Goal: Task Accomplishment & Management: Use online tool/utility

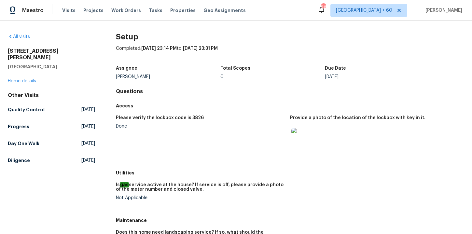
click at [150, 10] on span "Tasks" at bounding box center [156, 10] width 14 height 5
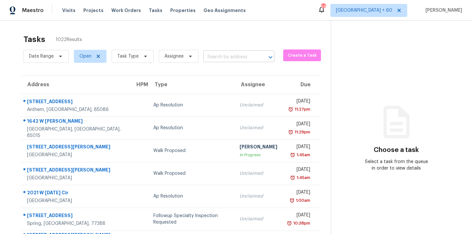
click at [222, 59] on input "text" at bounding box center [229, 57] width 53 height 10
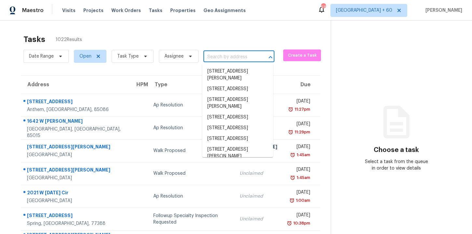
paste input "[STREET_ADDRESS]"
type input "[STREET_ADDRESS]"
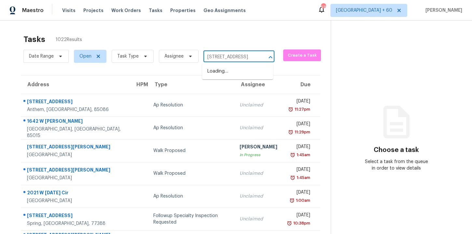
scroll to position [0, 38]
click at [226, 77] on li "[STREET_ADDRESS]" at bounding box center [237, 71] width 71 height 11
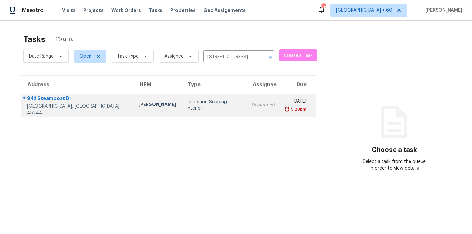
click at [251, 107] on div "Unclaimed" at bounding box center [262, 105] width 23 height 7
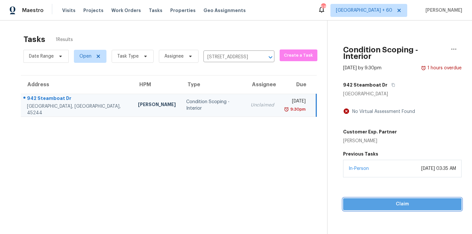
click at [371, 201] on span "Claim" at bounding box center [402, 204] width 108 height 8
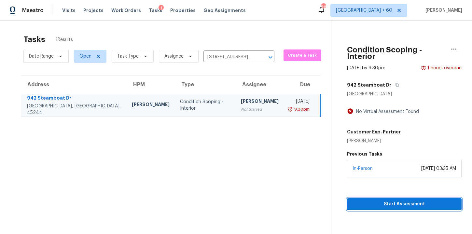
click at [368, 200] on span "Start Assessment" at bounding box center [404, 204] width 104 height 8
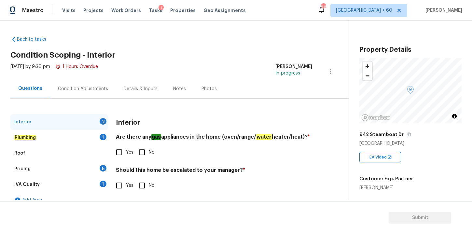
click at [143, 153] on input "No" at bounding box center [142, 153] width 14 height 14
checkbox input "true"
click at [142, 185] on input "No" at bounding box center [142, 186] width 14 height 14
checkbox input "true"
click at [29, 135] on em "Plumbing" at bounding box center [25, 137] width 22 height 5
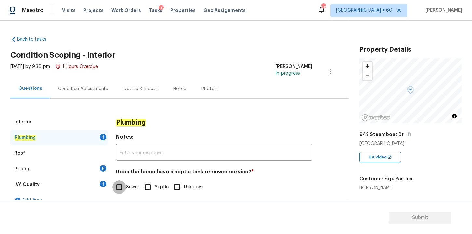
click at [122, 187] on input "Sewer" at bounding box center [119, 187] width 14 height 14
checkbox input "true"
click at [38, 153] on div "Roof" at bounding box center [59, 154] width 98 height 16
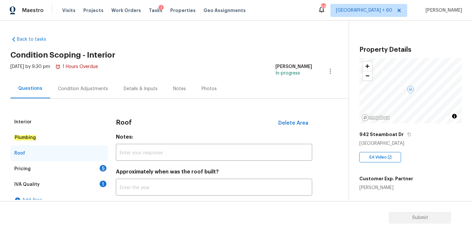
click at [38, 163] on div "Pricing 5" at bounding box center [59, 169] width 98 height 16
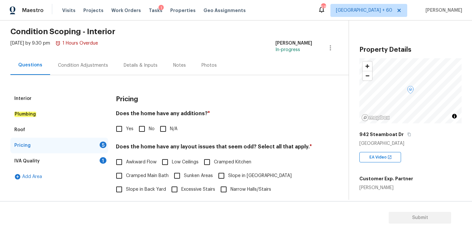
scroll to position [28, 0]
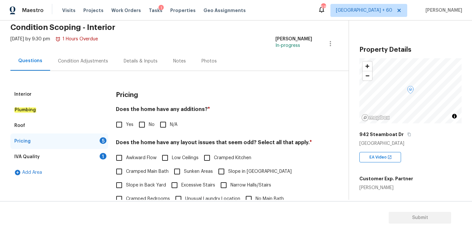
click at [141, 123] on input "No" at bounding box center [142, 125] width 14 height 14
checkbox input "true"
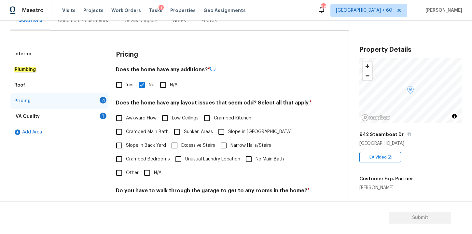
scroll to position [82, 0]
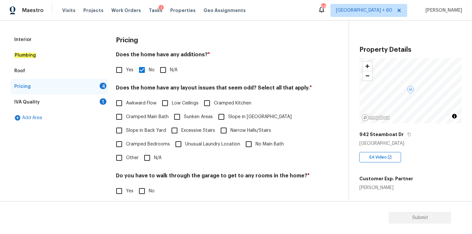
click at [175, 132] on input "Excessive Stairs" at bounding box center [175, 131] width 14 height 14
checkbox input "true"
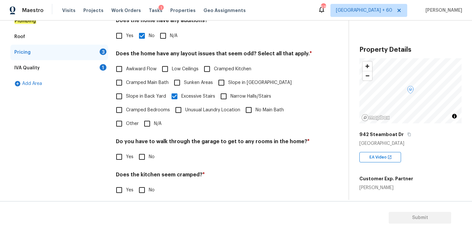
click at [142, 159] on input "No" at bounding box center [142, 157] width 14 height 14
checkbox input "true"
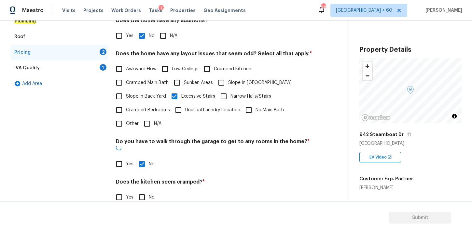
click at [141, 192] on input "No" at bounding box center [142, 197] width 14 height 14
checkbox input "true"
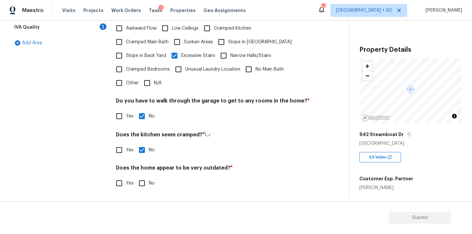
scroll to position [157, 0]
click at [141, 186] on input "No" at bounding box center [142, 183] width 14 height 14
checkbox input "true"
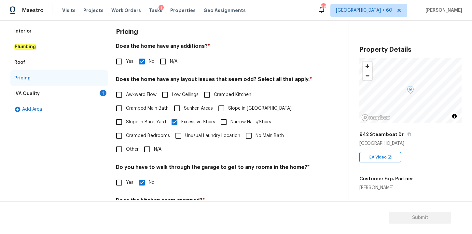
scroll to position [79, 0]
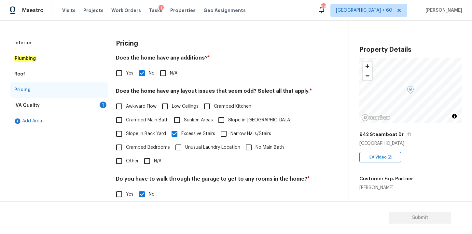
click at [40, 105] on div "IVA Quality 1" at bounding box center [59, 106] width 98 height 16
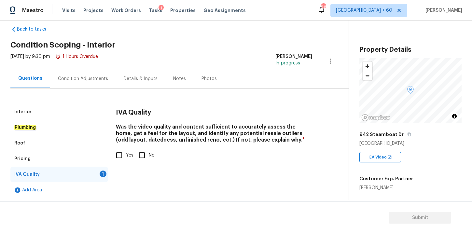
scroll to position [10, 0]
click at [120, 153] on input "Yes" at bounding box center [119, 155] width 14 height 14
checkbox input "true"
click at [88, 79] on div "Condition Adjustments" at bounding box center [83, 79] width 50 height 7
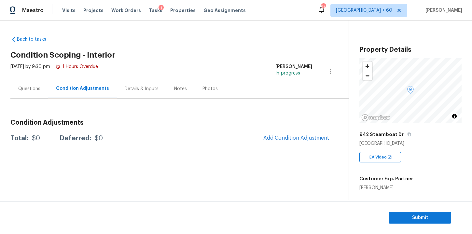
click at [32, 90] on div "Questions" at bounding box center [29, 89] width 22 height 7
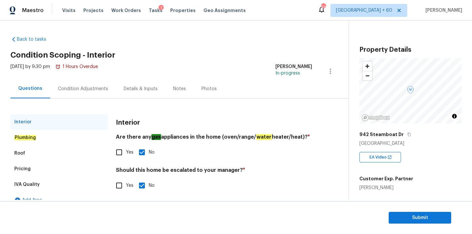
scroll to position [10, 0]
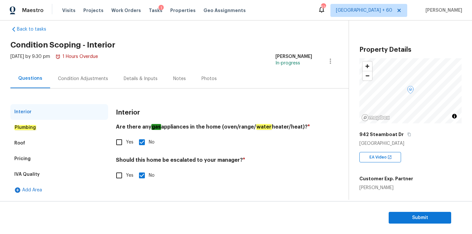
click at [88, 80] on div "Condition Adjustments" at bounding box center [83, 79] width 50 height 7
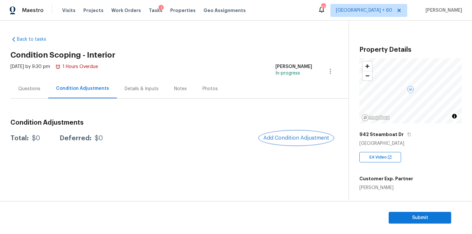
click at [289, 141] on button "Add Condition Adjustment" at bounding box center [296, 138] width 74 height 14
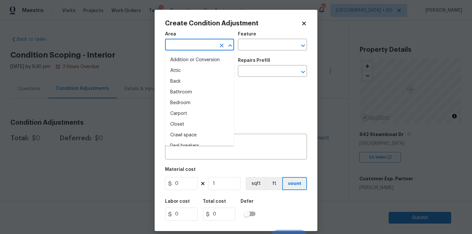
click at [207, 43] on input "text" at bounding box center [190, 45] width 51 height 10
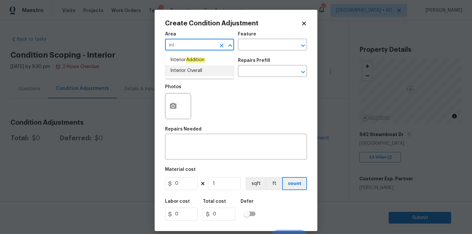
click at [188, 71] on li "Interior Overall" at bounding box center [199, 70] width 69 height 11
type input "Interior Overall"
click at [191, 76] on input "text" at bounding box center [190, 72] width 51 height 10
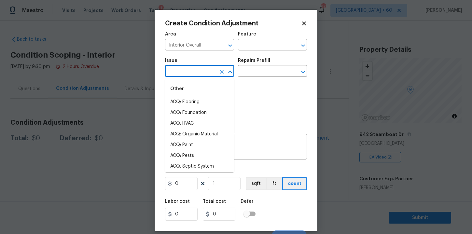
click at [326, 151] on body "Maestro Visits Projects Work Orders Tasks 1 Properties Geo Assignments 513 [GEO…" at bounding box center [236, 117] width 472 height 234
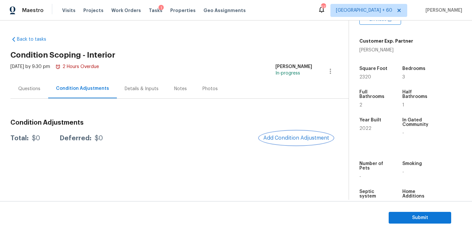
scroll to position [132, 0]
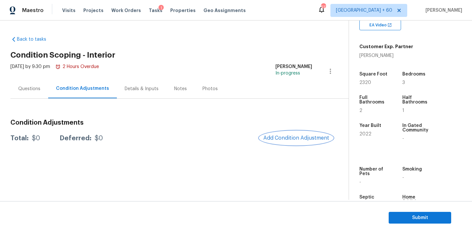
click at [286, 139] on span "Add Condition Adjustment" at bounding box center [296, 138] width 66 height 6
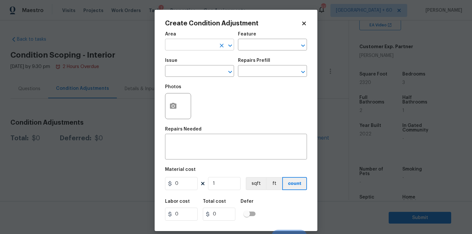
click at [185, 42] on input "text" at bounding box center [190, 45] width 51 height 10
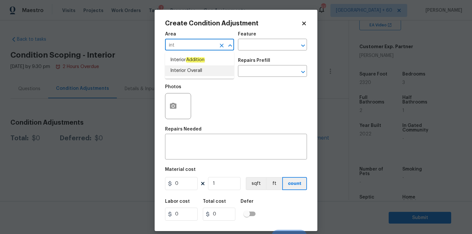
click at [181, 68] on li "Interior Overall" at bounding box center [199, 70] width 69 height 11
type input "Interior Overall"
click at [185, 76] on input "text" at bounding box center [190, 72] width 51 height 10
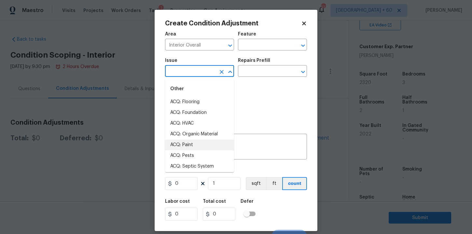
click at [196, 142] on li "ACQ: Paint" at bounding box center [199, 145] width 69 height 11
type input "ACQ: Paint"
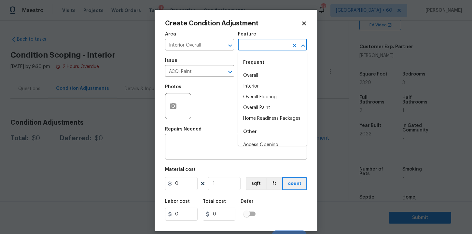
click at [262, 44] on input "text" at bounding box center [263, 45] width 51 height 10
click at [256, 85] on li "Interior" at bounding box center [272, 86] width 69 height 11
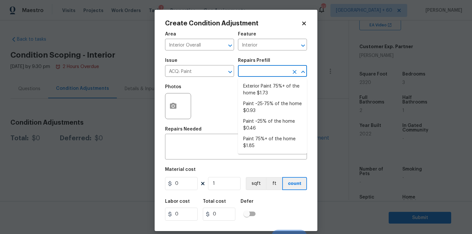
click at [254, 71] on input "text" at bounding box center [263, 72] width 51 height 10
click at [267, 141] on li "Paint 75%+ of the home $1.85" at bounding box center [272, 143] width 69 height 18
type input "Acquisition"
type textarea "Acquisition Scope: 75%+ of the home will likely require interior paint"
type input "1.85"
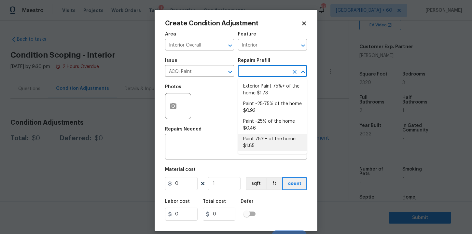
type input "1.85"
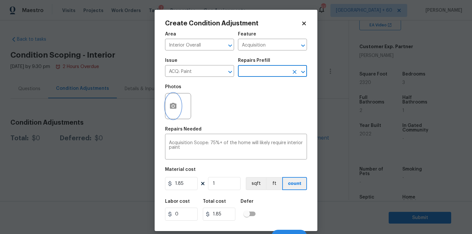
click at [174, 104] on icon "button" at bounding box center [173, 106] width 7 height 6
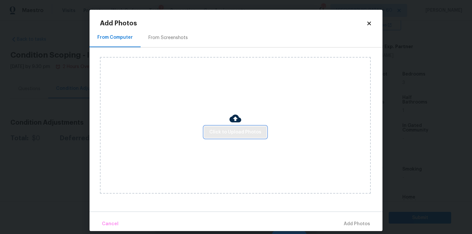
click at [217, 131] on span "Click to Upload Photos" at bounding box center [235, 132] width 52 height 8
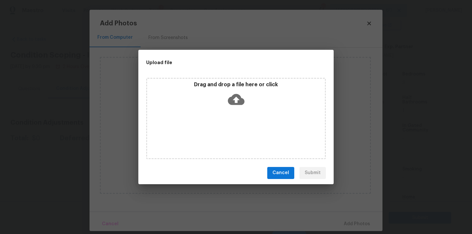
click at [234, 98] on icon at bounding box center [236, 99] width 17 height 17
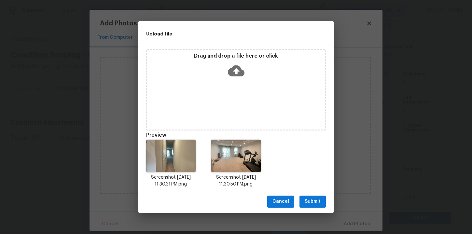
click at [237, 66] on icon at bounding box center [236, 70] width 17 height 11
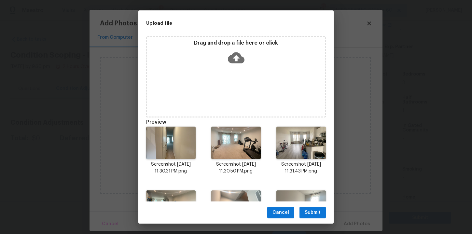
scroll to position [0, 0]
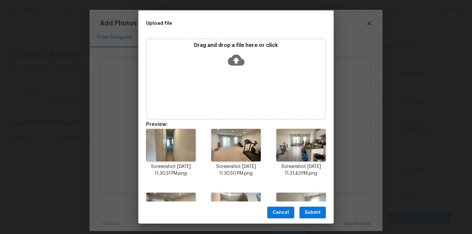
click at [317, 211] on span "Submit" at bounding box center [313, 213] width 16 height 8
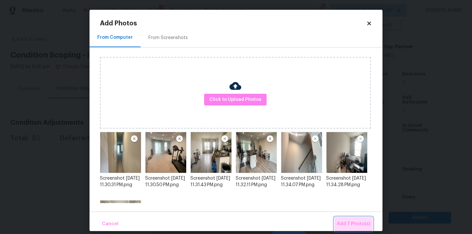
click at [356, 223] on span "Add 7 Photo(s)" at bounding box center [353, 224] width 33 height 8
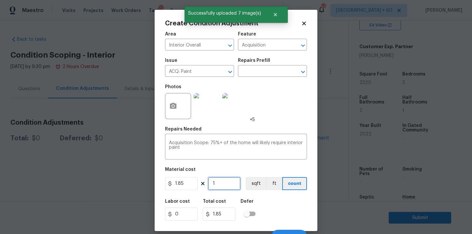
click at [218, 184] on input "1" at bounding box center [224, 183] width 33 height 13
type input "0"
type input "2"
type input "3.7"
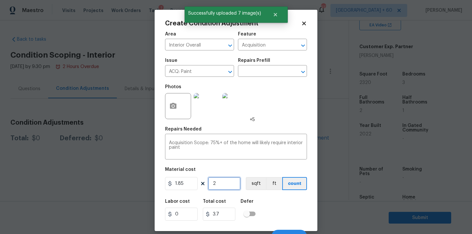
type input "23"
type input "42.55"
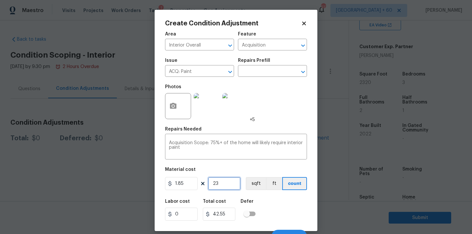
type input "232"
type input "429.2"
type input "2320"
type input "4292"
type input "2320"
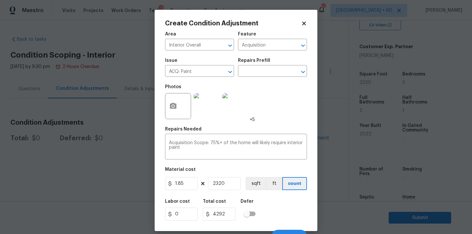
click at [260, 168] on div "Material cost" at bounding box center [236, 171] width 142 height 8
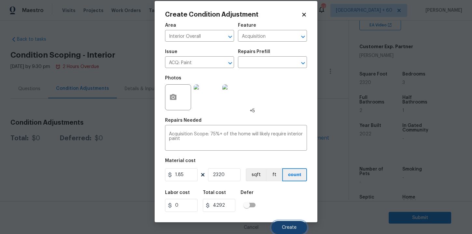
click at [287, 224] on button "Create" at bounding box center [289, 227] width 35 height 13
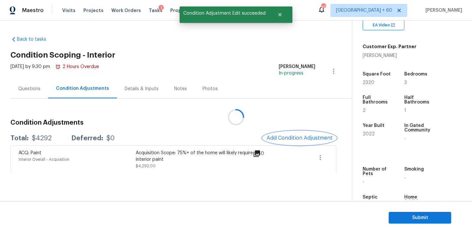
scroll to position [0, 0]
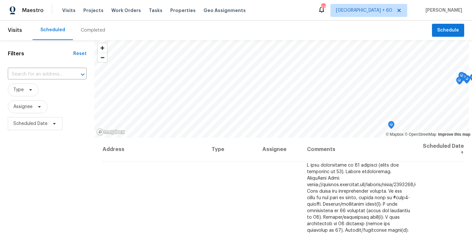
click at [99, 29] on div "Completed" at bounding box center [93, 30] width 24 height 7
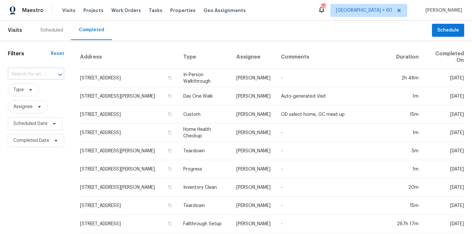
click at [36, 74] on input "text" at bounding box center [27, 74] width 38 height 10
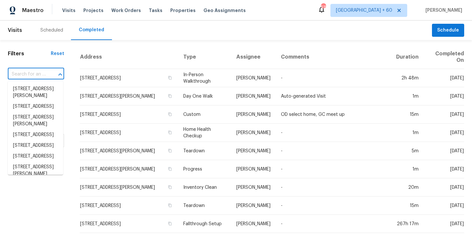
paste input "[STREET_ADDRESS]"
type input "[STREET_ADDRESS]"
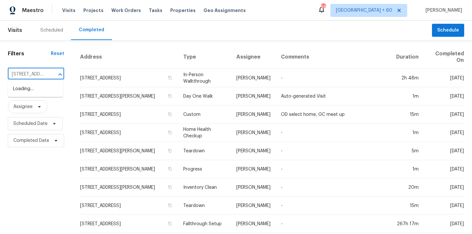
scroll to position [0, 54]
click at [43, 93] on li "[STREET_ADDRESS]" at bounding box center [35, 89] width 55 height 11
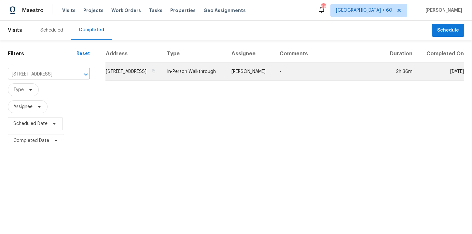
click at [209, 79] on td "In-Person Walkthrough" at bounding box center [194, 72] width 64 height 18
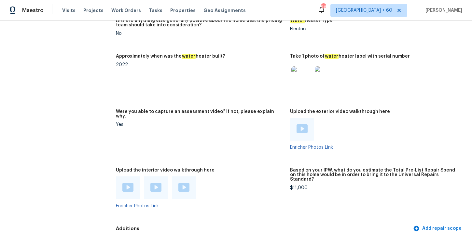
scroll to position [1209, 0]
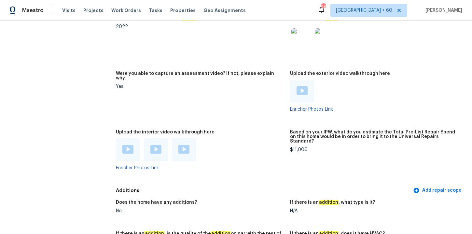
drag, startPoint x: 231, startPoint y: 120, endPoint x: 114, endPoint y: 158, distance: 123.4
click at [231, 120] on figure "Were you able to capture an assessment video? If not, please explain why. Yes" at bounding box center [203, 96] width 174 height 51
click at [128, 150] on img at bounding box center [127, 149] width 11 height 9
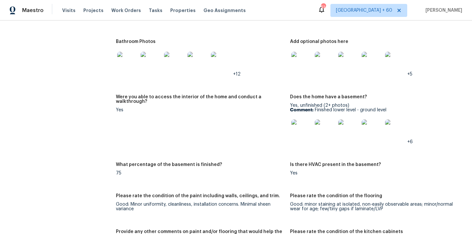
scroll to position [815, 0]
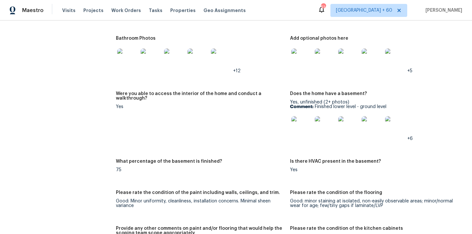
click at [265, 28] on figure "Kitchen Photos +6" at bounding box center [203, 5] width 174 height 48
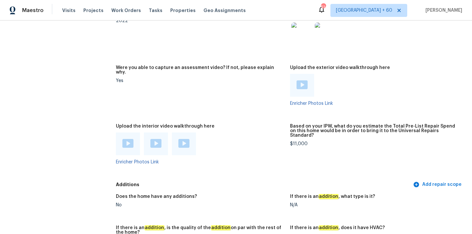
scroll to position [1233, 0]
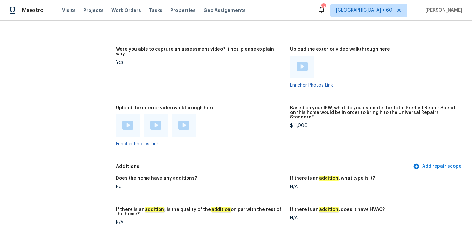
click at [156, 123] on img at bounding box center [155, 125] width 11 height 9
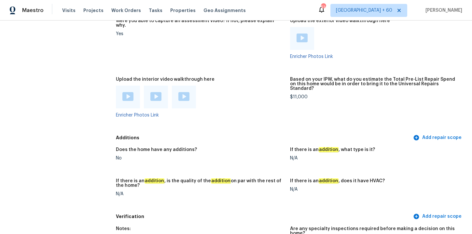
scroll to position [1279, 0]
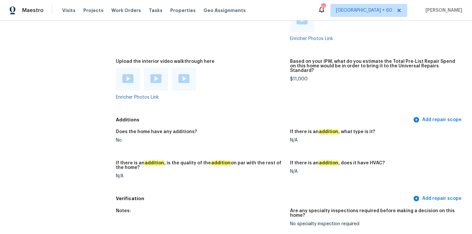
click at [190, 86] on div at bounding box center [184, 79] width 24 height 23
click at [186, 76] on img at bounding box center [183, 78] width 11 height 9
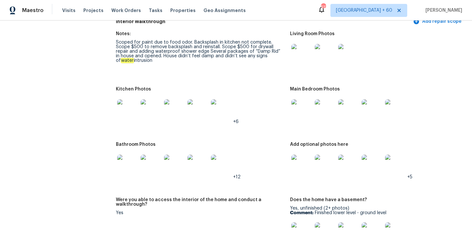
scroll to position [654, 0]
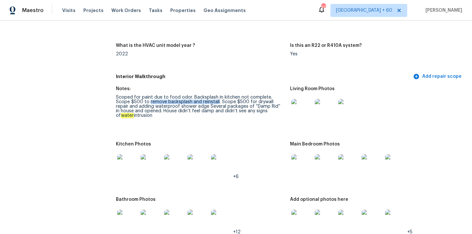
drag, startPoint x: 134, startPoint y: 102, endPoint x: 203, endPoint y: 102, distance: 68.7
click at [203, 102] on div "Scoped for paint due to food odor. Backsplash in kitchen not complete. Scope $5…" at bounding box center [200, 106] width 169 height 23
copy div "remove backsplash and reinstall"
drag, startPoint x: 191, startPoint y: 97, endPoint x: 268, endPoint y: 99, distance: 77.2
click at [268, 99] on div "Scoped for paint due to food odor. Backsplash in kitchen not complete. Scope $5…" at bounding box center [200, 106] width 169 height 23
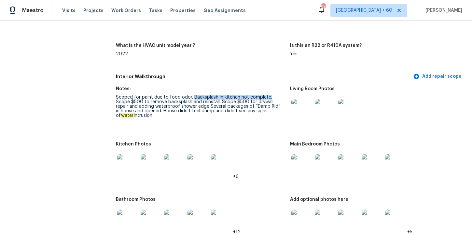
copy div "Backsplash in kitchen not complete."
drag, startPoint x: 134, startPoint y: 101, endPoint x: 203, endPoint y: 102, distance: 68.7
click at [203, 102] on div "Scoped for paint due to food odor. Backsplash in kitchen not complete. Scope $5…" at bounding box center [200, 106] width 169 height 23
copy div "remove backsplash and reinstall"
click at [242, 129] on figure "Notes: Scoped for paint due to food odor. Backsplash in kitchen not complete. S…" at bounding box center [203, 111] width 174 height 48
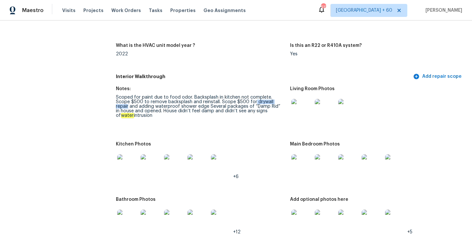
drag, startPoint x: 239, startPoint y: 102, endPoint x: 270, endPoint y: 103, distance: 30.6
click at [270, 103] on div "Scoped for paint due to food odor. Backsplash in kitchen not complete. Scope $5…" at bounding box center [200, 106] width 169 height 23
copy div "drywall repair"
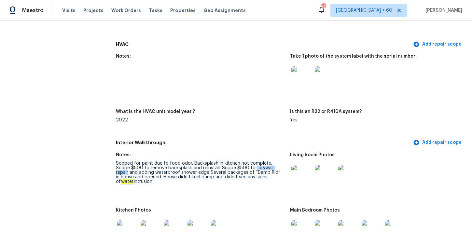
scroll to position [601, 0]
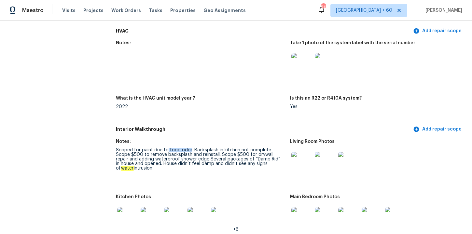
drag, startPoint x: 167, startPoint y: 150, endPoint x: 188, endPoint y: 149, distance: 21.2
click at [188, 149] on div "Scoped for paint due to food odor. Backsplash in kitchen not complete. Scope $5…" at bounding box center [200, 159] width 169 height 23
copy div "food odor"
drag, startPoint x: 116, startPoint y: 150, endPoint x: 189, endPoint y: 151, distance: 72.9
click at [189, 151] on div "Scoped for paint due to food odor. Backsplash in kitchen not complete. Scope $5…" at bounding box center [200, 159] width 169 height 23
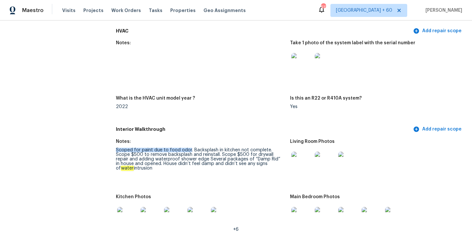
copy div "Scoped for paint due to food odor"
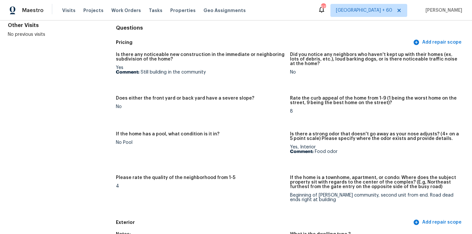
scroll to position [0, 0]
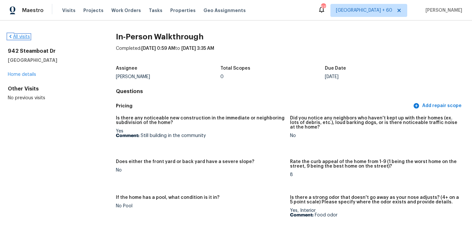
click at [26, 38] on link "All visits" at bounding box center [19, 37] width 22 height 5
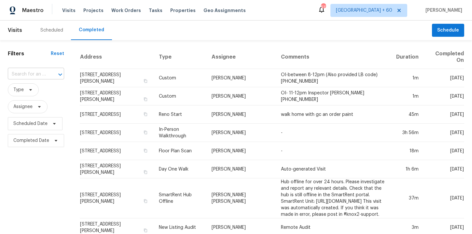
click at [35, 76] on input "text" at bounding box center [27, 74] width 38 height 10
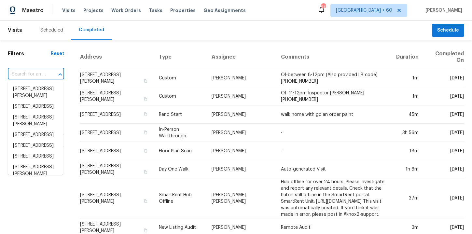
paste input "1805 Montview Rd Greeley, CO, 80631"
type input "1805 Montview Rd Greeley, CO, 80631"
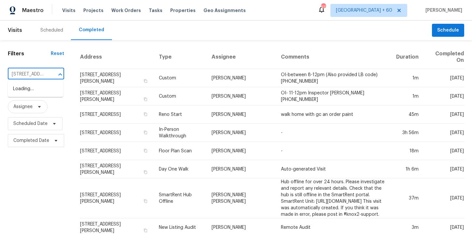
scroll to position [0, 48]
click at [46, 90] on li "1805 Montview Rd, Greeley, CO 80631" at bounding box center [35, 89] width 55 height 11
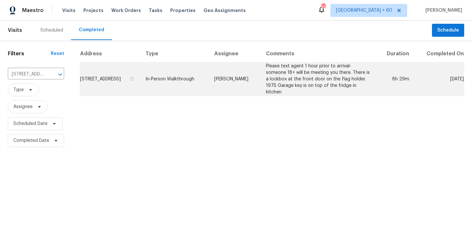
click at [187, 78] on td "In-Person Walkthrough" at bounding box center [174, 80] width 69 height 34
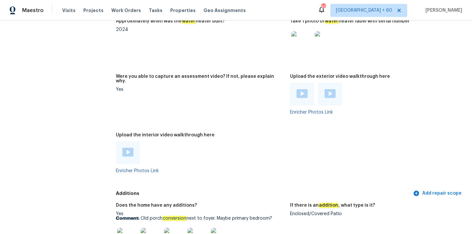
scroll to position [1283, 0]
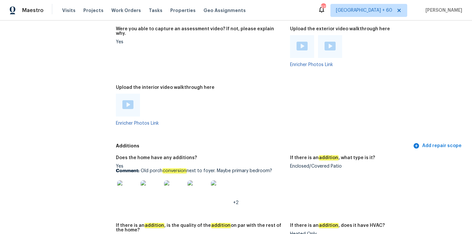
click at [129, 107] on img at bounding box center [127, 104] width 11 height 9
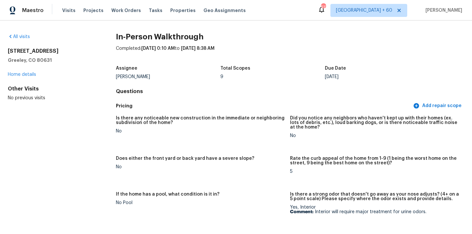
scroll to position [104, 0]
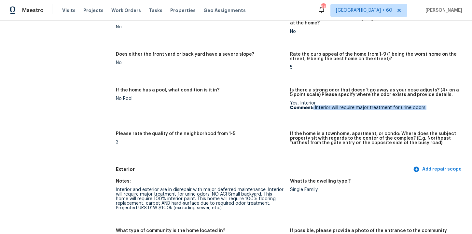
drag, startPoint x: 314, startPoint y: 108, endPoint x: 427, endPoint y: 107, distance: 113.3
click at [427, 107] on p "Comment: Interior will require major treatment for urine odors." at bounding box center [374, 107] width 169 height 5
copy p "Interior will require major treatment for urine odors."
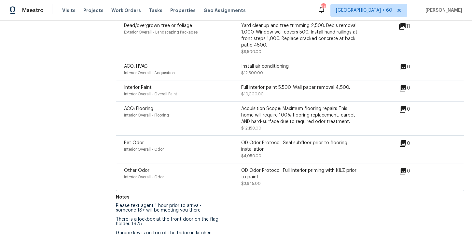
scroll to position [1795, 0]
click at [265, 146] on div "OD Odor Protocol: Seal subfloor prior to flooring installation" at bounding box center [299, 146] width 117 height 13
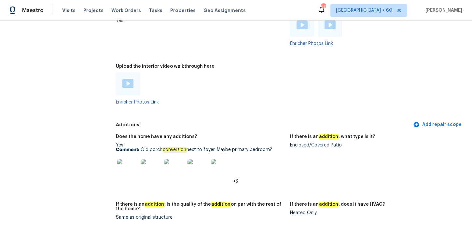
scroll to position [1320, 0]
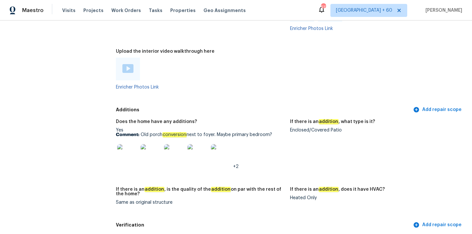
click at [300, 130] on div "Enclosed/Covered Patio" at bounding box center [374, 130] width 169 height 5
copy div "Enclosed/Covered Patio"
click at [144, 155] on img at bounding box center [151, 154] width 21 height 21
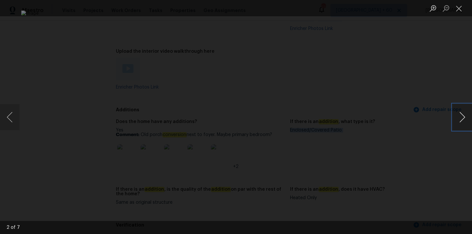
click at [461, 120] on button "Next image" at bounding box center [463, 117] width 20 height 26
click at [460, 120] on button "Next image" at bounding box center [463, 117] width 20 height 26
click at [444, 66] on div "Lightbox" at bounding box center [236, 117] width 472 height 234
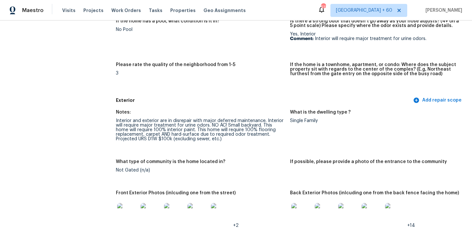
scroll to position [168, 0]
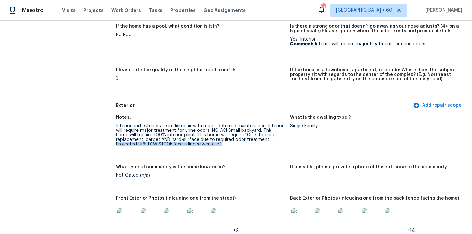
drag, startPoint x: 115, startPoint y: 143, endPoint x: 227, endPoint y: 143, distance: 112.0
copy div "Projected URS D1W $100k (excluding sewer, etc.)"
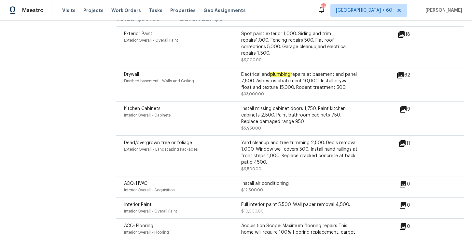
scroll to position [1676, 0]
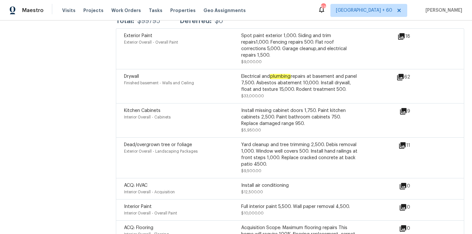
click at [289, 87] on div "Electrical and plumbing repairs at basement and panel 7,500. Asbestos abatement…" at bounding box center [299, 86] width 117 height 26
click at [279, 75] on div "Electrical and plumbing repairs at basement and panel 7,500. Asbestos abatement…" at bounding box center [299, 83] width 117 height 20
click at [398, 73] on icon at bounding box center [401, 77] width 8 height 8
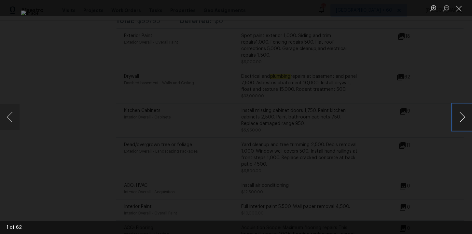
click at [467, 117] on button "Next image" at bounding box center [463, 117] width 20 height 26
click at [460, 7] on button "Close lightbox" at bounding box center [459, 8] width 13 height 11
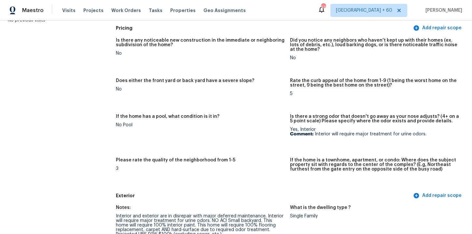
scroll to position [0, 0]
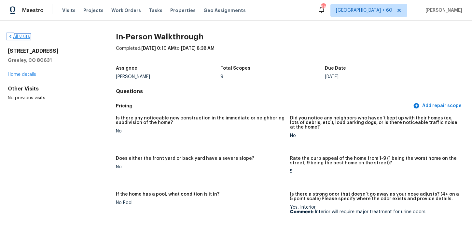
click at [27, 36] on link "All visits" at bounding box center [19, 37] width 22 height 5
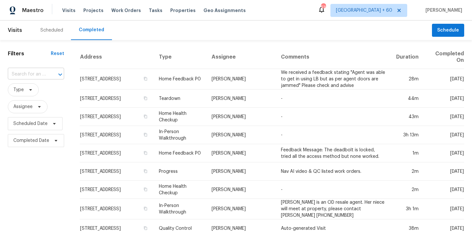
click at [42, 74] on input "text" at bounding box center [27, 74] width 38 height 10
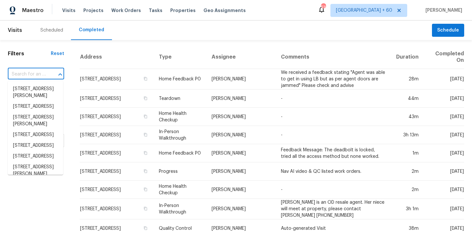
paste input "2721 Knollwood Ct Plano, TX, 75075"
type input "2721 Knollwood Ct Plano, TX, 75075"
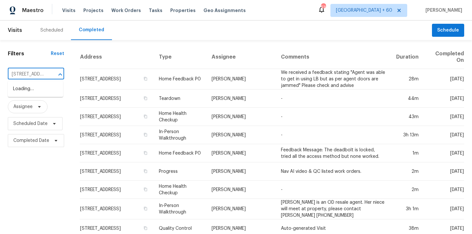
scroll to position [0, 42]
click at [42, 86] on li "2721 Knollwood Ct, Plano, TX 75075" at bounding box center [35, 89] width 55 height 11
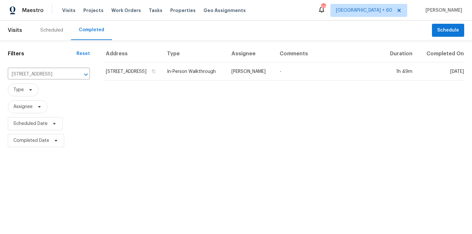
click at [196, 80] on td "In-Person Walkthrough" at bounding box center [194, 72] width 64 height 18
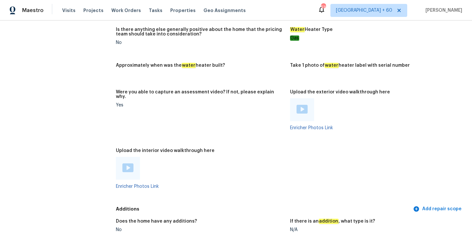
scroll to position [1466, 0]
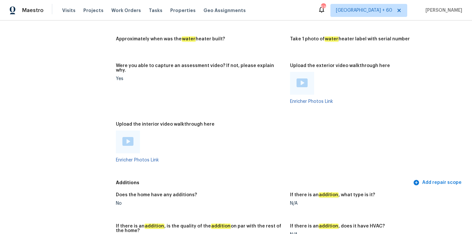
click at [129, 137] on img at bounding box center [127, 141] width 11 height 9
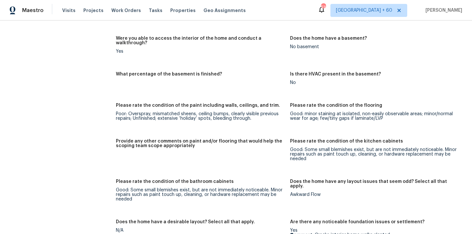
scroll to position [1318, 0]
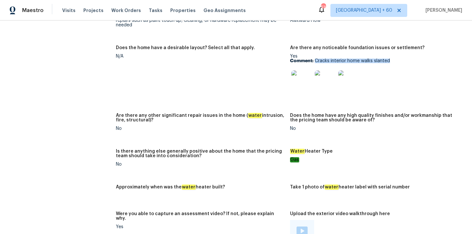
drag, startPoint x: 314, startPoint y: 56, endPoint x: 394, endPoint y: 56, distance: 79.8
click at [394, 59] on p "Comment: Cracks interior home walks slanted" at bounding box center [374, 61] width 169 height 5
copy p "Cracks interior home walks slanted"
click at [302, 76] on img at bounding box center [301, 80] width 21 height 21
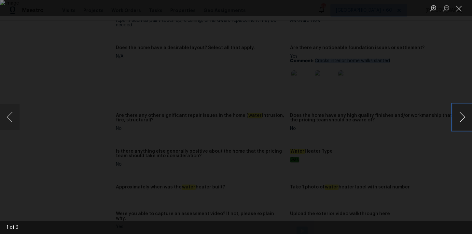
click at [460, 119] on button "Next image" at bounding box center [463, 117] width 20 height 26
click at [460, 114] on button "Next image" at bounding box center [463, 117] width 20 height 26
click at [466, 117] on button "Next image" at bounding box center [463, 117] width 20 height 26
click at [458, 58] on div "Lightbox" at bounding box center [236, 117] width 472 height 234
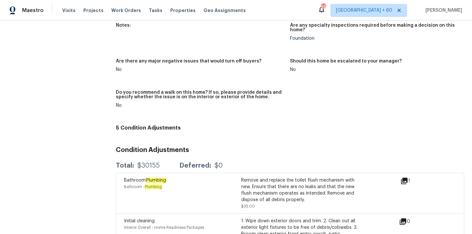
scroll to position [1713, 0]
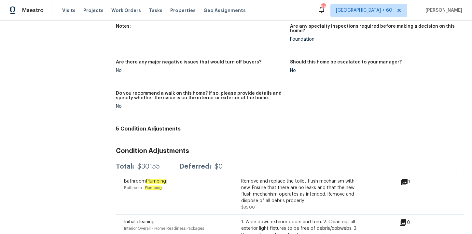
click at [272, 25] on div "Notes:" at bounding box center [200, 28] width 169 height 8
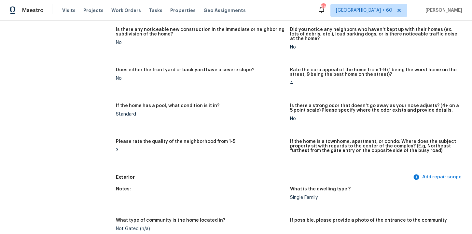
scroll to position [0, 0]
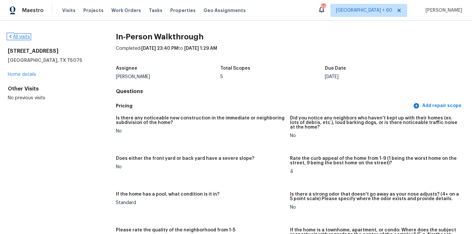
click at [23, 38] on link "All visits" at bounding box center [19, 37] width 22 height 5
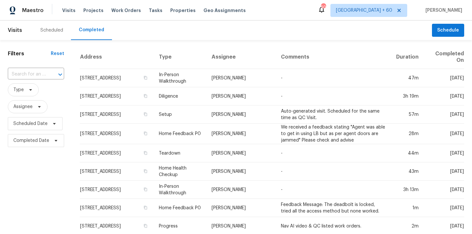
click at [31, 69] on div "​" at bounding box center [36, 74] width 56 height 14
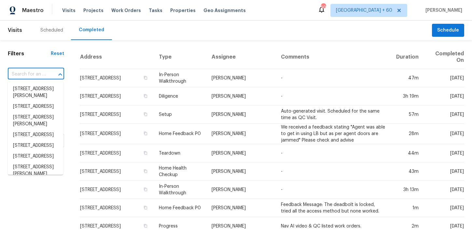
paste input "307 Feathers Ln Raeford, NC, 28376"
type input "307 Feathers Ln Raeford, NC, 28376"
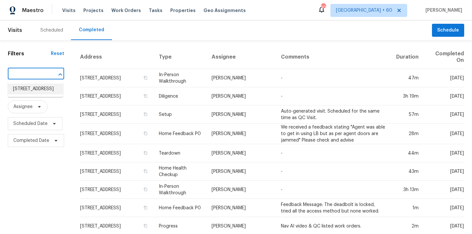
click at [40, 93] on li "307 Feathers Ln, Raeford, NC 28376" at bounding box center [35, 89] width 55 height 11
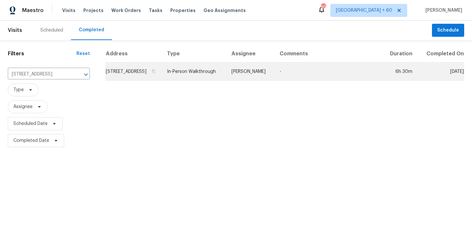
click at [203, 73] on td "In-Person Walkthrough" at bounding box center [194, 72] width 64 height 18
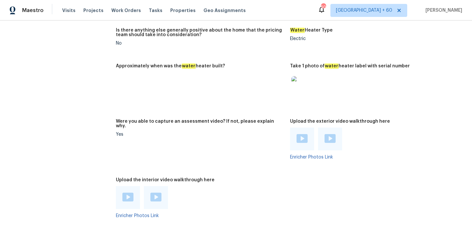
scroll to position [1281, 0]
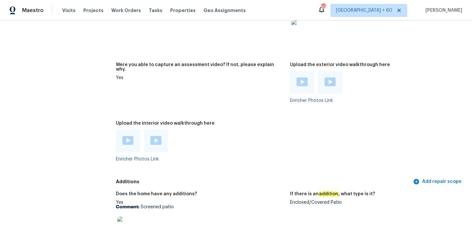
click at [131, 141] on div at bounding box center [128, 141] width 24 height 23
click at [132, 136] on img at bounding box center [127, 140] width 11 height 9
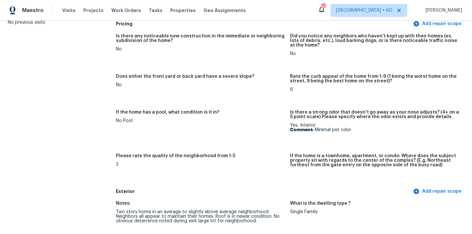
scroll to position [87, 0]
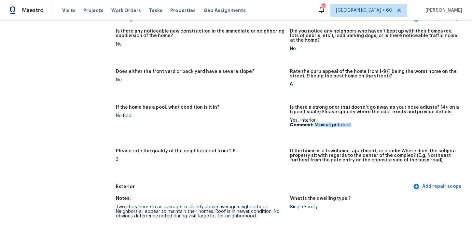
drag, startPoint x: 315, startPoint y: 125, endPoint x: 372, endPoint y: 125, distance: 57.3
click at [372, 125] on p "Comment: Minimal pet odor" at bounding box center [374, 125] width 169 height 5
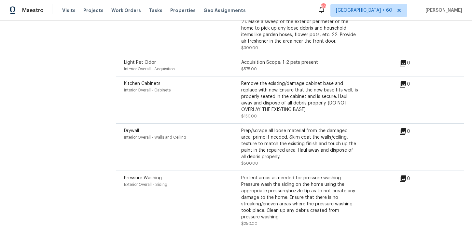
scroll to position [1962, 0]
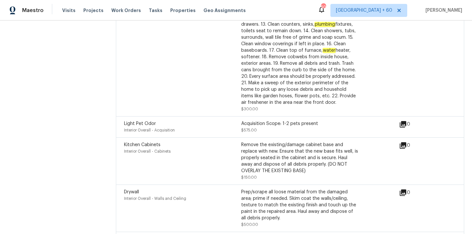
click at [295, 122] on div "Acquisition Scope: 1-2 pets present" at bounding box center [299, 123] width 117 height 7
click at [287, 120] on div "Acquisition Scope: 1-2 pets present" at bounding box center [299, 123] width 117 height 7
drag, startPoint x: 282, startPoint y: 118, endPoint x: 312, endPoint y: 119, distance: 30.3
click at [315, 120] on div "Acquisition Scope: 1-2 pets present" at bounding box center [299, 123] width 117 height 7
drag, startPoint x: 283, startPoint y: 119, endPoint x: 324, endPoint y: 120, distance: 41.4
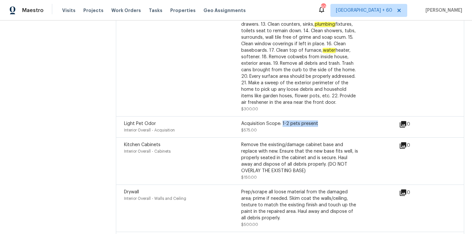
click at [324, 120] on div "Acquisition Scope: 1-2 pets present" at bounding box center [299, 123] width 117 height 7
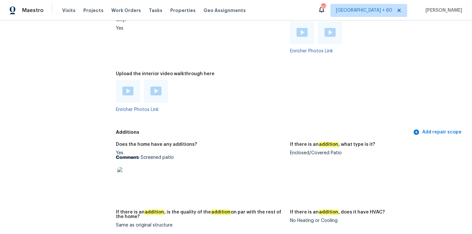
click at [154, 155] on p "Comment: Screened patio" at bounding box center [200, 157] width 169 height 5
click at [184, 138] on div "Does the home have any additions? Yes Comment: Screened patio If there is an ad…" at bounding box center [290, 190] width 348 height 104
drag, startPoint x: 140, startPoint y: 152, endPoint x: 179, endPoint y: 152, distance: 39.1
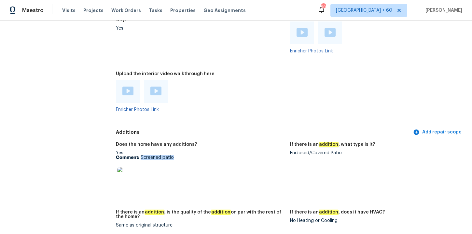
click at [180, 155] on p "Comment: Screened patio" at bounding box center [200, 157] width 169 height 5
click at [128, 173] on img at bounding box center [127, 177] width 21 height 21
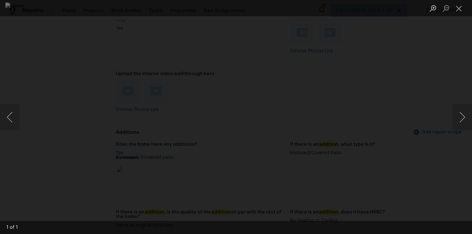
click at [433, 42] on div "Lightbox" at bounding box center [236, 117] width 472 height 234
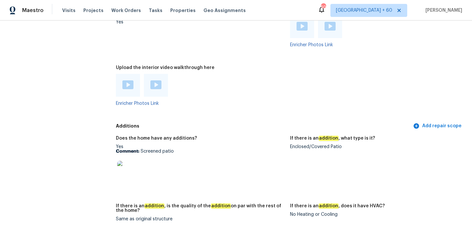
scroll to position [1345, 0]
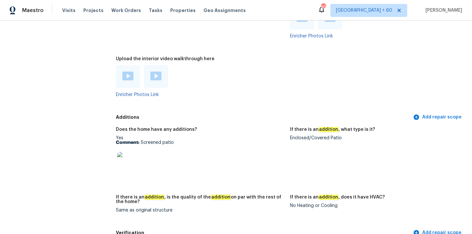
click at [163, 78] on div at bounding box center [156, 76] width 24 height 23
click at [158, 77] on div at bounding box center [156, 76] width 24 height 23
click at [154, 72] on img at bounding box center [155, 76] width 11 height 9
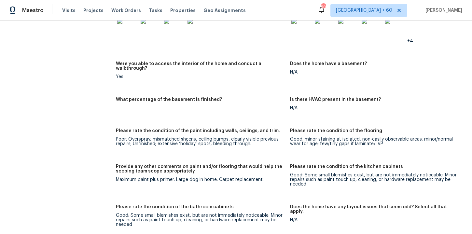
scroll to position [934, 0]
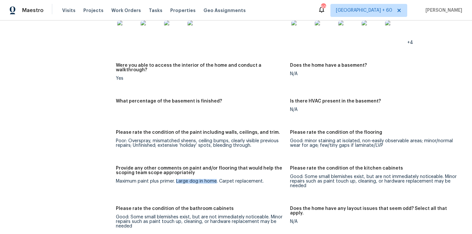
drag, startPoint x: 177, startPoint y: 176, endPoint x: 216, endPoint y: 178, distance: 39.1
click at [216, 179] on div "Maximum paint plus primer. Large dog in home. Carpet replacement." at bounding box center [200, 181] width 169 height 5
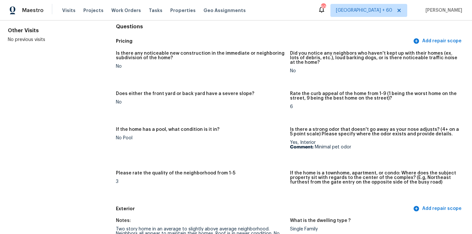
scroll to position [0, 0]
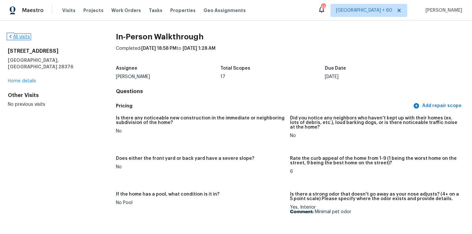
click at [26, 35] on link "All visits" at bounding box center [19, 37] width 22 height 5
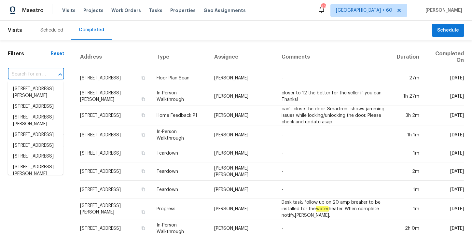
click at [38, 76] on input "text" at bounding box center [27, 74] width 38 height 10
paste input "12808 SE Madison St Portland, OR, 97233"
type input "12808 SE Madison St Portland, OR, 97233"
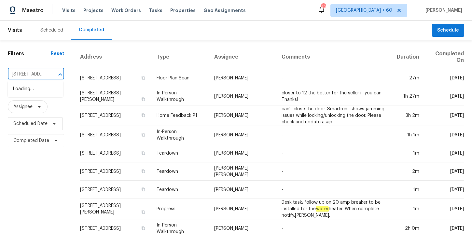
scroll to position [0, 55]
click at [43, 90] on li "[STREET_ADDRESS]" at bounding box center [35, 89] width 55 height 11
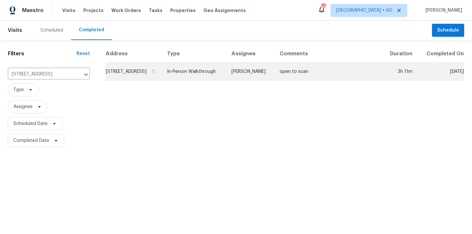
click at [206, 78] on td "In-Person Walkthrough" at bounding box center [194, 72] width 64 height 18
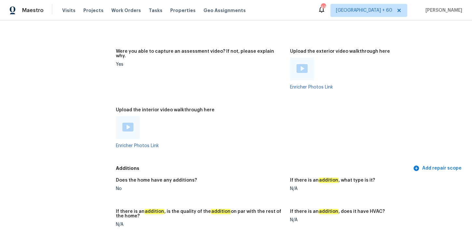
scroll to position [1410, 0]
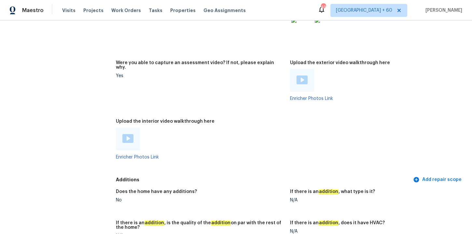
click at [133, 138] on div at bounding box center [128, 139] width 24 height 23
click at [124, 141] on img at bounding box center [127, 138] width 11 height 9
click at [248, 90] on figure "Were you able to capture an assessment video? If not, please explain why. Yes" at bounding box center [203, 86] width 174 height 51
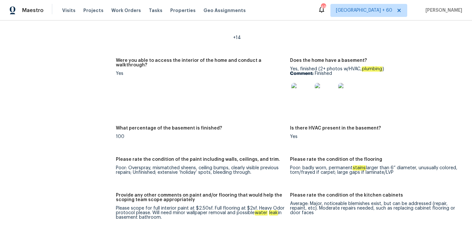
scroll to position [1092, 0]
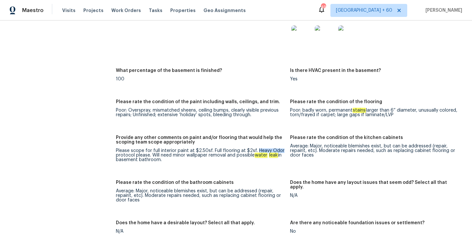
drag, startPoint x: 256, startPoint y: 149, endPoint x: 283, endPoint y: 149, distance: 27.7
click at [283, 149] on div "Please scope for full interior paint at $2.50sf. Full flooring at $2sf. Heavy O…" at bounding box center [200, 155] width 169 height 14
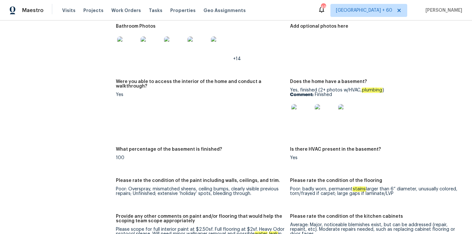
scroll to position [1132, 0]
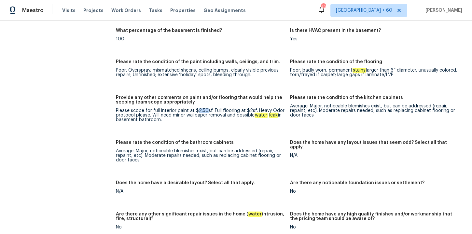
drag, startPoint x: 196, startPoint y: 110, endPoint x: 206, endPoint y: 111, distance: 9.4
click at [206, 111] on div "Please scope for full interior paint at $2.50sf. Full flooring at $2sf. Heavy O…" at bounding box center [200, 115] width 169 height 14
click at [249, 110] on div "Please scope for full interior paint at $2.50sf. Full flooring at $2sf. Heavy O…" at bounding box center [200, 115] width 169 height 14
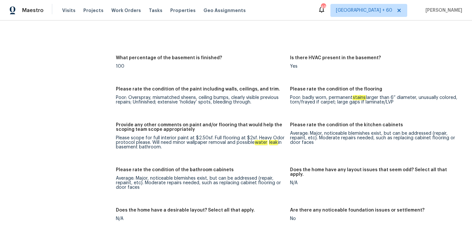
scroll to position [1108, 0]
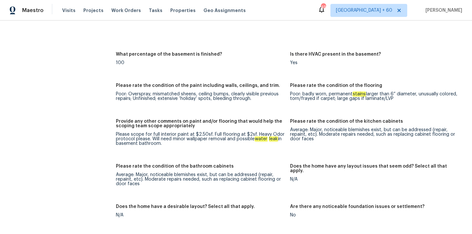
drag, startPoint x: 235, startPoint y: 138, endPoint x: 253, endPoint y: 147, distance: 20.2
click at [253, 147] on figure "Provide any other comments on paint and/or flooring that would help the scoping…" at bounding box center [203, 137] width 174 height 37
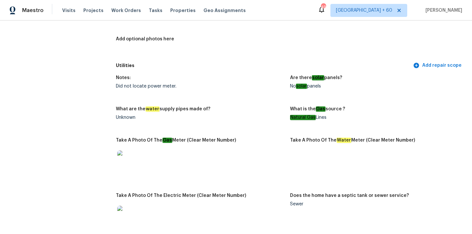
scroll to position [0, 0]
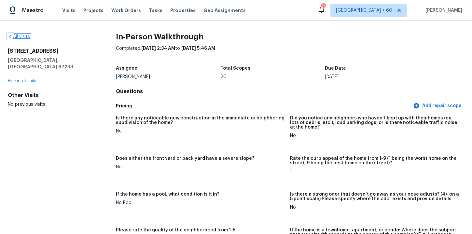
click at [19, 35] on link "All visits" at bounding box center [19, 37] width 22 height 5
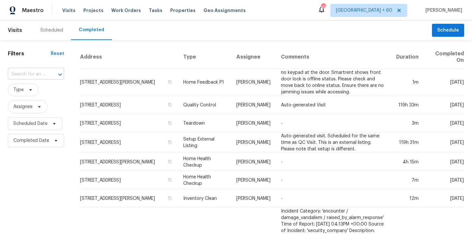
click at [42, 74] on input "text" at bounding box center [27, 74] width 38 height 10
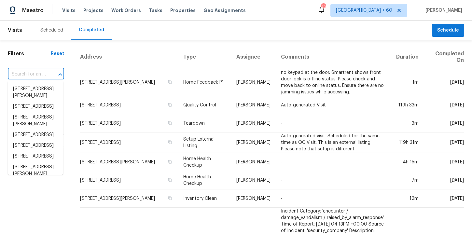
paste input "1160 Tangle Ridge Dr SE Concord, NC, 28025"
type input "1160 Tangle Ridge Dr SE Concord, NC, 28025"
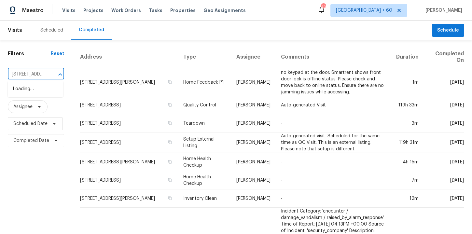
scroll to position [0, 63]
click at [37, 90] on li "1160 Tangle Ridge Dr SE, Concord, NC 28025" at bounding box center [35, 89] width 55 height 11
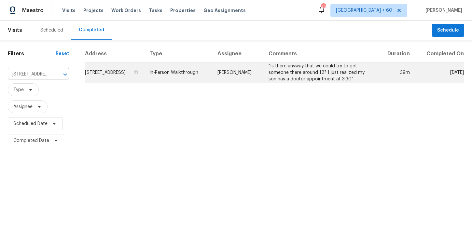
click at [203, 83] on td "In-Person Walkthrough" at bounding box center [178, 73] width 68 height 21
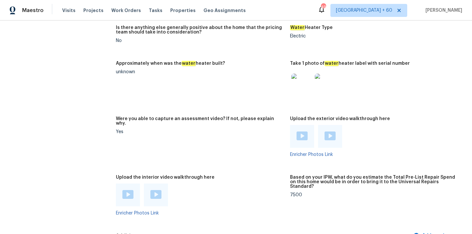
scroll to position [1166, 0]
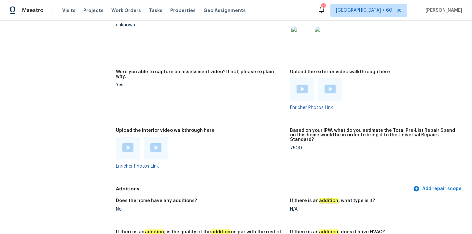
click at [197, 158] on div "Enricher Photos Link" at bounding box center [200, 153] width 169 height 32
click at [130, 143] on img at bounding box center [127, 147] width 11 height 9
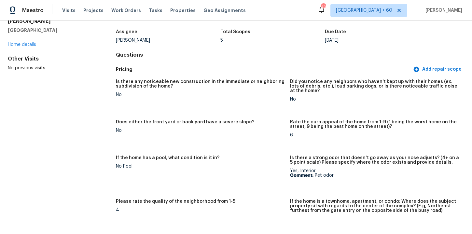
scroll to position [135, 0]
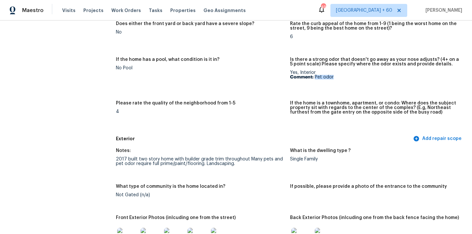
drag, startPoint x: 315, startPoint y: 77, endPoint x: 333, endPoint y: 77, distance: 17.6
click at [333, 77] on p "Comment: Pet odor" at bounding box center [374, 77] width 169 height 5
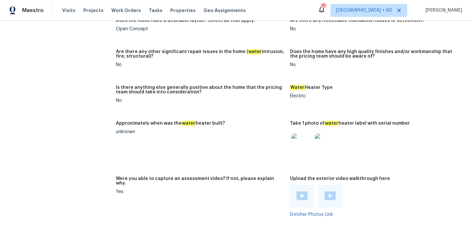
scroll to position [1184, 0]
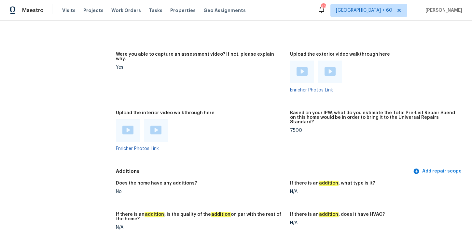
click at [158, 127] on img at bounding box center [155, 130] width 11 height 9
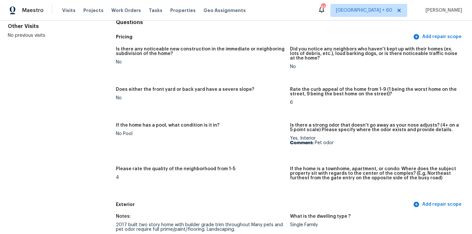
scroll to position [0, 0]
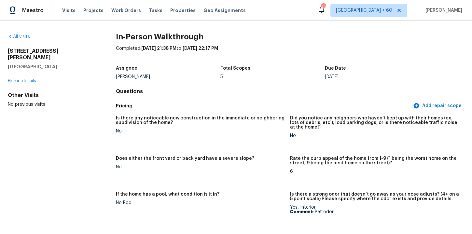
click at [24, 40] on div "All visits 1160 Tangle Ridge Dr SE Concord, NC 28025 Home details Other Visits …" at bounding box center [51, 71] width 87 height 74
click at [24, 38] on link "All visits" at bounding box center [19, 37] width 22 height 5
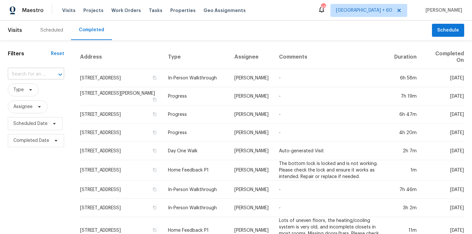
click at [38, 75] on input "text" at bounding box center [27, 74] width 38 height 10
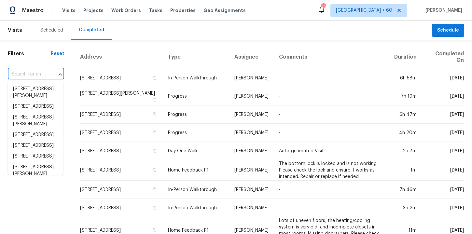
paste input "9512 Silas Dr Nokesville, VA, 20181"
type input "9512 Silas Dr Nokesville, VA, 20181"
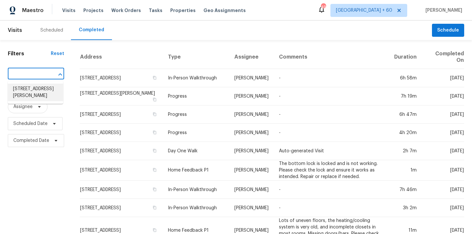
click at [44, 96] on li "9512 Silas Dr, Nokesville, VA 20181" at bounding box center [35, 93] width 55 height 18
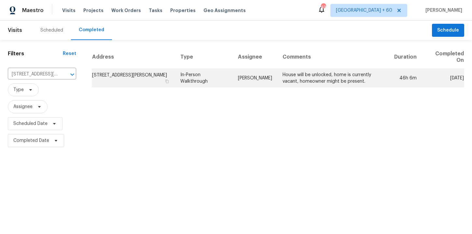
click at [203, 76] on td "In-Person Walkthrough" at bounding box center [204, 78] width 58 height 18
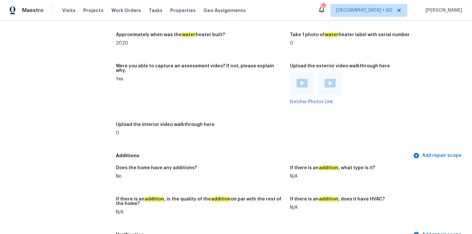
scroll to position [1484, 0]
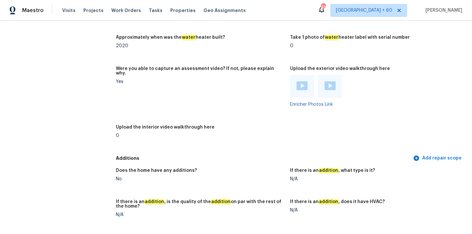
click at [303, 82] on img at bounding box center [302, 85] width 11 height 9
click at [335, 82] on img at bounding box center [330, 85] width 11 height 9
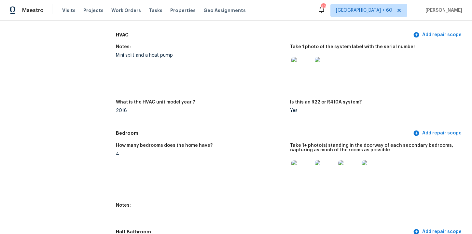
scroll to position [709, 0]
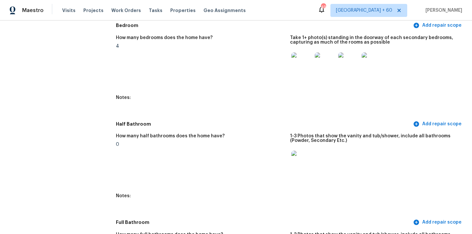
click at [301, 57] on img at bounding box center [301, 62] width 21 height 21
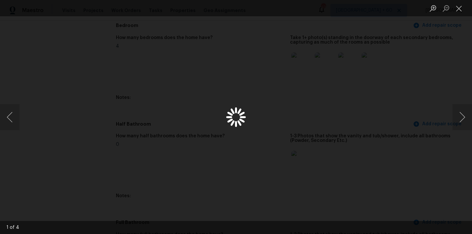
click at [301, 57] on div "Lightbox" at bounding box center [236, 117] width 472 height 234
click at [401, 125] on div "Lightbox" at bounding box center [236, 117] width 472 height 234
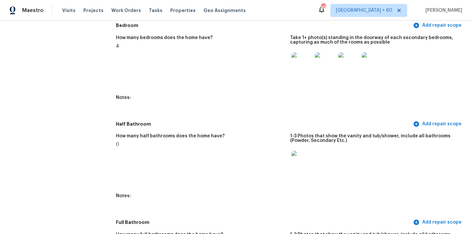
click at [305, 68] on img at bounding box center [301, 62] width 21 height 21
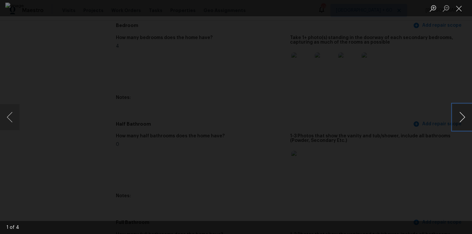
click at [460, 120] on button "Next image" at bounding box center [463, 117] width 20 height 26
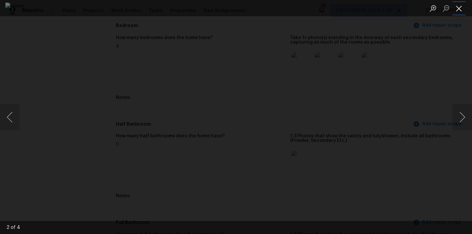
click at [460, 8] on button "Close lightbox" at bounding box center [459, 8] width 13 height 11
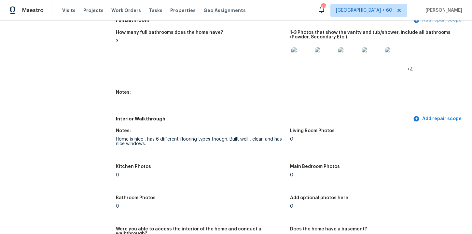
scroll to position [915, 0]
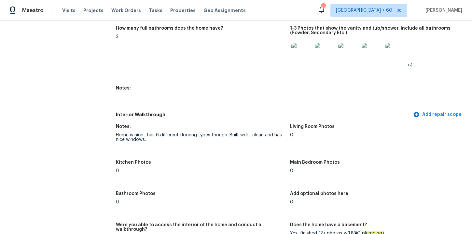
click at [304, 54] on img at bounding box center [301, 53] width 21 height 21
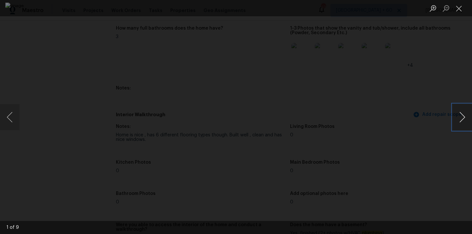
click at [462, 116] on button "Next image" at bounding box center [463, 117] width 20 height 26
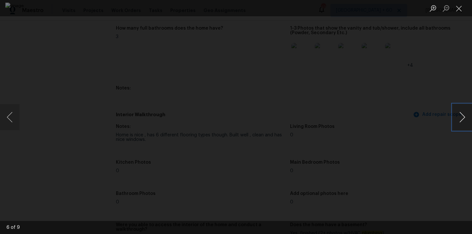
click at [462, 116] on button "Next image" at bounding box center [463, 117] width 20 height 26
click at [462, 117] on button "Next image" at bounding box center [463, 117] width 20 height 26
click at [463, 117] on button "Next image" at bounding box center [463, 117] width 20 height 26
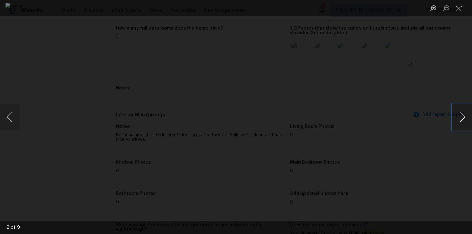
click at [463, 117] on button "Next image" at bounding box center [463, 117] width 20 height 26
click at [431, 96] on div "Lightbox" at bounding box center [236, 117] width 472 height 234
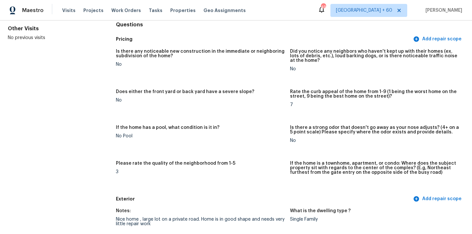
scroll to position [0, 0]
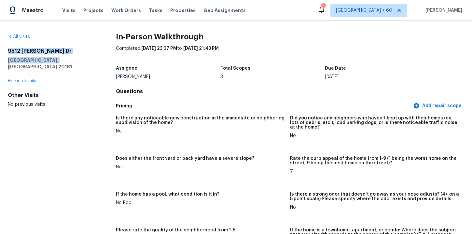
drag, startPoint x: 53, startPoint y: 60, endPoint x: 2, endPoint y: 49, distance: 52.4
click at [2, 49] on div "All visits 9512 Silas Dr Nokesville, VA 20181 Home details Other Visits No prev…" at bounding box center [236, 128] width 472 height 214
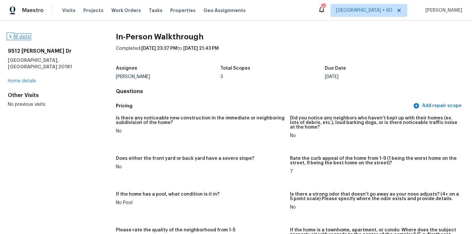
click at [27, 37] on link "All visits" at bounding box center [19, 37] width 22 height 5
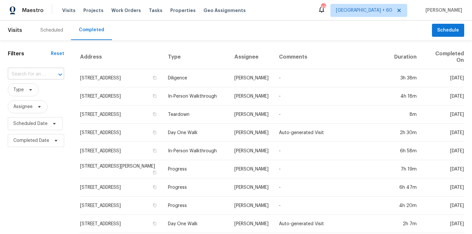
click at [38, 78] on input "text" at bounding box center [27, 74] width 38 height 10
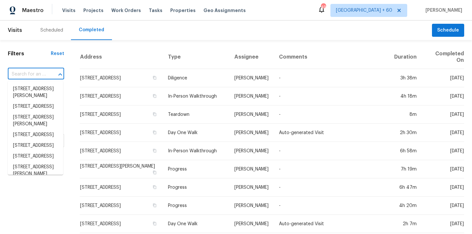
paste input "46185 W Dutchman Dr Maricopa, AZ, 85139"
type input "46185 W Dutchman Dr Maricopa, AZ, 85139"
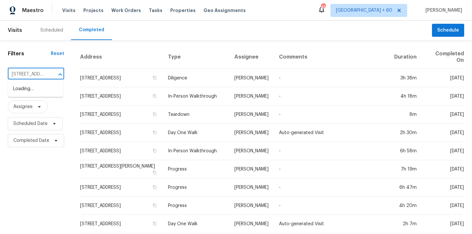
scroll to position [0, 59]
click at [46, 90] on li "46185 W Dutchman Dr, Maricopa, AZ 85139" at bounding box center [35, 89] width 55 height 11
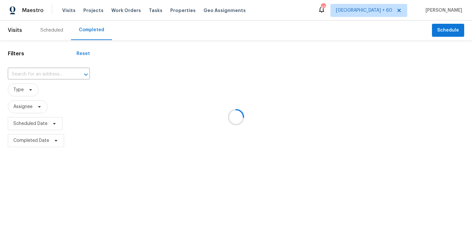
type input "46185 W Dutchman Dr, Maricopa, AZ 85139"
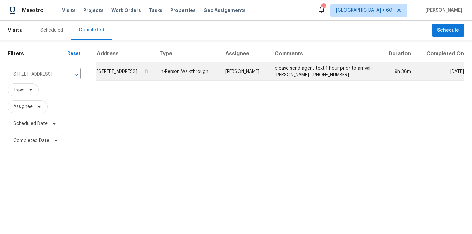
click at [193, 79] on td "In-Person Walkthrough" at bounding box center [187, 72] width 66 height 18
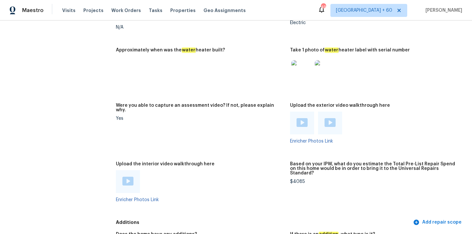
scroll to position [1235, 0]
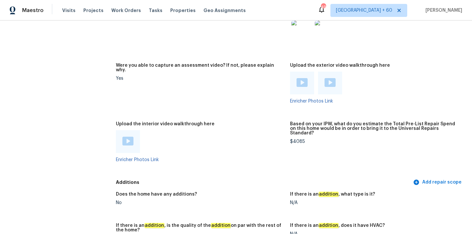
click at [124, 137] on img at bounding box center [127, 141] width 11 height 9
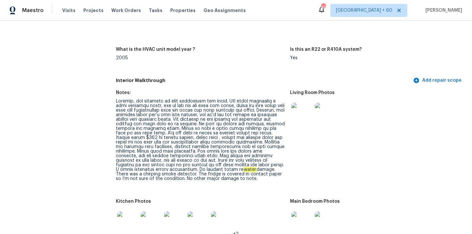
scroll to position [639, 0]
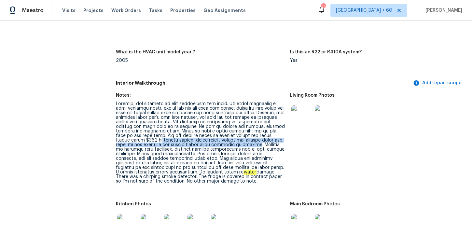
drag, startPoint x: 145, startPoint y: 140, endPoint x: 249, endPoint y: 144, distance: 103.9
click at [249, 144] on div "water damage. There was a chirping smoke detector. The fridge is covered in con…" at bounding box center [200, 143] width 169 height 82
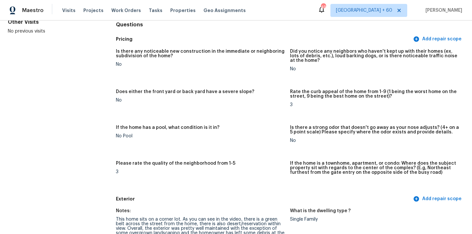
scroll to position [1285, 0]
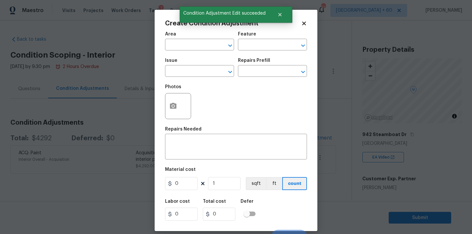
scroll to position [132, 0]
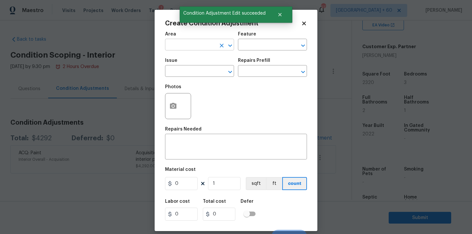
click at [207, 47] on input "text" at bounding box center [190, 45] width 51 height 10
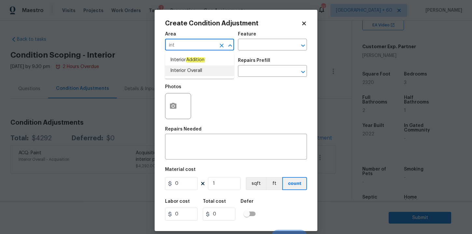
click at [185, 72] on li "Interior Overall" at bounding box center [199, 70] width 69 height 11
type input "Interior Overall"
click at [189, 70] on input "text" at bounding box center [190, 72] width 51 height 10
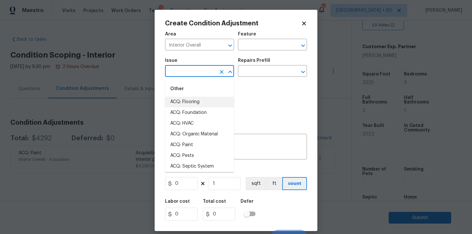
click at [199, 103] on li "ACQ: Flooring" at bounding box center [199, 102] width 69 height 11
type input "ACQ: Flooring"
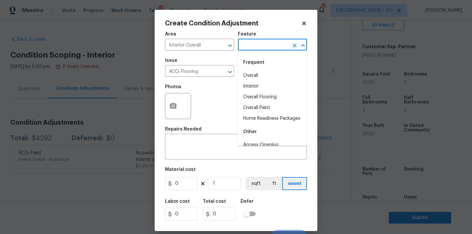
click at [257, 46] on input "text" at bounding box center [263, 45] width 51 height 10
click at [257, 85] on li "Interior" at bounding box center [272, 86] width 69 height 11
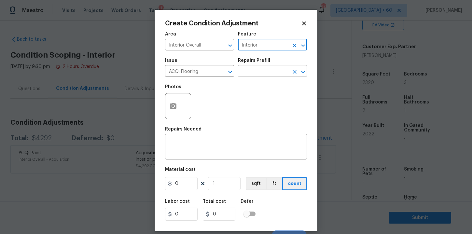
click at [257, 76] on input "text" at bounding box center [263, 72] width 51 height 10
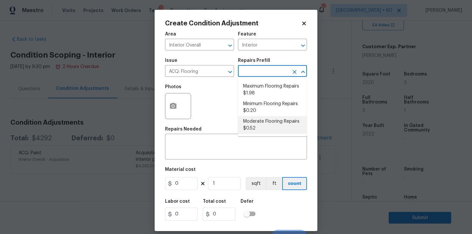
click at [265, 121] on li "Moderate Flooring Repairs $0.52" at bounding box center [272, 125] width 69 height 18
type input "Acquisition"
type input "0.52"
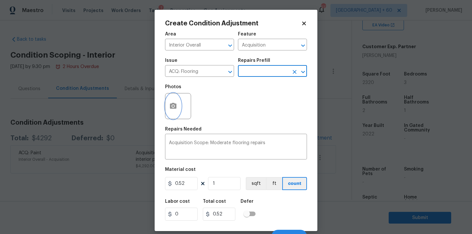
click at [175, 107] on icon "button" at bounding box center [173, 106] width 7 height 6
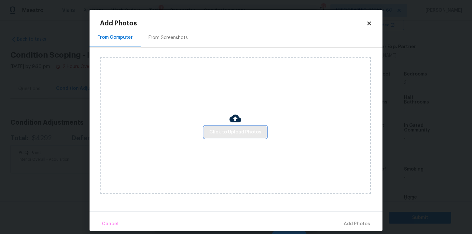
click at [224, 133] on span "Click to Upload Photos" at bounding box center [235, 132] width 52 height 8
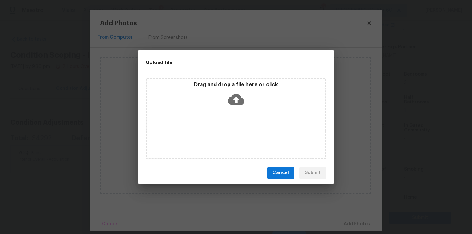
click at [234, 100] on icon at bounding box center [236, 99] width 17 height 11
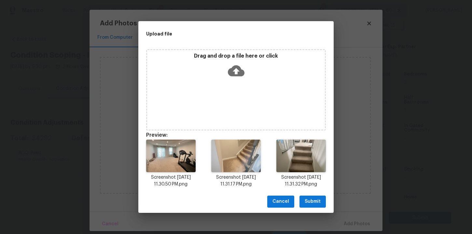
click at [320, 201] on span "Submit" at bounding box center [313, 202] width 16 height 8
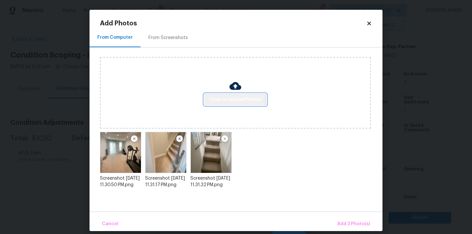
click at [234, 99] on span "Click to Upload Photos" at bounding box center [235, 100] width 52 height 8
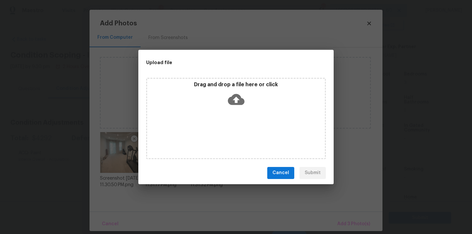
click at [234, 99] on icon at bounding box center [236, 99] width 17 height 17
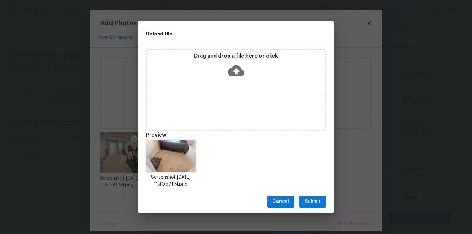
click at [313, 201] on span "Submit" at bounding box center [313, 202] width 16 height 8
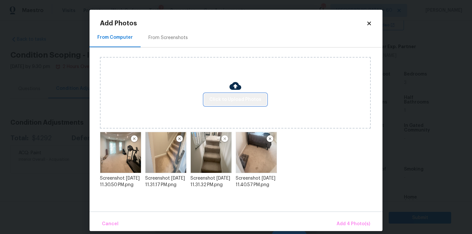
click at [240, 104] on button "Click to Upload Photos" at bounding box center [235, 100] width 63 height 12
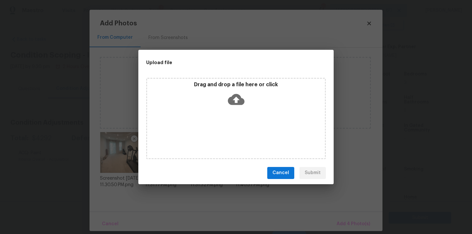
click at [236, 98] on icon at bounding box center [236, 99] width 17 height 17
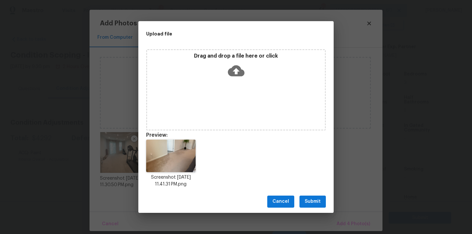
click at [312, 200] on span "Submit" at bounding box center [313, 202] width 16 height 8
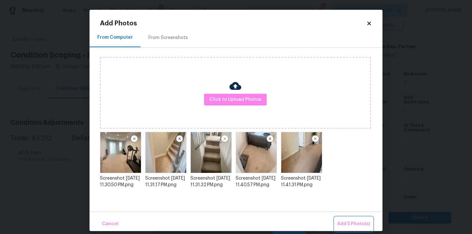
click at [356, 225] on span "Add 5 Photo(s)" at bounding box center [353, 224] width 33 height 8
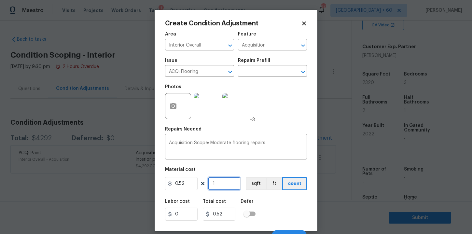
click at [232, 182] on input "1" at bounding box center [224, 183] width 33 height 13
type input "0"
type input "2"
type input "1.04"
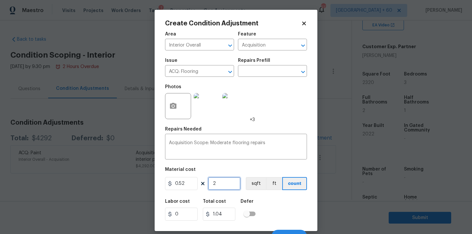
type input "23"
type input "11.96"
type input "232"
type input "120.64"
type input "2320"
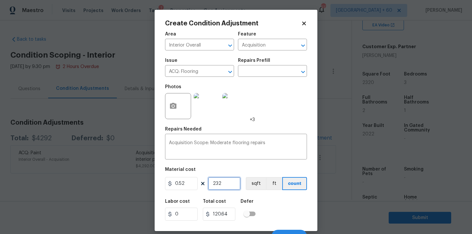
type input "1206.4"
type input "2320"
click at [286, 209] on div "Labor cost 0 Total cost 1206.4 Defer" at bounding box center [236, 209] width 142 height 29
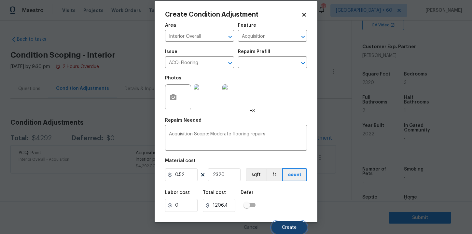
click at [286, 226] on span "Create" at bounding box center [289, 227] width 15 height 5
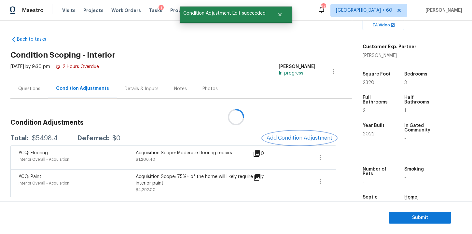
scroll to position [0, 0]
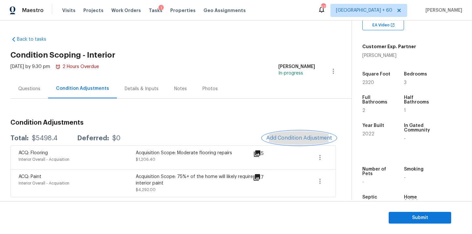
click at [282, 137] on span "Add Condition Adjustment" at bounding box center [299, 138] width 66 height 6
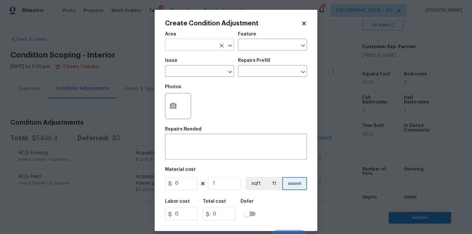
click at [194, 45] on input "text" at bounding box center [190, 45] width 51 height 10
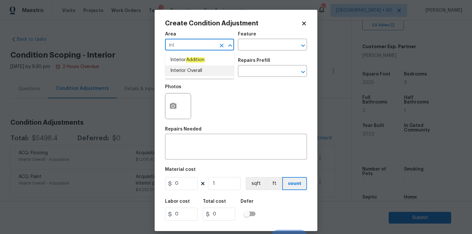
click at [183, 69] on li "Interior Overall" at bounding box center [199, 70] width 69 height 11
type input "Interior Overall"
click at [186, 73] on input "text" at bounding box center [190, 72] width 51 height 10
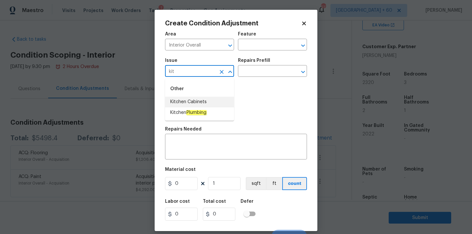
click at [191, 103] on li "Kitchen Cabinets" at bounding box center [199, 102] width 69 height 11
type input "Kitchen Cabinets"
click at [264, 44] on input "text" at bounding box center [263, 45] width 51 height 10
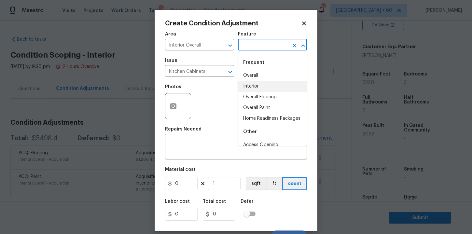
click at [257, 85] on li "Interior" at bounding box center [272, 86] width 69 height 11
type input "Interior"
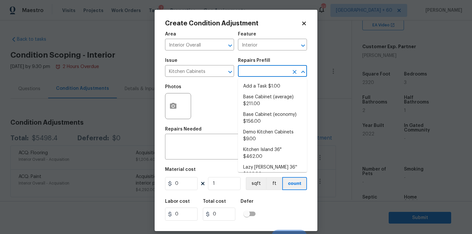
click at [257, 73] on input "text" at bounding box center [263, 72] width 51 height 10
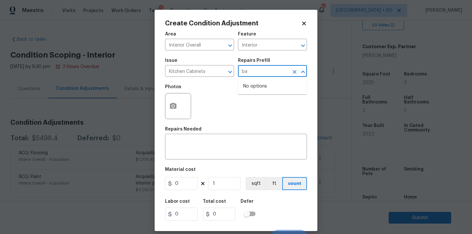
type input "b"
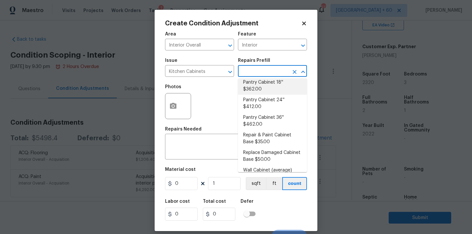
scroll to position [184, 0]
click at [215, 73] on input "Kitchen Cabinets" at bounding box center [190, 72] width 51 height 10
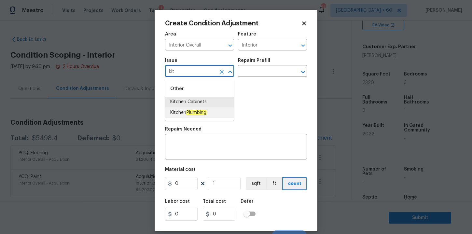
click at [202, 110] on em "Plumbing" at bounding box center [196, 112] width 21 height 5
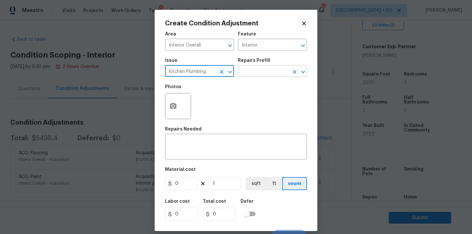
click at [258, 71] on input "text" at bounding box center [263, 72] width 51 height 10
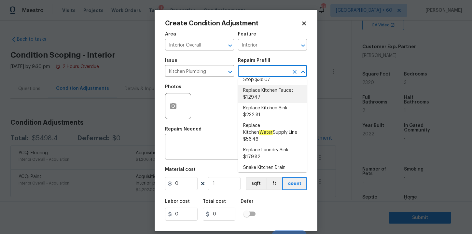
scroll to position [80, 0]
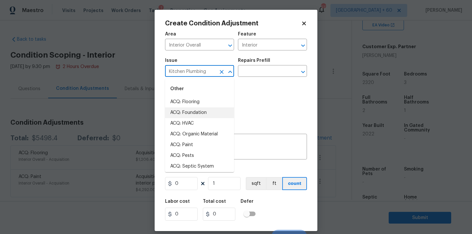
click at [214, 71] on input "Kitchen Plumbing" at bounding box center [190, 72] width 51 height 10
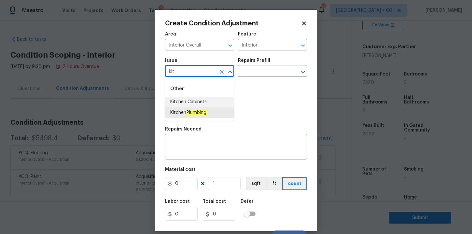
click at [200, 103] on li "Kitchen Cabinets" at bounding box center [199, 102] width 69 height 11
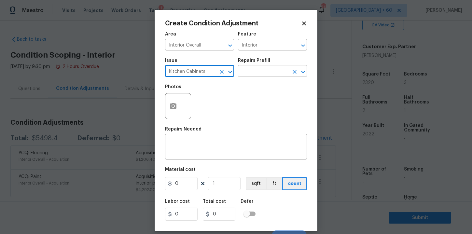
type input "Kitchen Cabinets"
click at [260, 71] on input "text" at bounding box center [263, 72] width 51 height 10
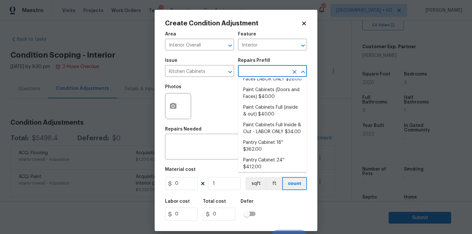
scroll to position [194, 0]
click at [259, 173] on li "Wall Cabinet (economy) $162.00" at bounding box center [272, 182] width 69 height 18
type input "Cabinets"
type textarea "Remove the existing kitchen wall cabinets (if present) and install a new kitche…"
type input "162"
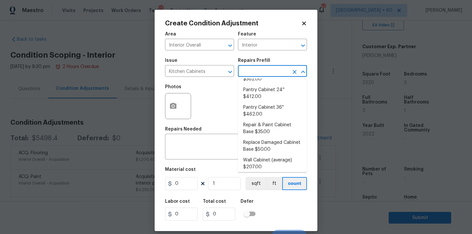
type input "162"
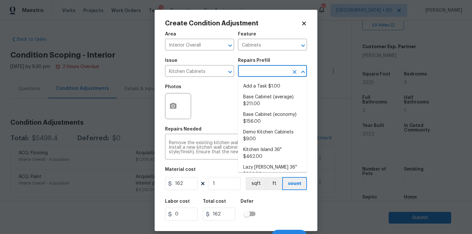
scroll to position [191, 0]
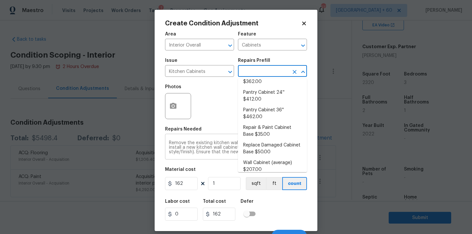
click at [224, 144] on textarea "Remove the existing kitchen wall cabinets (if present) and install a new kitche…" at bounding box center [236, 148] width 134 height 14
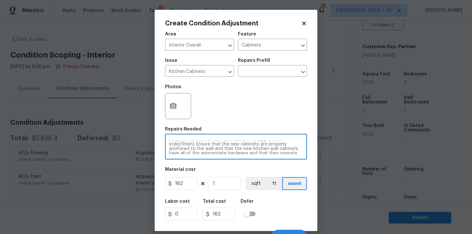
scroll to position [0, 0]
drag, startPoint x: 287, startPoint y: 153, endPoint x: 158, endPoint y: 118, distance: 134.3
click at [157, 119] on div "Create Condition Adjustment Area Interior Overall ​ Feature Cabinets ​ Issue Ki…" at bounding box center [236, 120] width 163 height 221
type textarea "anchored to the wall and that the new kitchen wall cabinets have all of the app…"
click at [215, 153] on textarea "anchored to the wall and that the new kitchen wall cabinets have all of the app…" at bounding box center [236, 148] width 134 height 14
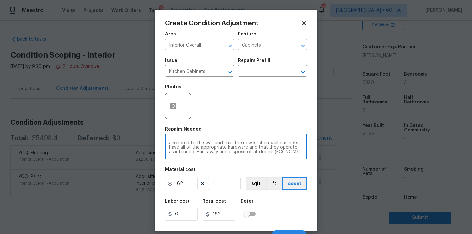
click at [215, 153] on textarea "anchored to the wall and that the new kitchen wall cabinets have all of the app…" at bounding box center [236, 148] width 134 height 14
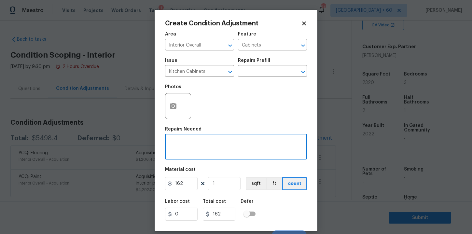
paste textarea "remove backsplash and reinstall"
click at [171, 142] on textarea "remove backsplash and reinstall" at bounding box center [236, 148] width 134 height 14
click at [168, 144] on div "Remove backsplash and reinstall x ​" at bounding box center [236, 147] width 142 height 24
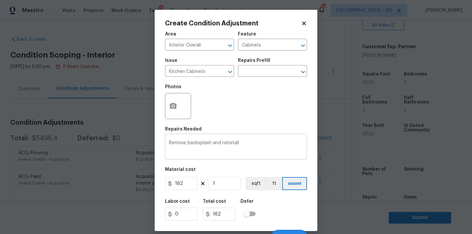
click at [168, 144] on div "Remove backsplash and reinstall x ​" at bounding box center [236, 147] width 142 height 24
click at [169, 144] on textarea "Remove backsplash and reinstall" at bounding box center [236, 148] width 134 height 14
paste textarea "Backsplash in kitchen not complete."
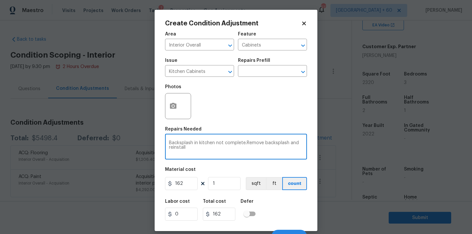
type textarea "Backsplash in kitchen not complete.Remove backsplash and reinstall"
click at [183, 184] on input "162" at bounding box center [181, 183] width 33 height 13
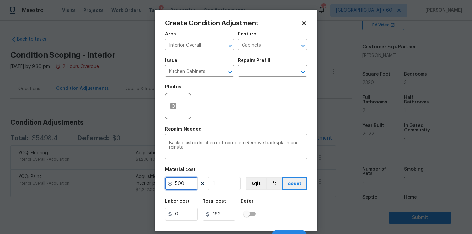
type input "500"
click at [277, 120] on div "Photos" at bounding box center [236, 102] width 142 height 42
click at [196, 71] on input "Kitchen Cabinets" at bounding box center [190, 72] width 51 height 10
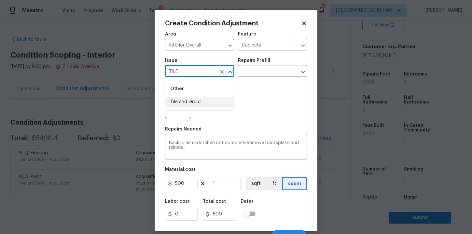
click at [187, 100] on li "Tile and Grout" at bounding box center [199, 102] width 69 height 11
type input "Tile and Grout"
click at [187, 100] on div at bounding box center [178, 106] width 26 height 26
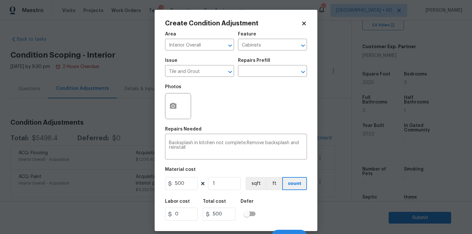
click at [272, 62] on div "Repairs Prefill" at bounding box center [272, 62] width 69 height 8
click at [268, 74] on input "text" at bounding box center [263, 72] width 51 height 10
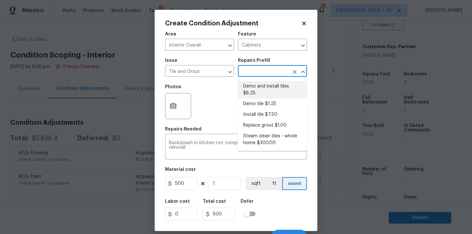
click at [272, 85] on li "Demo and install tiles $8.25" at bounding box center [272, 90] width 69 height 18
type input "Overall Flooring"
type textarea "Demo damaged tile and trowel thinset. Install tile flooring, float (level), and…"
type input "8.25"
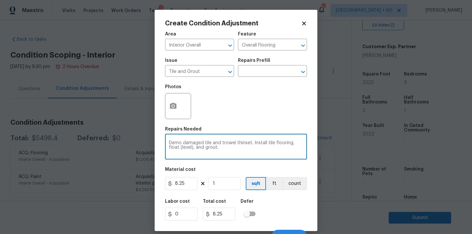
drag, startPoint x: 221, startPoint y: 147, endPoint x: 167, endPoint y: 137, distance: 55.4
click at [167, 137] on div "Demo damaged tile and trowel thinset. Install tile flooring, float (level), and…" at bounding box center [236, 147] width 142 height 24
paste textarea "Backsplash in kitchen not complete."
paste textarea "remove backsplash and reinstall"
click at [247, 144] on textarea "Backsplash in kitchen not complete.remove backsplash and reinstall" at bounding box center [236, 148] width 134 height 14
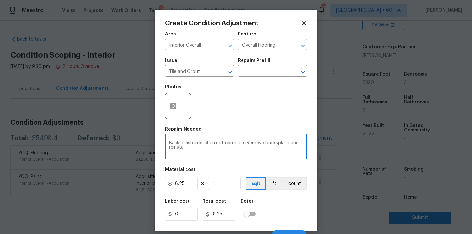
type textarea "Backsplash in kitchen not complete.Remove backsplash and reinstall"
click at [189, 185] on input "8.25" at bounding box center [181, 183] width 33 height 13
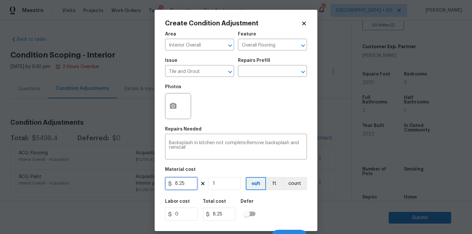
click at [189, 185] on input "8.25" at bounding box center [181, 183] width 33 height 13
type input "500"
click at [242, 105] on div "Photos" at bounding box center [236, 102] width 142 height 42
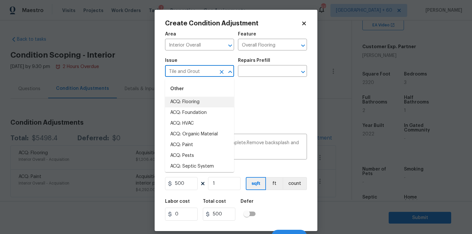
click at [216, 70] on input "Tile and Grout" at bounding box center [190, 72] width 51 height 10
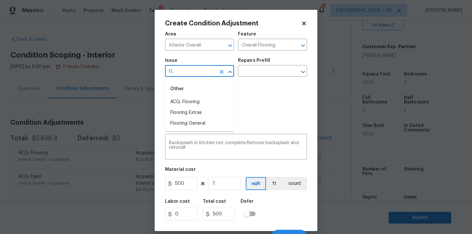
type input "F"
click at [208, 103] on li "Tile and Grout" at bounding box center [199, 102] width 69 height 11
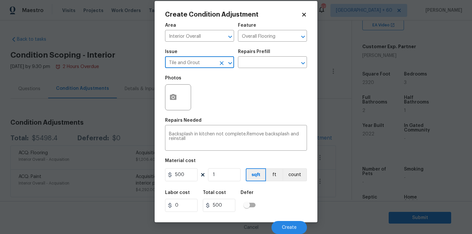
click at [186, 63] on input "Tile and Grout" at bounding box center [190, 63] width 51 height 10
type input "s"
click at [189, 91] on li "Kitchen Cabinets" at bounding box center [199, 93] width 69 height 11
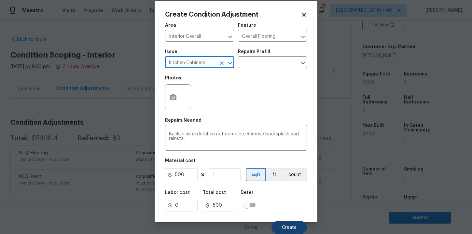
type input "Kitchen Cabinets"
click at [285, 223] on button "Create" at bounding box center [289, 227] width 35 height 13
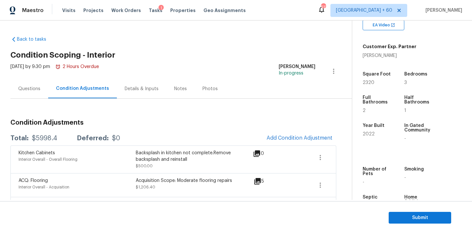
scroll to position [27, 0]
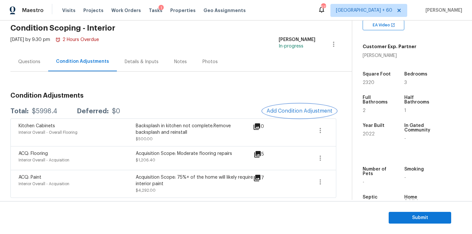
click at [294, 108] on span "Add Condition Adjustment" at bounding box center [300, 111] width 66 height 6
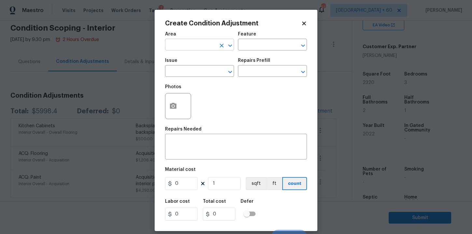
click at [184, 43] on input "text" at bounding box center [190, 45] width 51 height 10
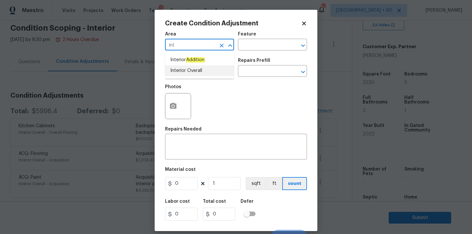
click at [180, 68] on li "Interior Overall" at bounding box center [199, 70] width 69 height 11
type input "Interior Overall"
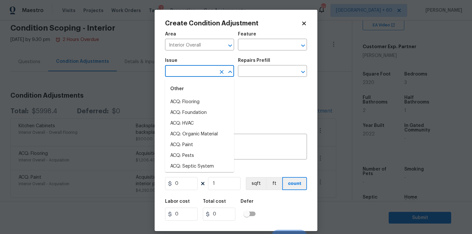
click at [184, 71] on input "text" at bounding box center [190, 72] width 51 height 10
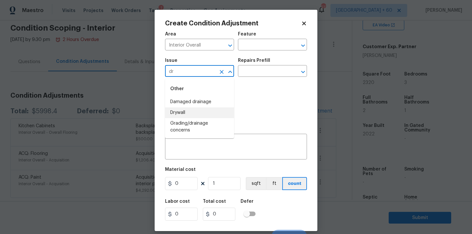
click at [183, 114] on li "Drywall" at bounding box center [199, 112] width 69 height 11
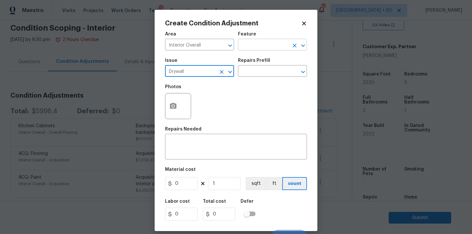
type input "Drywall"
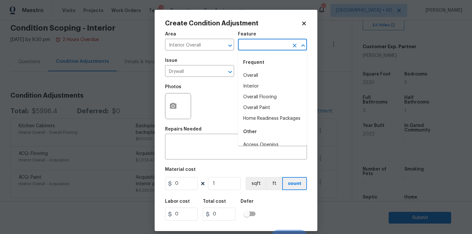
click at [258, 46] on input "text" at bounding box center [263, 45] width 51 height 10
click at [256, 85] on li "Interior" at bounding box center [272, 86] width 69 height 11
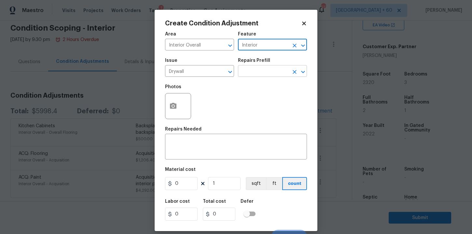
click at [256, 73] on input "text" at bounding box center [263, 72] width 51 height 10
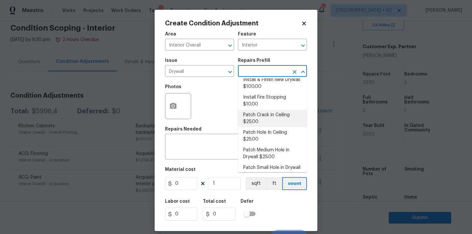
scroll to position [0, 0]
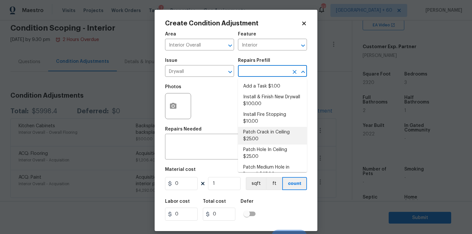
click at [269, 130] on li "Patch Crack in Ceiling $25.00" at bounding box center [272, 136] width 69 height 18
type input "Walls and Ceiling"
type textarea "Prep/scrape all loose material from the damaged area; prime if needed. Patch th…"
type input "25"
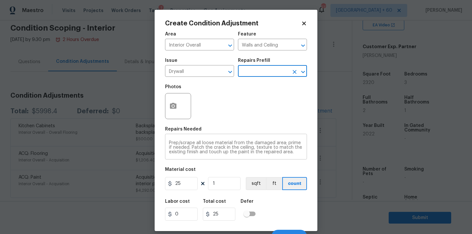
click at [202, 152] on textarea "Prep/scrape all loose material from the damaged area; prime if needed. Patch th…" at bounding box center [236, 148] width 134 height 14
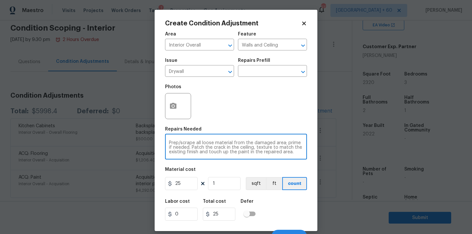
click at [202, 152] on textarea "Prep/scrape all loose material from the damaged area; prime if needed. Patch th…" at bounding box center [236, 148] width 134 height 14
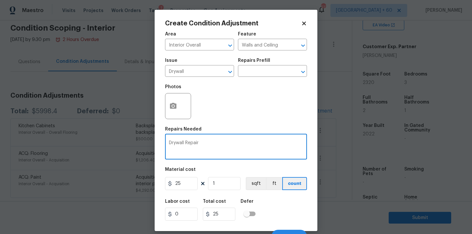
type textarea "Drywall Repair"
click at [184, 180] on input "25" at bounding box center [181, 183] width 33 height 13
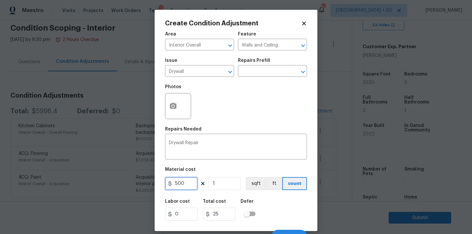
type input "500"
click at [238, 169] on div "Material cost" at bounding box center [236, 171] width 142 height 8
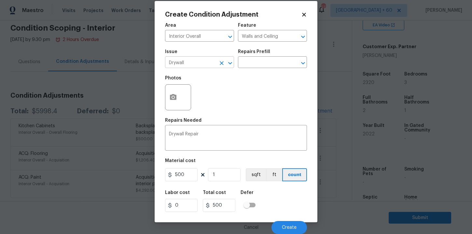
click at [208, 63] on input "Drywall" at bounding box center [190, 63] width 51 height 10
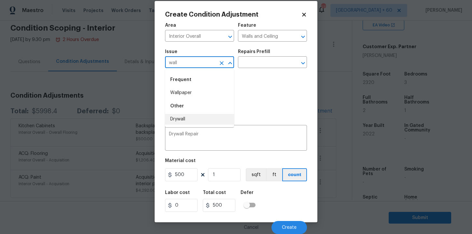
click at [198, 122] on li "Drywall" at bounding box center [199, 119] width 69 height 11
type input "Drywall"
click at [282, 208] on div "Labor cost 0 Total cost 500 Defer" at bounding box center [236, 201] width 142 height 29
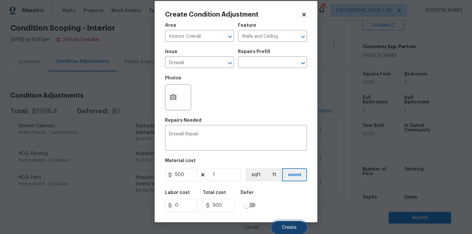
click at [290, 225] on span "Create" at bounding box center [289, 227] width 15 height 5
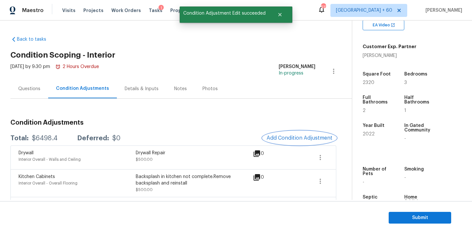
scroll to position [51, 0]
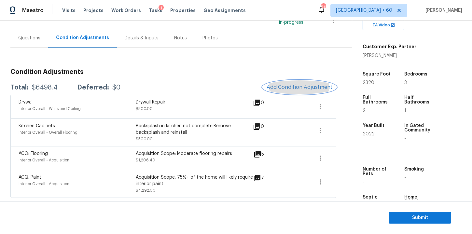
click at [296, 87] on span "Add Condition Adjustment" at bounding box center [300, 87] width 66 height 6
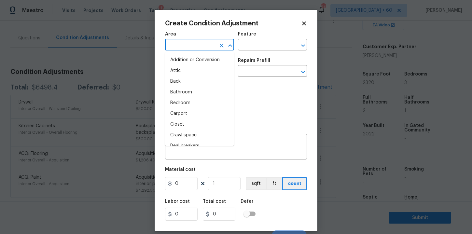
click at [184, 47] on input "text" at bounding box center [190, 45] width 51 height 10
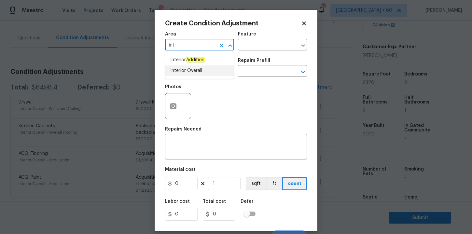
click at [178, 65] on li "Interior Overall" at bounding box center [199, 70] width 69 height 11
type input "Interior Overall"
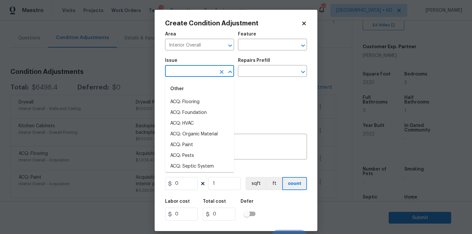
click at [182, 68] on input "text" at bounding box center [190, 72] width 51 height 10
click at [187, 120] on li "Other Odor" at bounding box center [199, 123] width 69 height 11
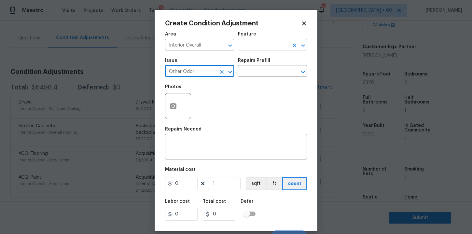
type input "Other Odor"
click at [268, 40] on input "text" at bounding box center [263, 45] width 51 height 10
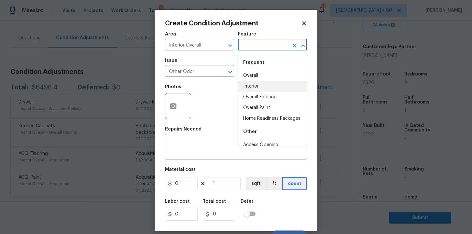
click at [259, 84] on li "Interior" at bounding box center [272, 86] width 69 height 11
type input "Interior"
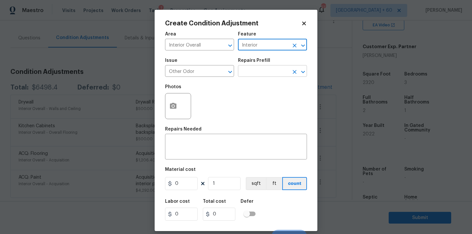
click at [258, 70] on input "text" at bounding box center [263, 72] width 51 height 10
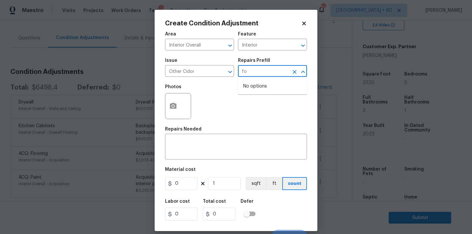
type input "f"
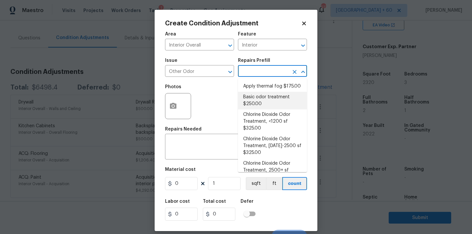
click at [281, 96] on li "Basic odor treatment $250.00" at bounding box center [272, 101] width 69 height 18
type textarea "OD Odor Protocol: Heavy Odor present. Remediate home odor. Including but not li…"
type input "250"
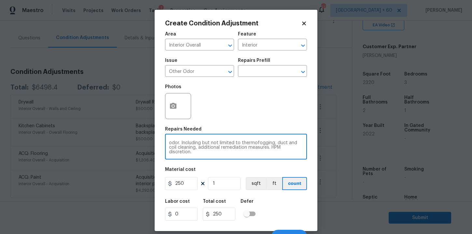
scroll to position [0, 0]
drag, startPoint x: 284, startPoint y: 152, endPoint x: 158, endPoint y: 131, distance: 128.1
click at [158, 132] on div "Create Condition Adjustment Area Interior Overall ​ Feature Interior ​ Issue Ot…" at bounding box center [236, 120] width 163 height 221
click at [211, 147] on textarea "Food discretion." at bounding box center [236, 148] width 134 height 14
type textarea "Food Odor"
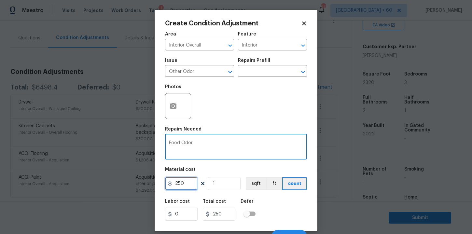
click at [185, 186] on input "250" at bounding box center [181, 183] width 33 height 13
type input "500"
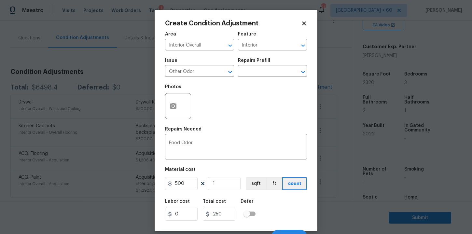
type input "500"
click at [275, 209] on div "Labor cost 0 Total cost 500 Defer" at bounding box center [236, 209] width 142 height 29
click at [168, 143] on div "Food Odor x ​" at bounding box center [236, 147] width 142 height 24
click at [181, 145] on textarea "Food Odor" at bounding box center [236, 148] width 134 height 14
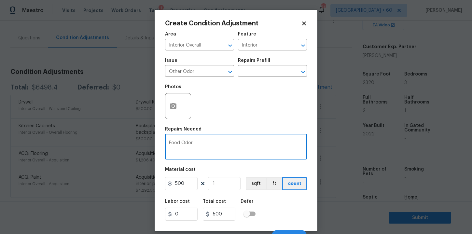
click at [181, 145] on textarea "Food Odor" at bounding box center [236, 148] width 134 height 14
paste textarea "Scoped for paint due to food o"
type textarea "Scoped for paint due to food odor"
click at [268, 112] on div "Photos" at bounding box center [236, 102] width 142 height 42
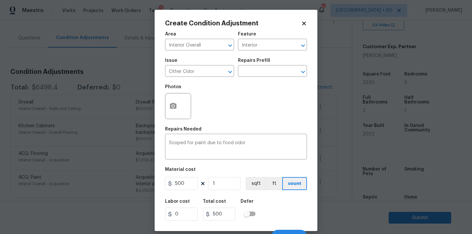
scroll to position [9, 0]
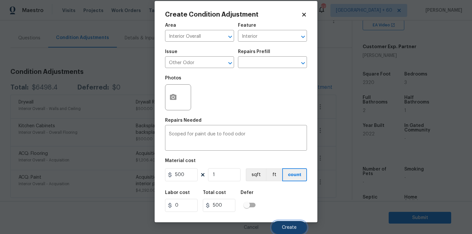
click at [284, 227] on span "Create" at bounding box center [289, 227] width 15 height 5
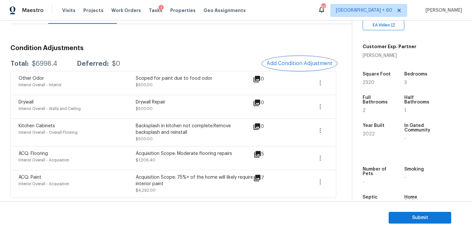
scroll to position [0, 0]
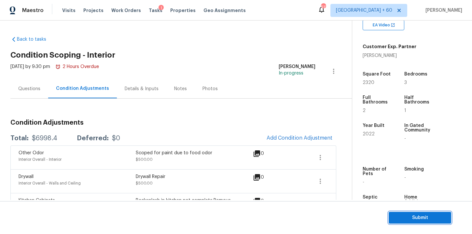
click at [402, 216] on span "Submit" at bounding box center [420, 218] width 52 height 8
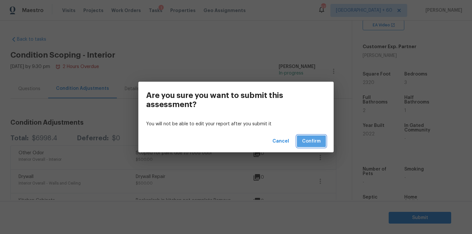
click at [315, 141] on span "Confirm" at bounding box center [311, 141] width 19 height 8
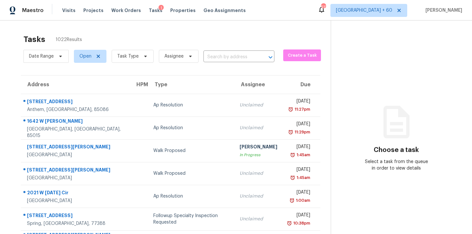
click at [220, 57] on input "text" at bounding box center [229, 57] width 53 height 10
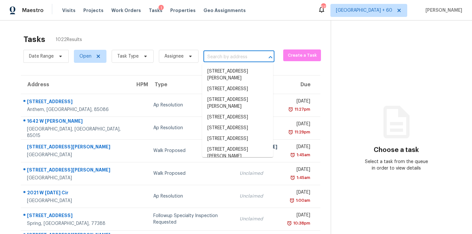
paste input "1805 Montview Rd Greeley, CO, 80631"
type input "1805 Montview Rd Greeley, CO, 80631"
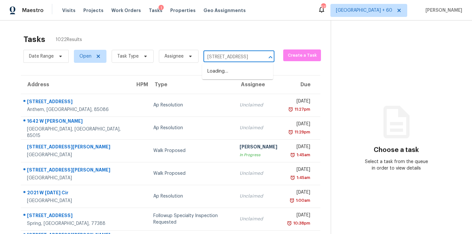
scroll to position [0, 33]
click at [233, 72] on li "1805 Montview Rd, Greeley, CO 80631" at bounding box center [237, 71] width 71 height 11
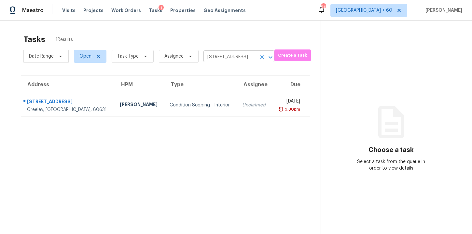
click at [227, 57] on input "1805 Montview Rd, Greeley, CO 80631" at bounding box center [229, 57] width 53 height 10
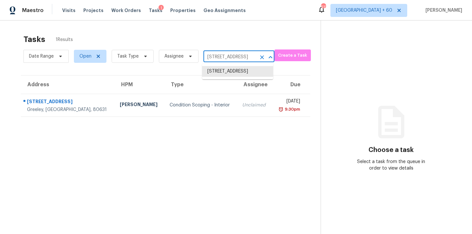
click at [227, 57] on input "1805 Montview Rd, Greeley, CO 80631" at bounding box center [229, 57] width 53 height 10
click at [231, 77] on li "1805 Montview Rd, Greeley, CO 80631" at bounding box center [237, 71] width 71 height 11
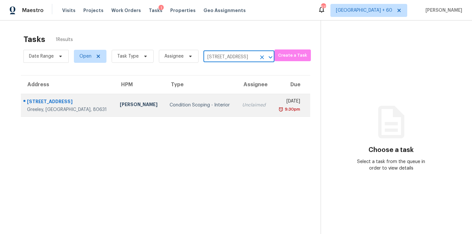
click at [245, 100] on td "Unclaimed" at bounding box center [254, 105] width 35 height 23
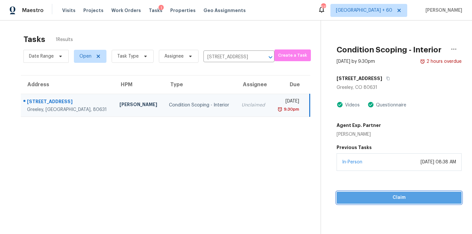
click at [357, 198] on span "Claim" at bounding box center [399, 198] width 115 height 8
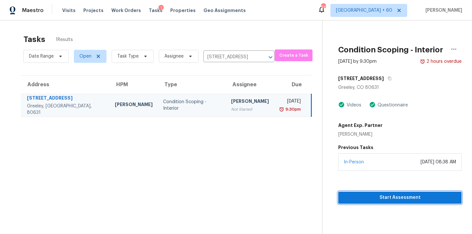
click at [357, 198] on span "Start Assessment" at bounding box center [399, 198] width 113 height 8
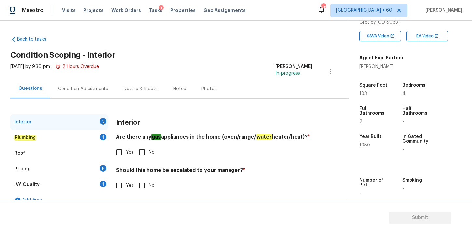
scroll to position [121, 0]
click at [119, 154] on input "Yes" at bounding box center [119, 153] width 14 height 14
checkbox input "true"
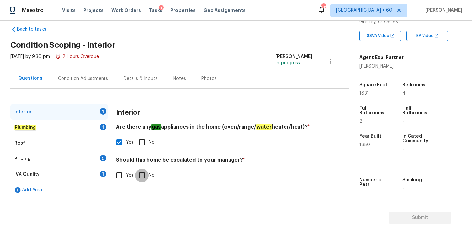
click at [142, 177] on input "No" at bounding box center [142, 176] width 14 height 14
checkbox input "true"
click at [121, 175] on input "Yes" at bounding box center [119, 176] width 14 height 14
checkbox input "true"
checkbox input "false"
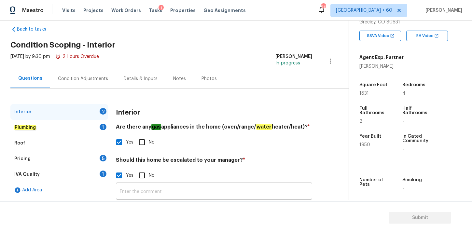
scroll to position [64, 0]
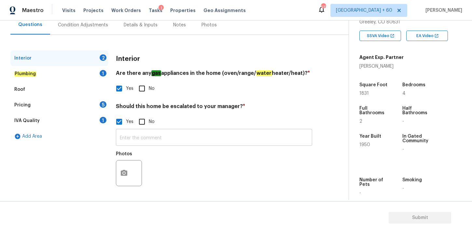
click at [147, 134] on input "text" at bounding box center [214, 138] width 196 height 15
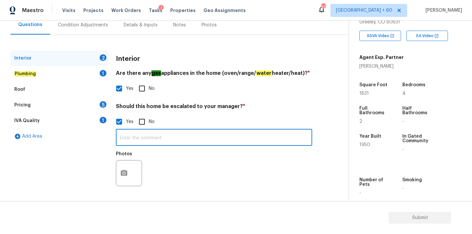
paste input "Interior will require major treatment for urine odors."
type input "Interior will require major treatment for urine odors."
click at [202, 175] on div "Photos" at bounding box center [214, 169] width 196 height 42
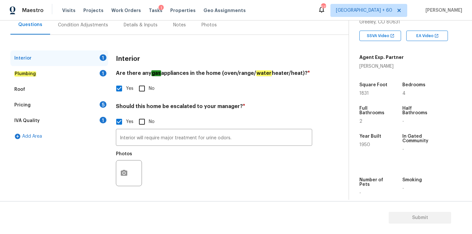
click at [46, 72] on div "Plumbing 1" at bounding box center [59, 74] width 98 height 16
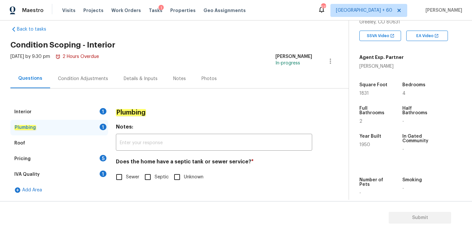
scroll to position [10, 0]
click at [120, 176] on input "Sewer" at bounding box center [119, 177] width 14 height 14
checkbox input "true"
click at [49, 141] on div "Roof" at bounding box center [59, 143] width 98 height 16
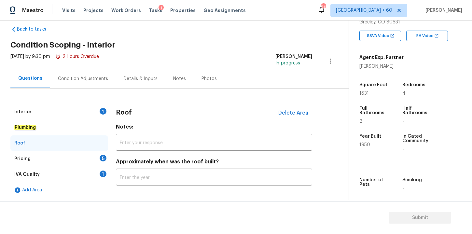
click at [52, 156] on div "Pricing 5" at bounding box center [59, 159] width 98 height 16
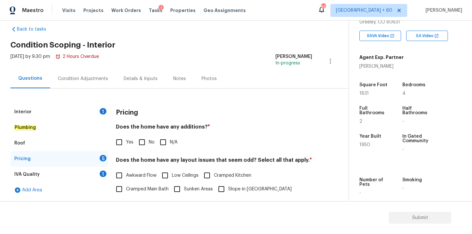
click at [122, 143] on input "Yes" at bounding box center [119, 142] width 14 height 14
checkbox input "true"
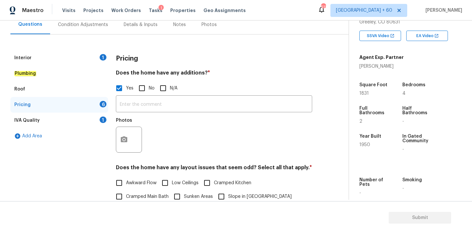
scroll to position [67, 0]
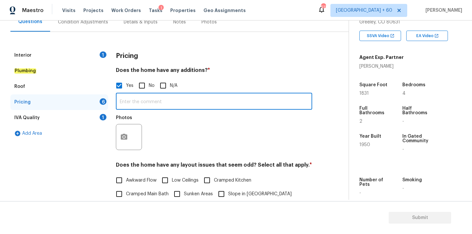
click at [165, 101] on input "text" at bounding box center [214, 101] width 196 height 15
paste input "Enclosed/Covered Patio"
type input "Enclosed/Covered Patio"
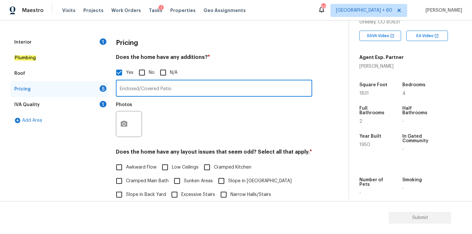
scroll to position [89, 0]
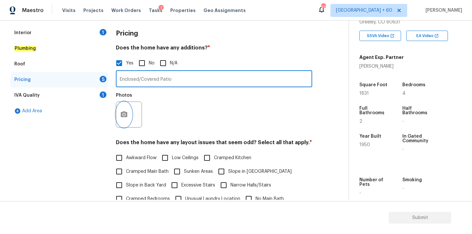
click at [124, 117] on icon "button" at bounding box center [124, 115] width 8 height 8
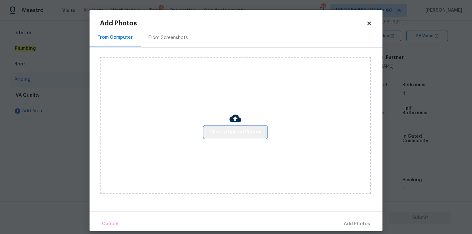
click at [227, 130] on span "Click to Upload Photos" at bounding box center [235, 132] width 52 height 8
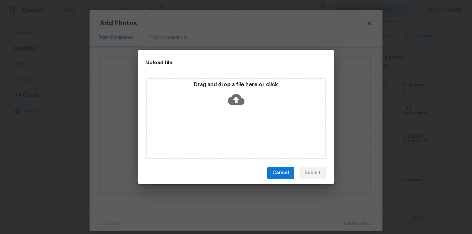
click at [236, 100] on icon at bounding box center [236, 99] width 17 height 17
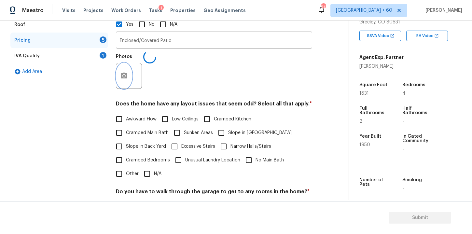
scroll to position [141, 0]
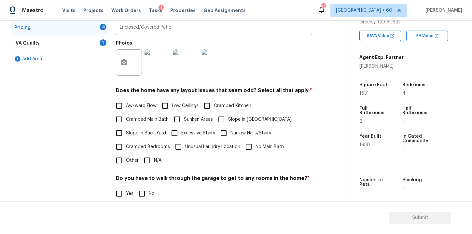
click at [122, 106] on input "Awkward Flow" at bounding box center [119, 106] width 14 height 14
checkbox input "true"
click at [166, 106] on input "Low Ceilings" at bounding box center [165, 106] width 14 height 14
checkbox input "true"
click at [119, 118] on input "Cramped Main Bath" at bounding box center [119, 120] width 14 height 14
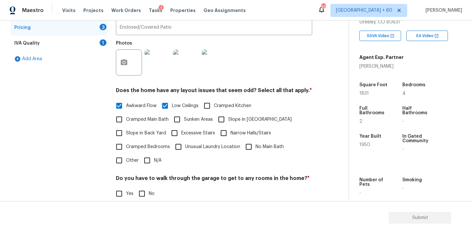
checkbox input "true"
click at [221, 133] on input "Narrow Halls/Stairs" at bounding box center [224, 133] width 14 height 14
checkbox input "true"
click at [178, 146] on input "Unusual Laundry Location" at bounding box center [179, 147] width 14 height 14
checkbox input "true"
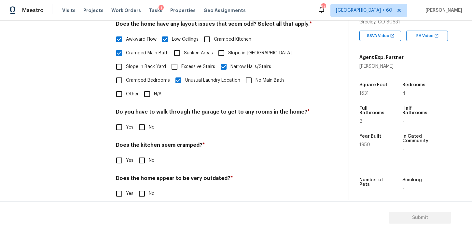
scroll to position [212, 0]
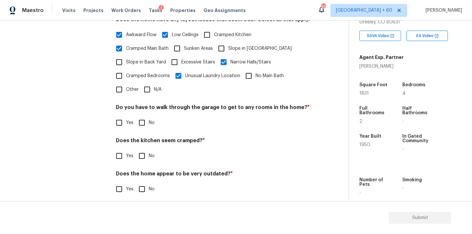
click at [143, 123] on input "No" at bounding box center [142, 123] width 14 height 14
checkbox input "true"
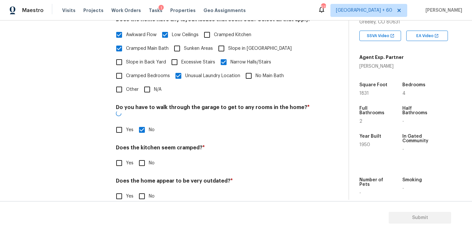
click at [143, 156] on input "No" at bounding box center [142, 163] width 14 height 14
checkbox input "true"
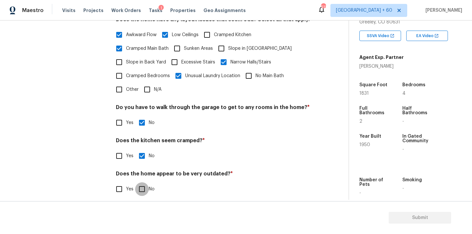
click at [143, 188] on input "No" at bounding box center [142, 189] width 14 height 14
checkbox input "true"
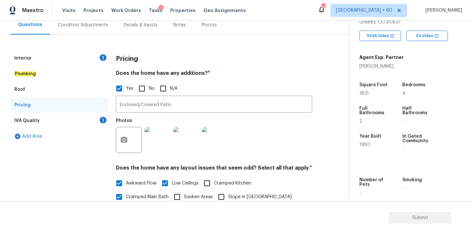
click at [49, 120] on div "IVA Quality 1" at bounding box center [59, 121] width 98 height 16
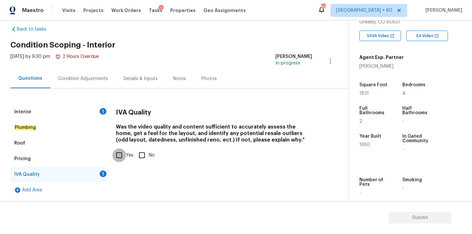
click at [117, 154] on input "Yes" at bounding box center [119, 155] width 14 height 14
checkbox input "true"
click at [97, 79] on div "Condition Adjustments" at bounding box center [83, 79] width 50 height 7
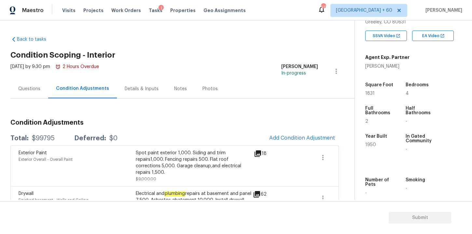
click at [40, 89] on div "Questions" at bounding box center [29, 88] width 38 height 19
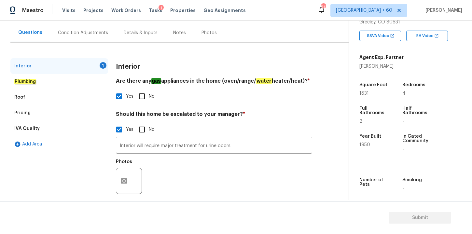
scroll to position [64, 0]
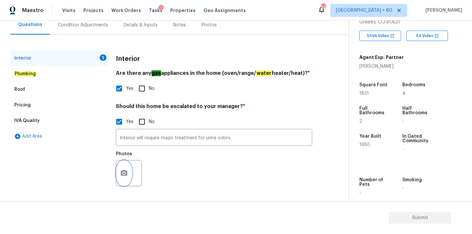
click at [126, 175] on icon "button" at bounding box center [124, 173] width 7 height 6
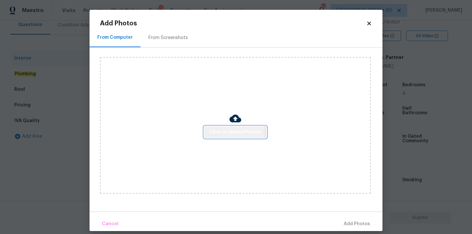
click at [226, 133] on span "Click to Upload Photos" at bounding box center [235, 132] width 52 height 8
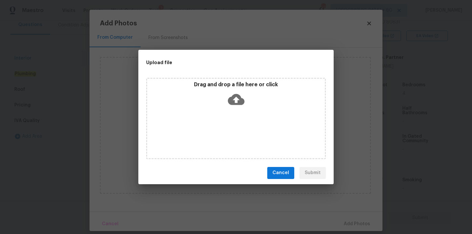
click at [237, 94] on icon at bounding box center [236, 99] width 17 height 11
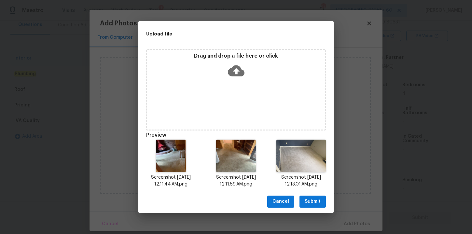
click at [318, 201] on span "Submit" at bounding box center [313, 202] width 16 height 8
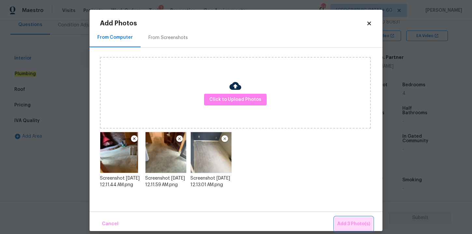
click at [353, 220] on span "Add 3 Photo(s)" at bounding box center [353, 224] width 33 height 8
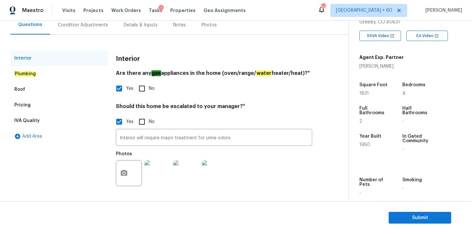
click at [30, 73] on em "Plumbing" at bounding box center [25, 73] width 22 height 5
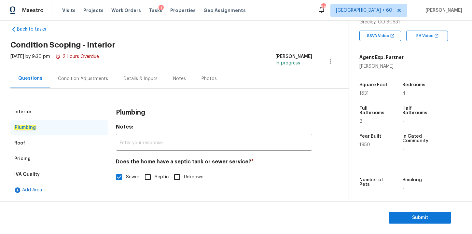
scroll to position [10, 0]
click at [24, 144] on div "Roof" at bounding box center [19, 143] width 11 height 7
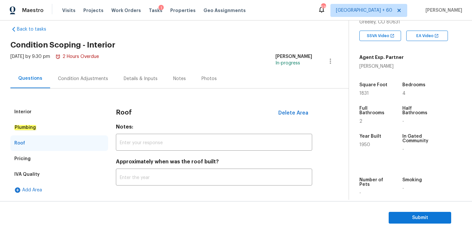
click at [26, 158] on div "Pricing" at bounding box center [22, 159] width 16 height 7
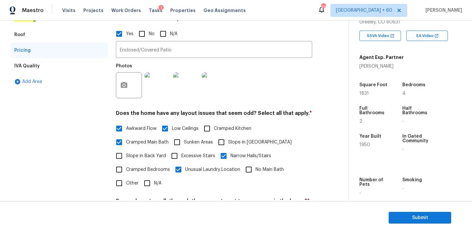
click at [33, 61] on div "IVA Quality" at bounding box center [59, 66] width 98 height 16
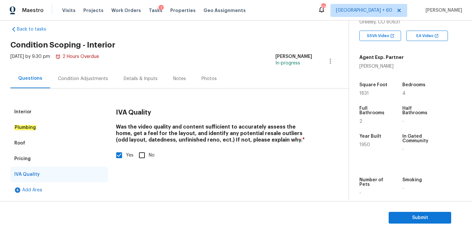
click at [90, 79] on div "Condition Adjustments" at bounding box center [83, 79] width 50 height 7
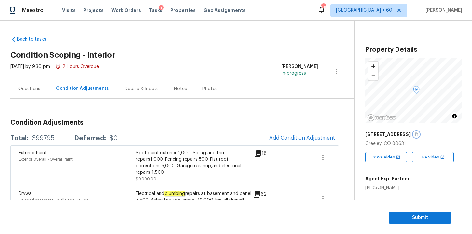
click at [414, 135] on icon "button" at bounding box center [416, 135] width 4 height 4
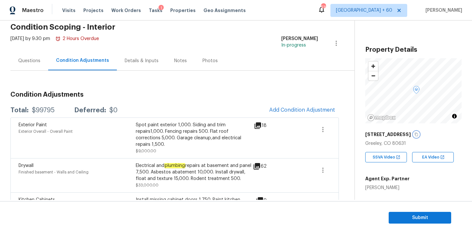
scroll to position [61, 0]
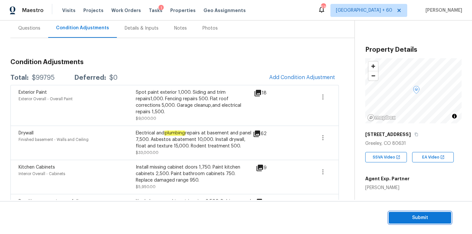
click at [405, 216] on span "Submit" at bounding box center [420, 218] width 52 height 8
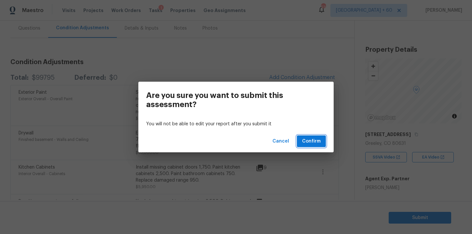
click at [307, 138] on span "Confirm" at bounding box center [311, 141] width 19 height 8
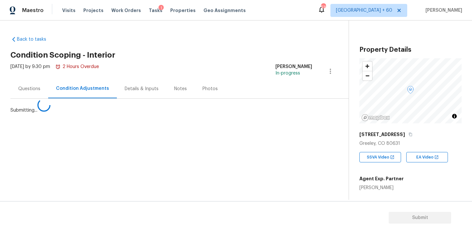
scroll to position [0, 0]
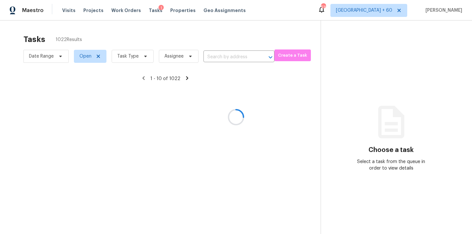
click at [223, 55] on div at bounding box center [236, 117] width 472 height 234
click at [213, 42] on div at bounding box center [236, 117] width 472 height 234
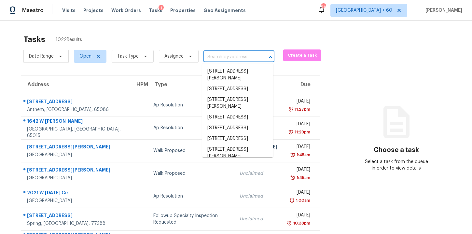
click at [223, 55] on input "text" at bounding box center [229, 57] width 53 height 10
paste input "2721 Knollwood Ct Plano, TX, 75075"
type input "2721 Knollwood Ct Plano, TX, 75075"
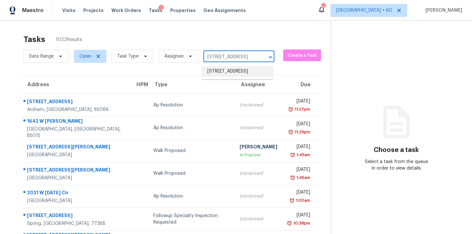
click at [237, 74] on li "2721 Knollwood Ct, Plano, TX 75075" at bounding box center [237, 71] width 71 height 11
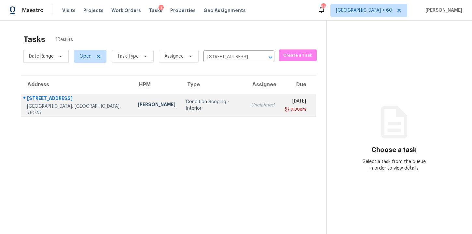
click at [251, 107] on div "Unclaimed" at bounding box center [262, 105] width 23 height 7
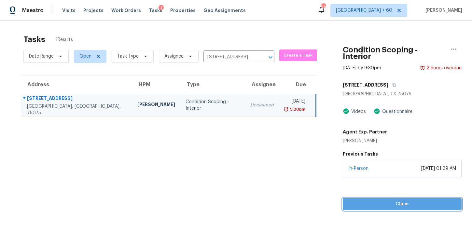
click at [357, 200] on span "Claim" at bounding box center [402, 204] width 108 height 8
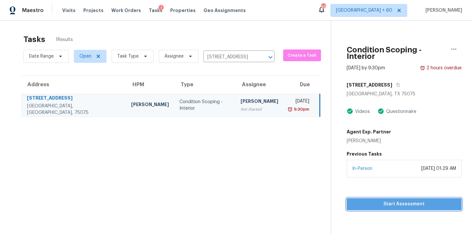
click at [375, 200] on span "Start Assessment" at bounding box center [404, 204] width 105 height 8
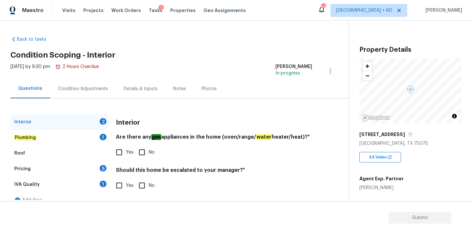
click at [119, 153] on input "Yes" at bounding box center [119, 153] width 14 height 14
checkbox input "true"
click at [123, 187] on input "Yes" at bounding box center [119, 186] width 14 height 14
checkbox input "true"
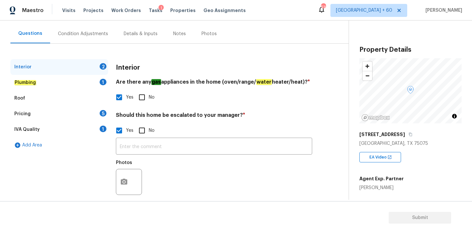
scroll to position [64, 0]
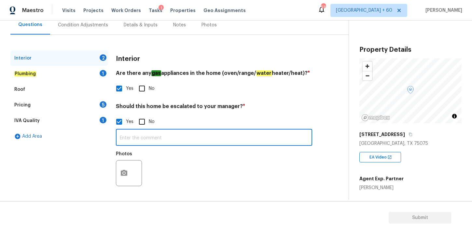
click at [159, 139] on input "text" at bounding box center [214, 138] width 196 height 15
paste input "Cracks interior home walks slanted"
type input "Cracks interior home walks slanted"
click at [123, 173] on circle "button" at bounding box center [124, 173] width 2 height 2
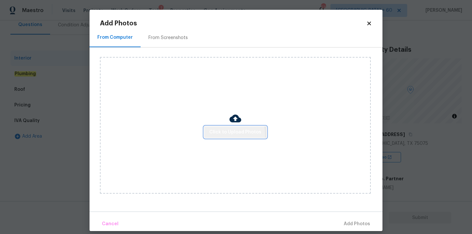
click at [218, 135] on span "Click to Upload Photos" at bounding box center [235, 132] width 52 height 8
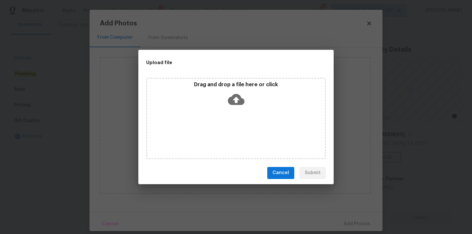
click at [234, 103] on icon at bounding box center [236, 99] width 17 height 11
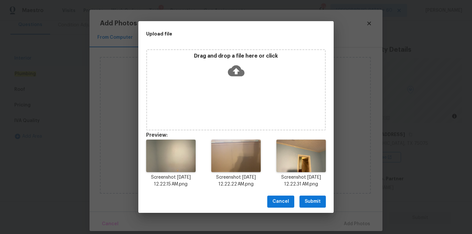
click at [313, 200] on span "Submit" at bounding box center [313, 202] width 16 height 8
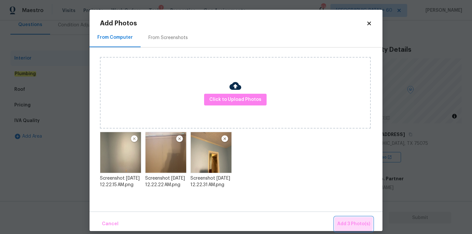
click at [351, 223] on span "Add 3 Photo(s)" at bounding box center [353, 224] width 33 height 8
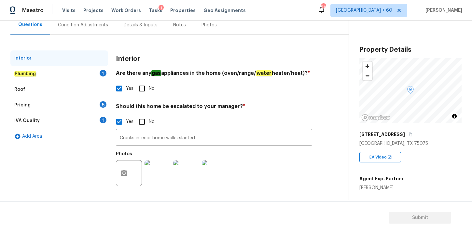
click at [21, 74] on em "Plumbing" at bounding box center [25, 73] width 22 height 5
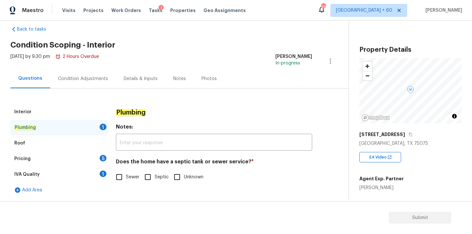
click at [120, 178] on input "Sewer" at bounding box center [119, 177] width 14 height 14
checkbox input "true"
click at [39, 141] on div "Roof" at bounding box center [59, 143] width 98 height 16
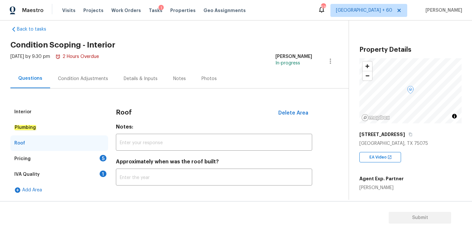
click at [41, 157] on div "Pricing 5" at bounding box center [59, 159] width 98 height 16
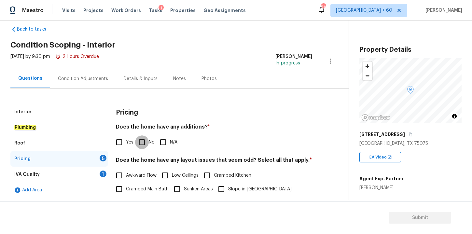
click at [143, 142] on input "No" at bounding box center [142, 142] width 14 height 14
checkbox input "true"
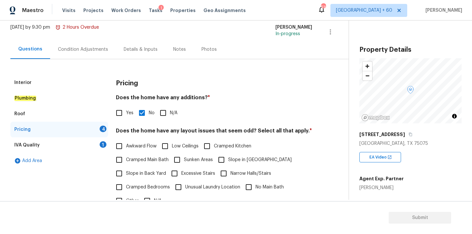
scroll to position [48, 0]
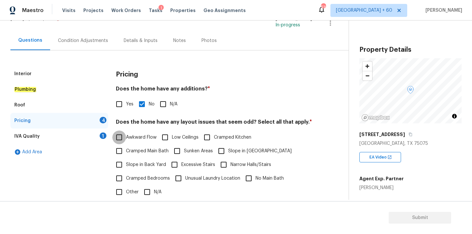
click at [119, 135] on input "Awkward Flow" at bounding box center [119, 138] width 14 height 14
checkbox input "true"
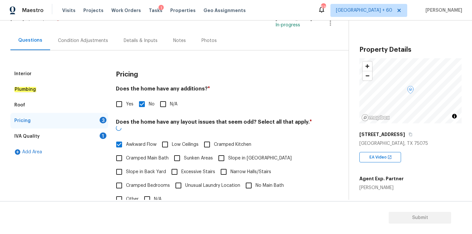
scroll to position [157, 0]
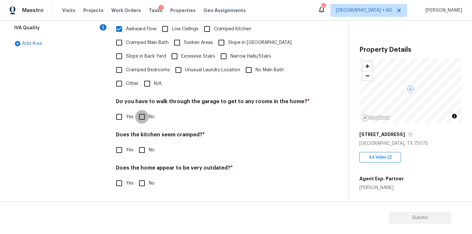
click at [144, 116] on input "No" at bounding box center [142, 117] width 14 height 14
checkbox input "true"
click at [142, 151] on input "No" at bounding box center [142, 150] width 14 height 14
checkbox input "true"
click at [141, 183] on input "No" at bounding box center [142, 183] width 14 height 14
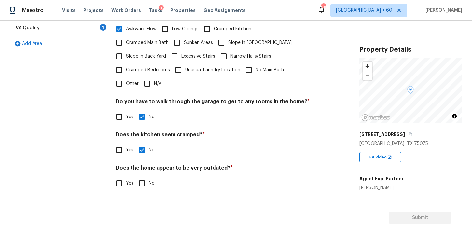
checkbox input "true"
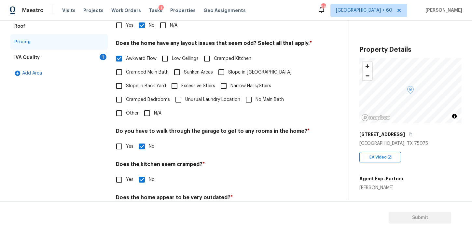
scroll to position [116, 0]
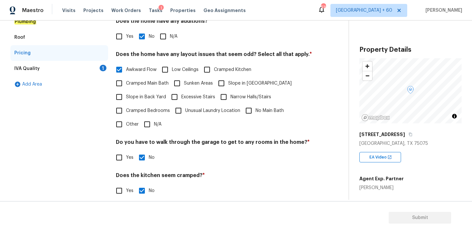
click at [48, 70] on div "IVA Quality 1" at bounding box center [59, 69] width 98 height 16
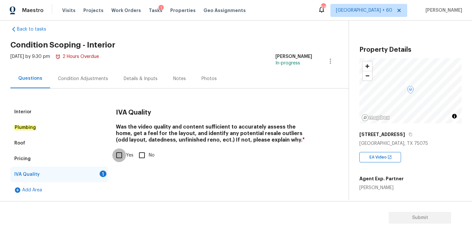
click at [119, 156] on input "Yes" at bounding box center [119, 155] width 14 height 14
checkbox input "true"
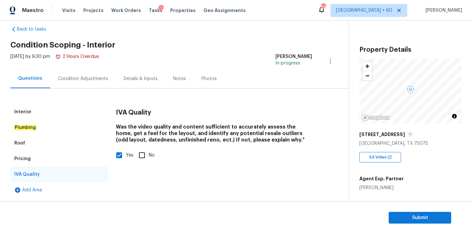
click at [92, 79] on div "Condition Adjustments" at bounding box center [83, 79] width 50 height 7
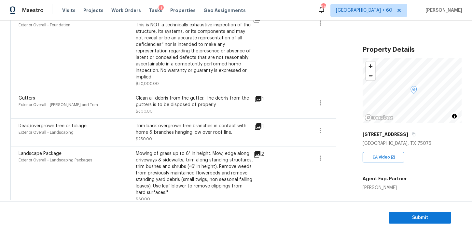
scroll to position [396, 0]
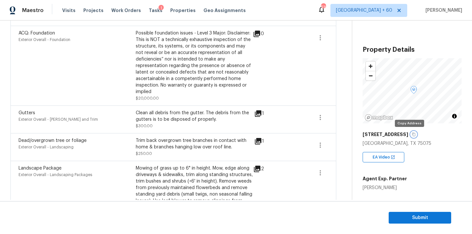
click at [412, 135] on icon "button" at bounding box center [414, 135] width 4 height 4
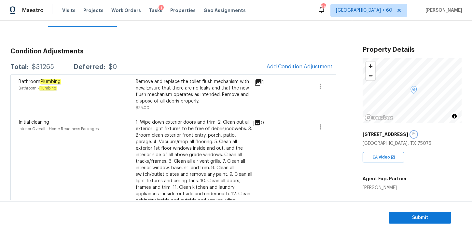
scroll to position [0, 0]
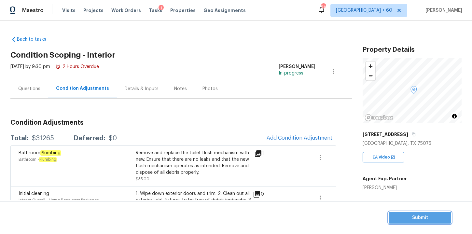
click at [420, 216] on span "Submit" at bounding box center [420, 218] width 52 height 8
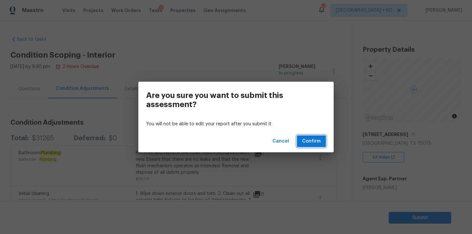
click at [310, 142] on span "Confirm" at bounding box center [311, 141] width 19 height 8
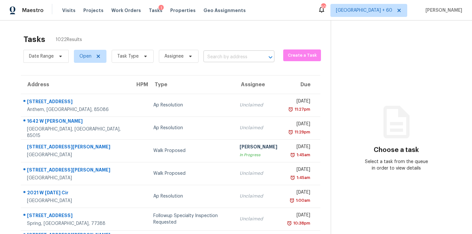
click at [241, 57] on input "text" at bounding box center [229, 57] width 53 height 10
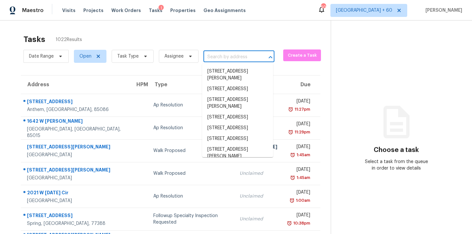
paste input "307 Feathers Ln Raeford, NC, 28376"
type input "307 Feathers Ln Raeford, NC, 28376"
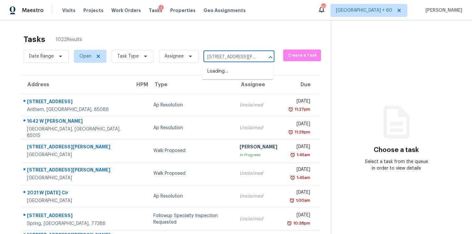
scroll to position [0, 27]
click at [244, 68] on li "307 Feathers Ln, Raeford, NC 28376" at bounding box center [237, 71] width 71 height 11
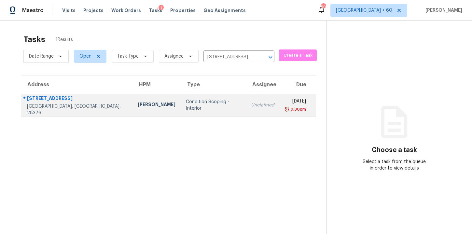
click at [285, 109] on div "9:30pm" at bounding box center [295, 109] width 21 height 7
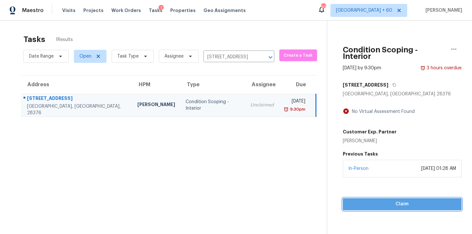
click at [385, 200] on span "Claim" at bounding box center [402, 204] width 108 height 8
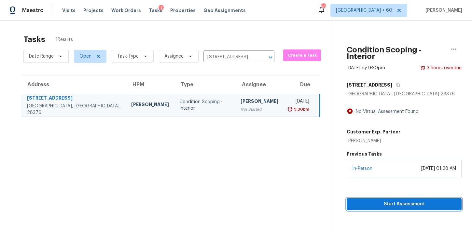
click at [362, 200] on span "Start Assessment" at bounding box center [404, 204] width 105 height 8
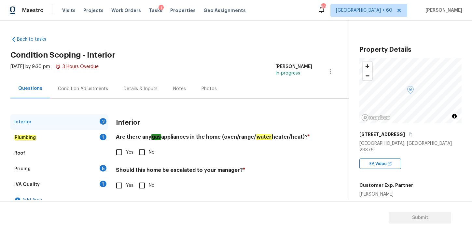
click at [141, 151] on input "No" at bounding box center [142, 153] width 14 height 14
checkbox input "true"
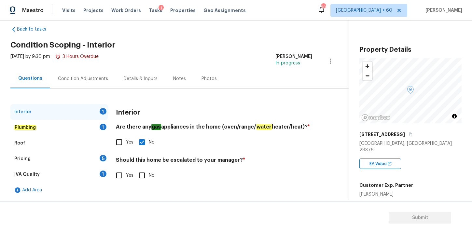
click at [119, 176] on input "Yes" at bounding box center [119, 176] width 14 height 14
checkbox input "true"
click at [186, 187] on input "text" at bounding box center [214, 191] width 196 height 15
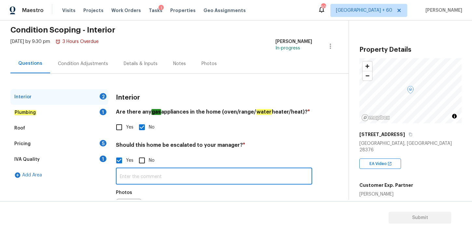
paste input "Minimal pet odor"
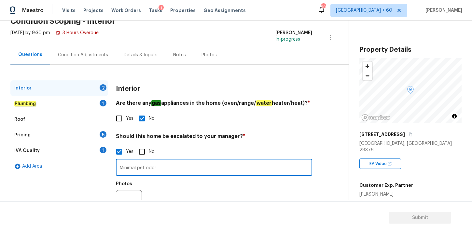
scroll to position [35, 0]
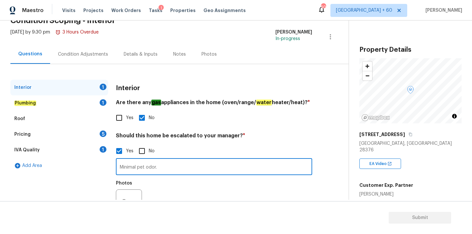
paste input "1-2 pets present"
type input "Minimal pet odor. 1-2 pets present"
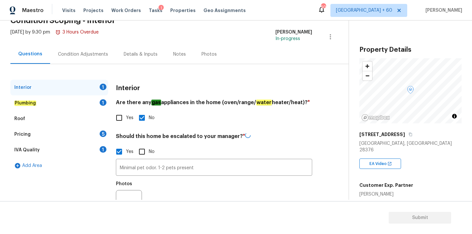
click at [303, 136] on h4 "Should this home be escalated to your manager? *" at bounding box center [214, 138] width 196 height 10
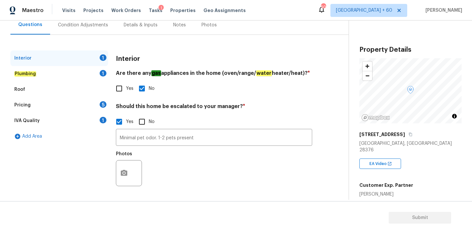
click at [31, 73] on em "Plumbing" at bounding box center [25, 73] width 22 height 5
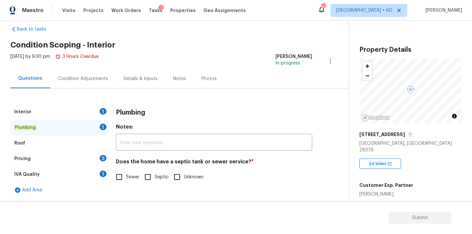
scroll to position [10, 0]
click at [147, 176] on input "Septic" at bounding box center [148, 177] width 14 height 14
checkbox input "true"
click at [44, 147] on div "Roof" at bounding box center [59, 143] width 98 height 16
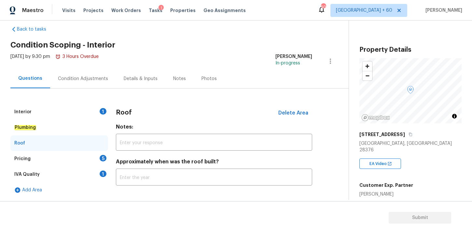
click at [30, 158] on div "Pricing 5" at bounding box center [59, 159] width 98 height 16
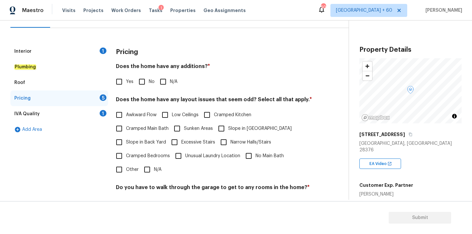
scroll to position [81, 0]
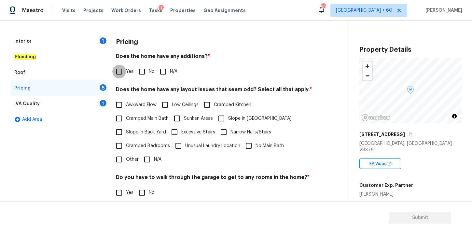
click at [119, 72] on input "Yes" at bounding box center [119, 72] width 14 height 14
checkbox input "true"
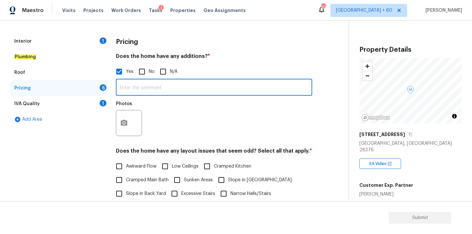
click at [141, 89] on input "text" at bounding box center [214, 87] width 196 height 15
paste input "Screened patio"
type input "Screened patio"
click at [124, 121] on icon "button" at bounding box center [124, 123] width 7 height 6
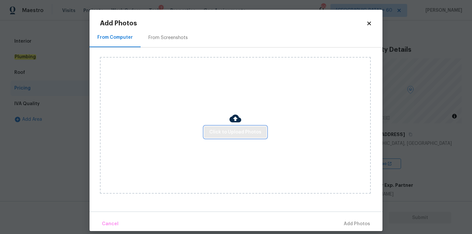
click at [210, 132] on button "Click to Upload Photos" at bounding box center [235, 132] width 63 height 12
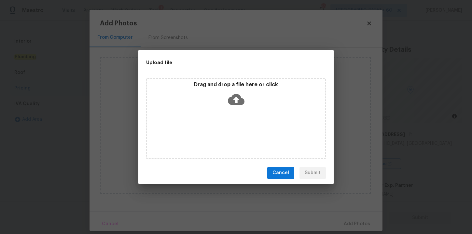
click at [234, 101] on icon at bounding box center [236, 99] width 17 height 11
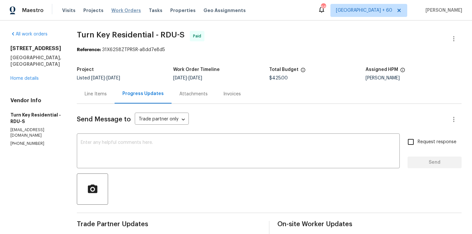
click at [126, 9] on span "Work Orders" at bounding box center [126, 10] width 30 height 7
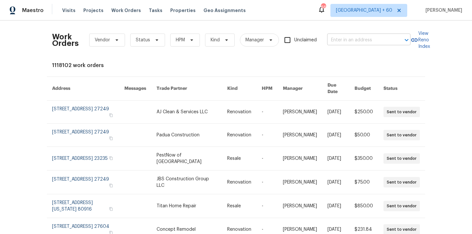
click at [350, 41] on input "text" at bounding box center [359, 40] width 65 height 10
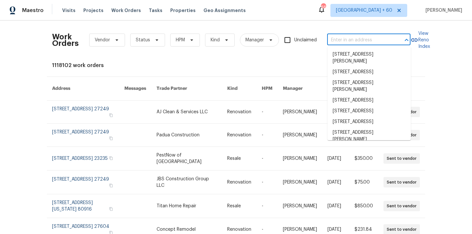
paste input "[STREET_ADDRESS][PERSON_NAME]"
type input "[STREET_ADDRESS][PERSON_NAME]"
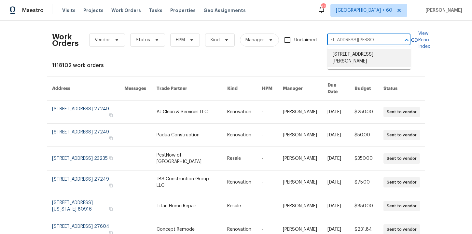
click at [360, 52] on li "[STREET_ADDRESS][PERSON_NAME]" at bounding box center [369, 58] width 83 height 18
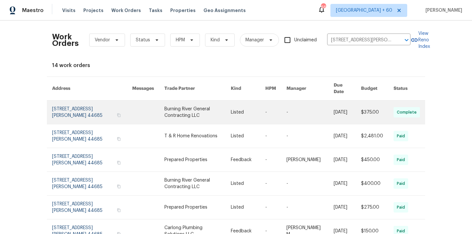
click at [72, 101] on link at bounding box center [92, 112] width 80 height 23
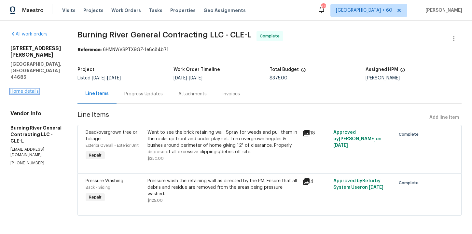
click at [28, 89] on link "Home details" at bounding box center [24, 91] width 28 height 5
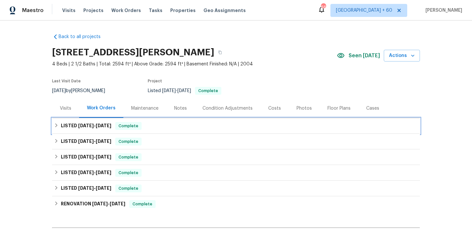
click at [180, 127] on div "LISTED [DATE] - [DATE] Complete" at bounding box center [236, 126] width 364 height 8
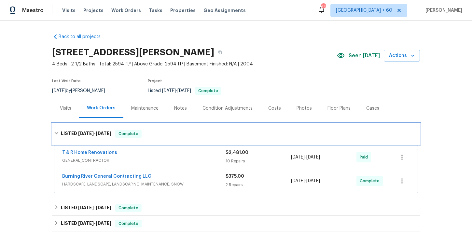
scroll to position [50, 0]
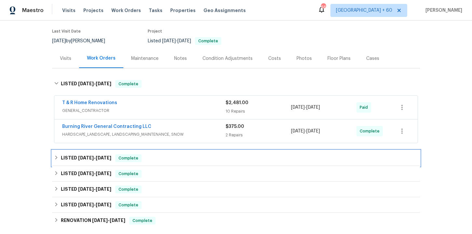
click at [192, 154] on div "LISTED [DATE] - [DATE] Complete" at bounding box center [236, 158] width 368 height 16
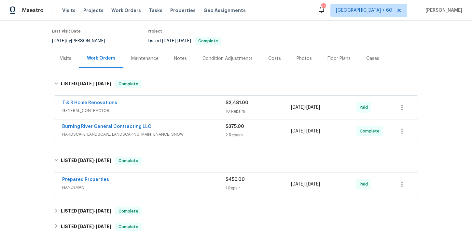
click at [201, 186] on span "HANDYMAN" at bounding box center [143, 187] width 163 height 7
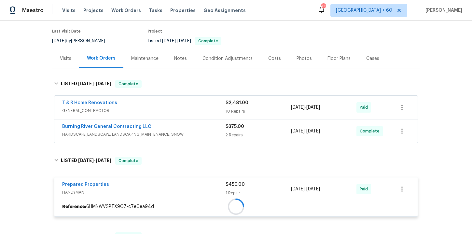
click at [217, 124] on div "Burning River General Contracting LLC" at bounding box center [143, 127] width 163 height 8
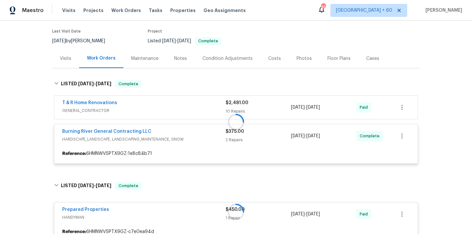
click at [201, 105] on div at bounding box center [236, 122] width 368 height 97
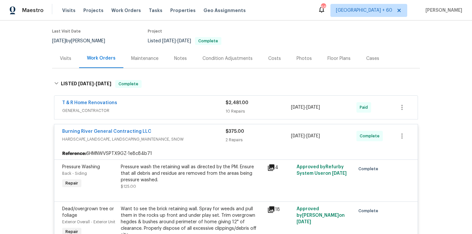
click at [189, 105] on div "T & R Home Renovations" at bounding box center [143, 104] width 163 height 8
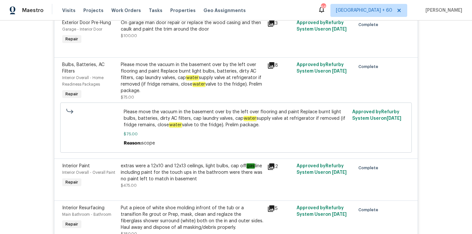
scroll to position [467, 0]
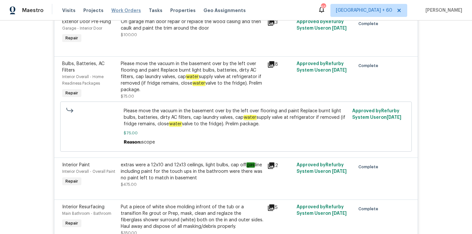
click at [117, 11] on span "Work Orders" at bounding box center [126, 10] width 30 height 7
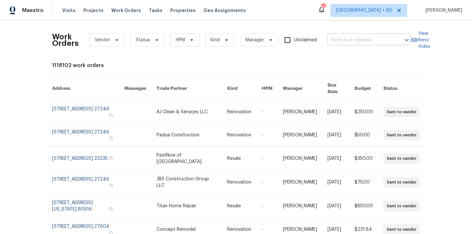
click at [354, 42] on input "text" at bounding box center [359, 40] width 65 height 10
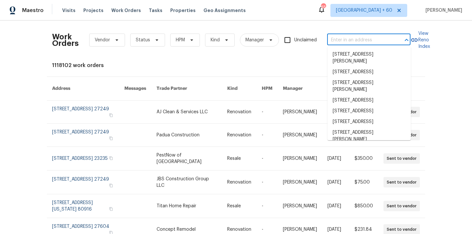
paste input "[STREET_ADDRESS][PERSON_NAME]"
type input "[STREET_ADDRESS][PERSON_NAME]"
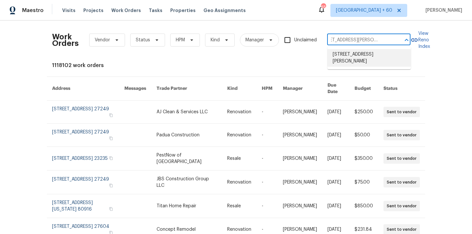
click at [359, 66] on li "[STREET_ADDRESS][PERSON_NAME]" at bounding box center [369, 58] width 83 height 18
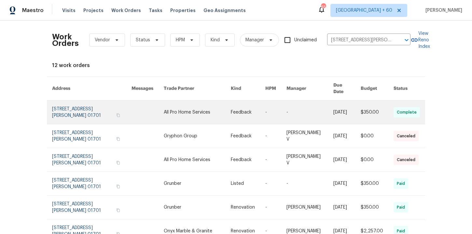
click at [80, 105] on link at bounding box center [91, 112] width 79 height 23
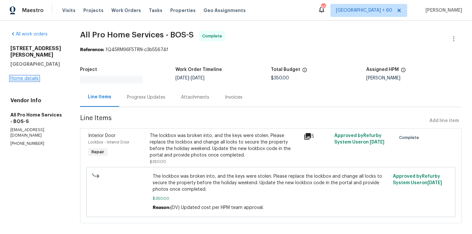
click at [28, 76] on link "Home details" at bounding box center [24, 78] width 28 height 5
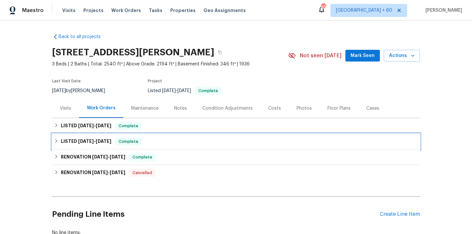
click at [164, 143] on div "LISTED [DATE] - [DATE] Complete" at bounding box center [236, 142] width 364 height 8
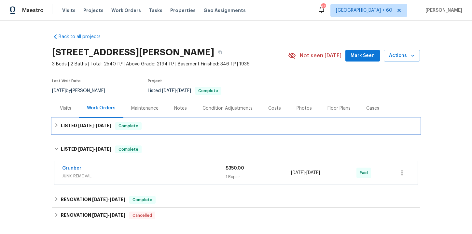
click at [162, 127] on div "LISTED [DATE] - [DATE] Complete" at bounding box center [236, 126] width 364 height 8
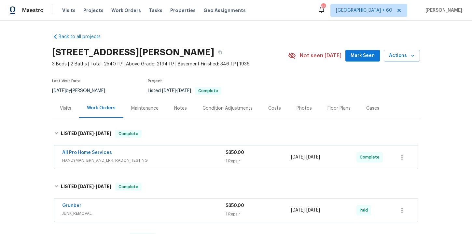
click at [174, 157] on div "All Pro Home Services" at bounding box center [143, 153] width 163 height 8
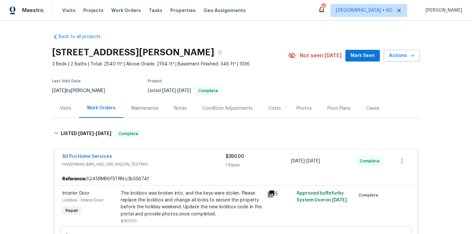
scroll to position [94, 0]
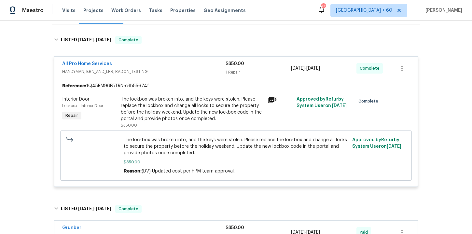
click at [184, 117] on div "The lockbox was broken into, and the keys were stolen. Please replace the lockb…" at bounding box center [192, 109] width 143 height 26
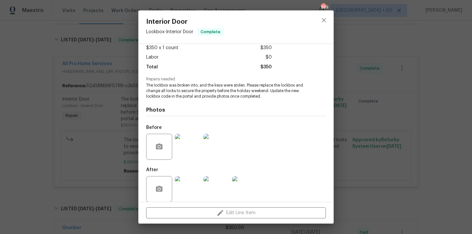
scroll to position [44, 0]
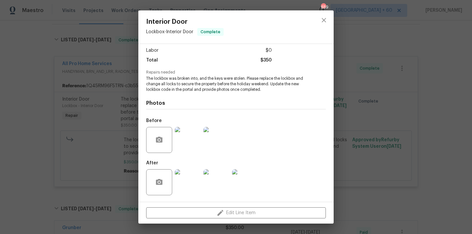
click at [344, 111] on div "Interior Door Lockbox - Interior Door Complete Vendor All Pro Home Services Acc…" at bounding box center [236, 117] width 472 height 234
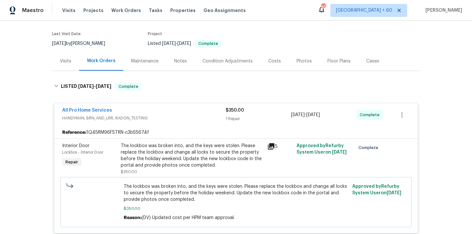
scroll to position [51, 0]
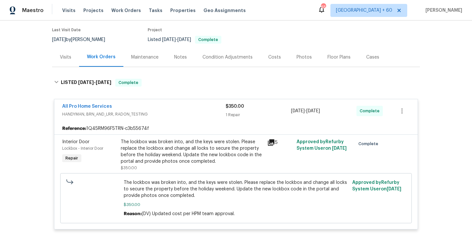
click at [123, 145] on div "The lockbox was broken into, and the keys were stolen. Please replace the lockb…" at bounding box center [192, 152] width 143 height 26
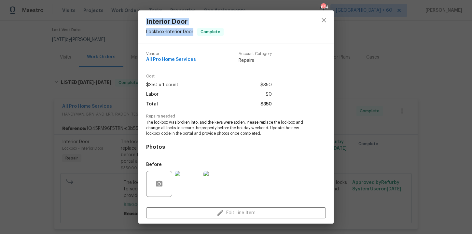
drag, startPoint x: 147, startPoint y: 20, endPoint x: 196, endPoint y: 33, distance: 50.9
click at [196, 33] on div "Interior Door Lockbox - Interior Door Complete" at bounding box center [184, 26] width 93 height 33
copy div "Interior Door Lockbox - Interior Door"
click at [104, 48] on div "Interior Door Lockbox - Interior Door Complete Vendor All Pro Home Services Acc…" at bounding box center [236, 117] width 472 height 234
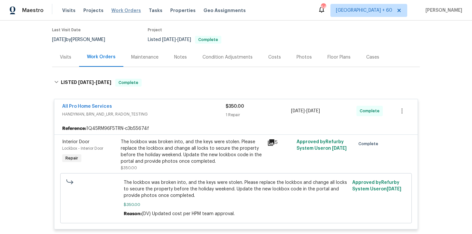
click at [122, 8] on span "Work Orders" at bounding box center [126, 10] width 30 height 7
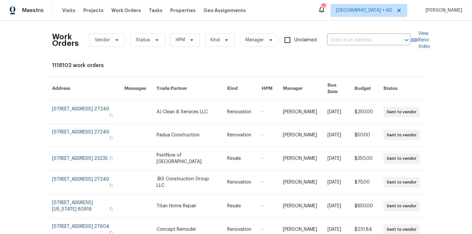
click at [347, 33] on div "Work Orders Vendor Status HPM Kind Manager Unclaimed ​" at bounding box center [231, 40] width 358 height 29
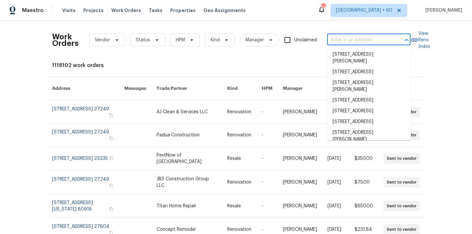
click at [347, 38] on input "text" at bounding box center [359, 40] width 65 height 10
paste input "[STREET_ADDRESS]"
type input "[STREET_ADDRESS]"
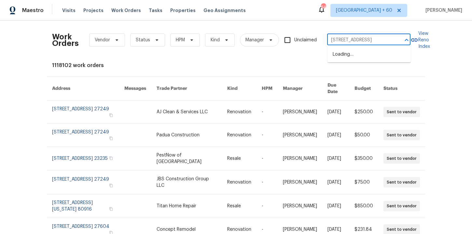
scroll to position [0, 5]
click at [356, 53] on li "[STREET_ADDRESS]" at bounding box center [369, 54] width 83 height 11
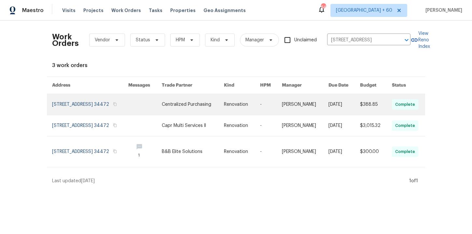
click at [69, 105] on link at bounding box center [90, 104] width 76 height 21
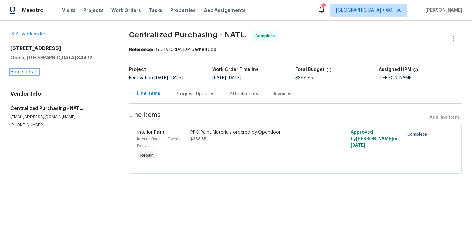
click at [33, 74] on link "Home details" at bounding box center [24, 72] width 28 height 5
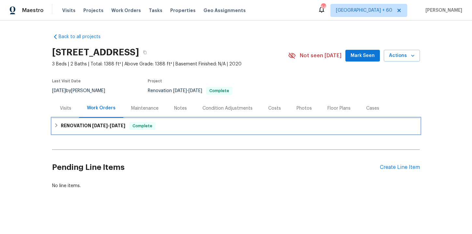
click at [167, 124] on div "RENOVATION [DATE] - [DATE] Complete" at bounding box center [236, 126] width 364 height 8
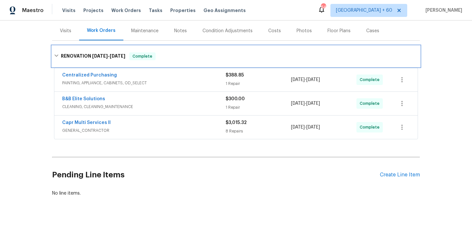
scroll to position [84, 0]
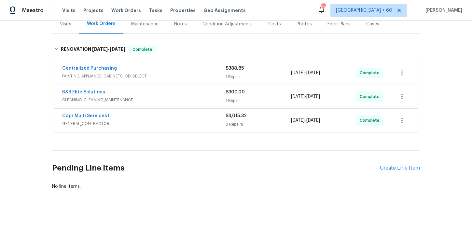
click at [167, 124] on span "GENERAL_CONTRACTOR" at bounding box center [143, 123] width 163 height 7
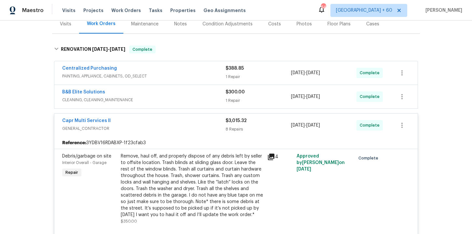
click at [161, 98] on span "CLEANING, CLEANING_MAINTENANCE" at bounding box center [143, 100] width 163 height 7
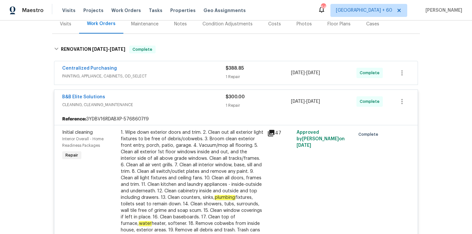
click at [177, 78] on span "PAINTING, APPLIANCE, CABINETS, OD_SELECT" at bounding box center [143, 76] width 163 height 7
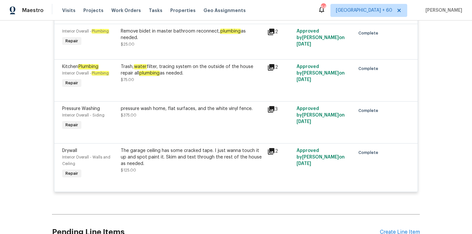
scroll to position [781, 0]
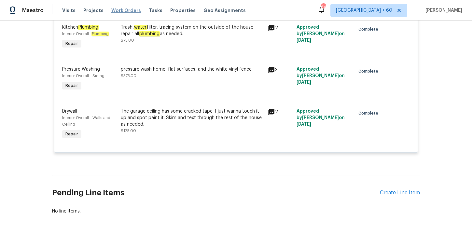
click at [120, 11] on span "Work Orders" at bounding box center [126, 10] width 30 height 7
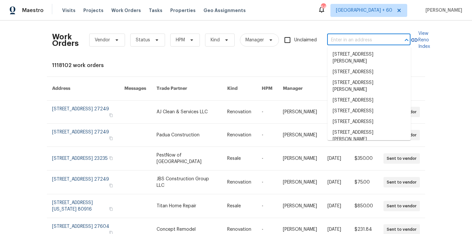
click at [341, 40] on input "text" at bounding box center [359, 40] width 65 height 10
paste input "[STREET_ADDRESS][PERSON_NAME]"
type input "[STREET_ADDRESS][PERSON_NAME]"
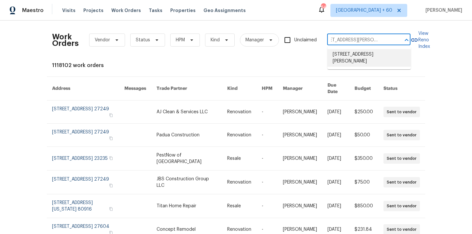
click at [357, 57] on li "[STREET_ADDRESS][PERSON_NAME]" at bounding box center [369, 58] width 83 height 18
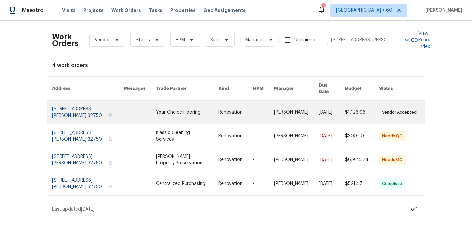
click at [72, 107] on link at bounding box center [88, 112] width 72 height 23
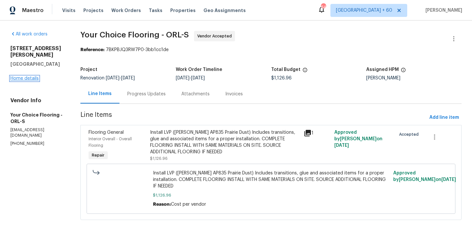
click at [29, 76] on link "Home details" at bounding box center [24, 78] width 28 height 5
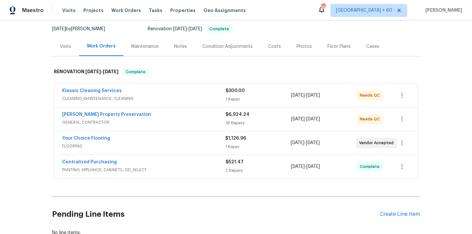
scroll to position [77, 0]
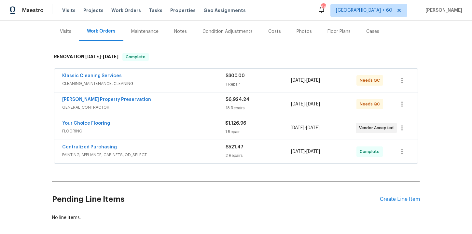
click at [171, 151] on div "Centralized Purchasing" at bounding box center [143, 148] width 163 height 8
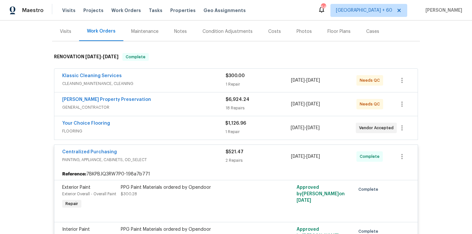
click at [173, 131] on span "FLOORING" at bounding box center [143, 131] width 163 height 7
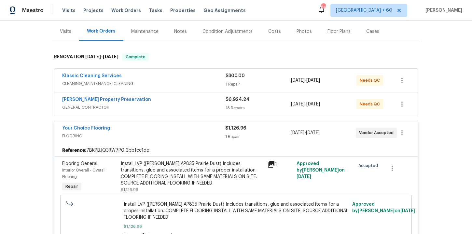
click at [172, 109] on span "GENERAL_CONTRACTOR" at bounding box center [143, 107] width 163 height 7
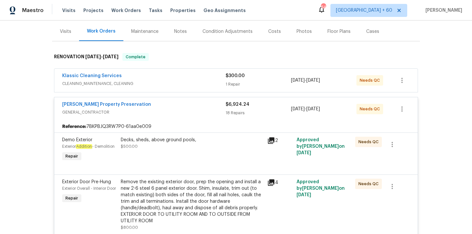
click at [169, 82] on span "CLEANING_MAINTENANCE, CLEANING" at bounding box center [143, 83] width 163 height 7
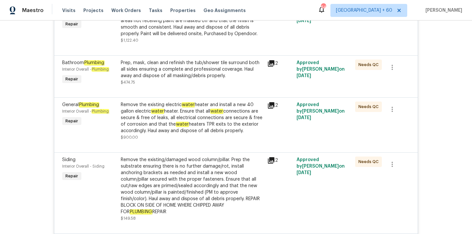
scroll to position [1154, 0]
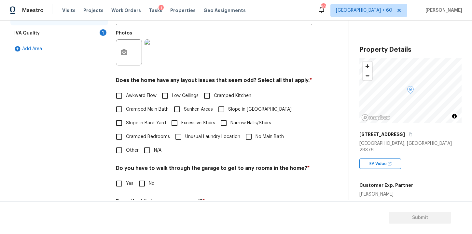
scroll to position [174, 0]
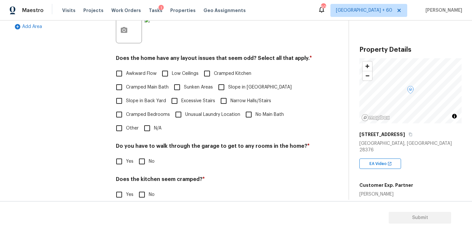
click at [147, 129] on input "N/A" at bounding box center [147, 128] width 14 height 14
checkbox input "true"
click at [144, 163] on input "No" at bounding box center [142, 162] width 14 height 14
checkbox input "true"
click at [143, 197] on input "No" at bounding box center [142, 195] width 14 height 14
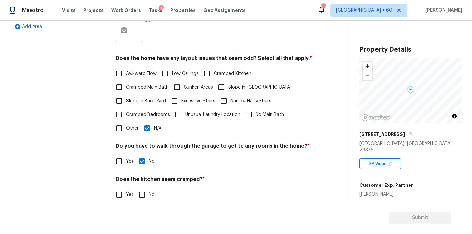
checkbox input "true"
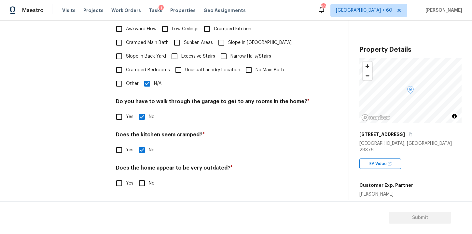
click at [143, 183] on input "No" at bounding box center [142, 183] width 14 height 14
checkbox input "true"
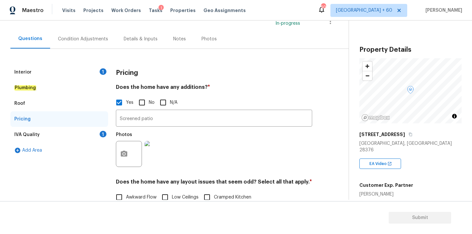
click at [62, 132] on div "IVA Quality 1" at bounding box center [59, 135] width 98 height 16
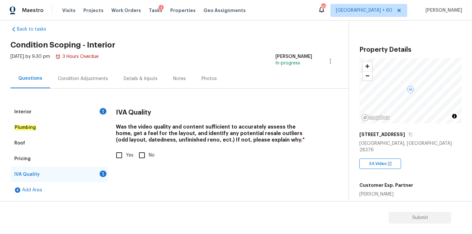
click at [121, 150] on input "Yes" at bounding box center [119, 155] width 14 height 14
checkbox input "true"
click at [93, 77] on div "Condition Adjustments" at bounding box center [83, 79] width 50 height 7
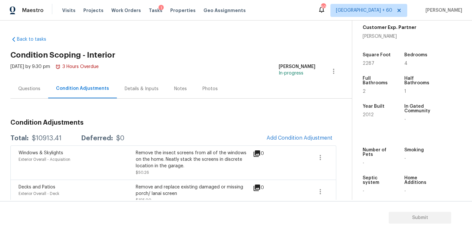
click at [35, 91] on div "Questions" at bounding box center [29, 89] width 22 height 7
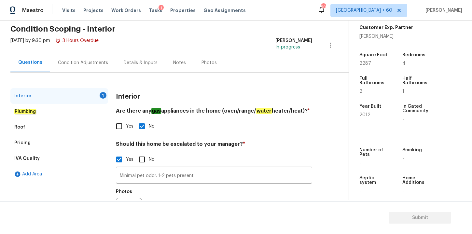
scroll to position [64, 0]
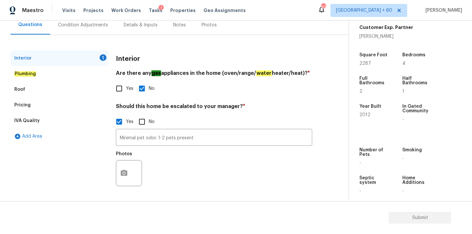
click at [49, 121] on div "IVA Quality" at bounding box center [59, 121] width 98 height 16
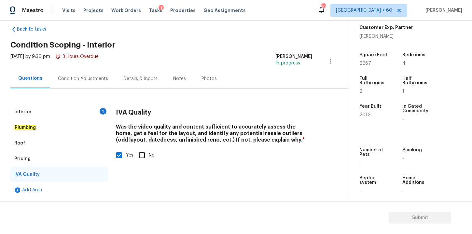
scroll to position [10, 0]
click at [50, 165] on div "Pricing" at bounding box center [59, 159] width 98 height 16
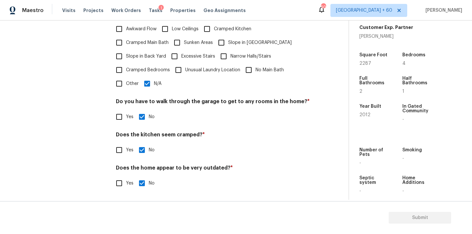
scroll to position [0, 0]
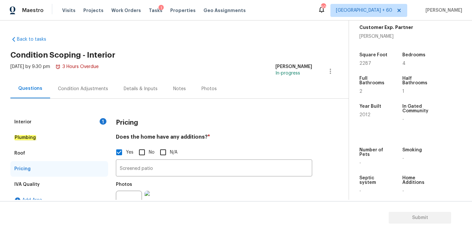
click at [66, 116] on div "Interior 1" at bounding box center [59, 122] width 98 height 16
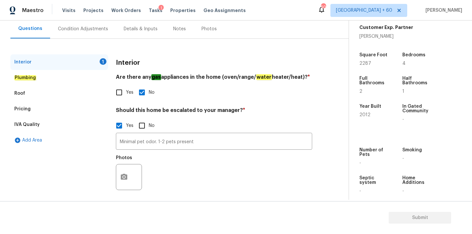
scroll to position [64, 0]
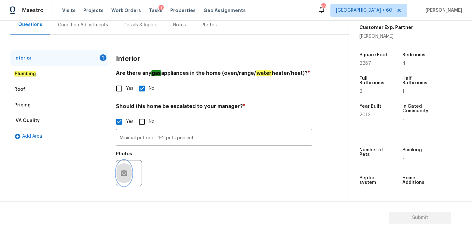
click at [126, 177] on button "button" at bounding box center [124, 173] width 16 height 25
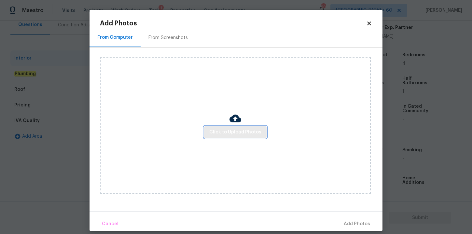
click at [222, 133] on span "Click to Upload Photos" at bounding box center [235, 132] width 52 height 8
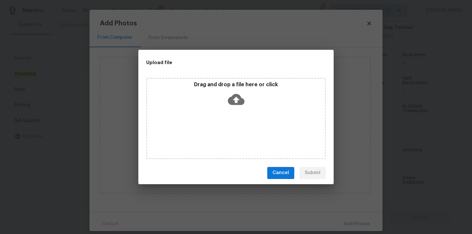
click at [239, 102] on icon at bounding box center [236, 99] width 17 height 11
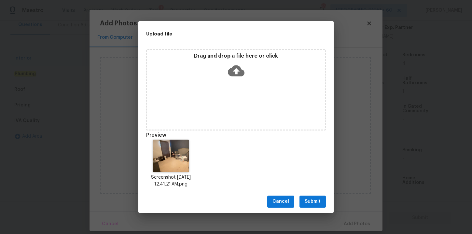
click at [315, 202] on span "Submit" at bounding box center [313, 202] width 16 height 8
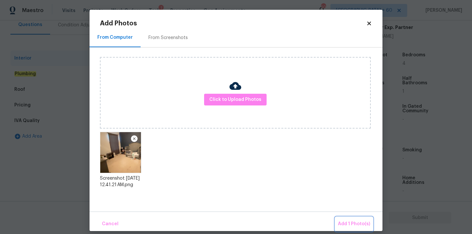
click at [348, 224] on span "Add 1 Photo(s)" at bounding box center [354, 224] width 32 height 8
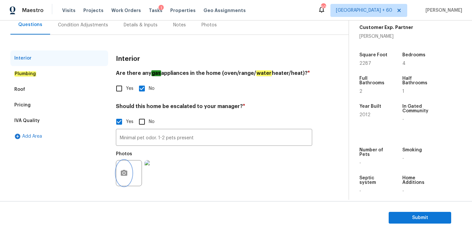
scroll to position [0, 0]
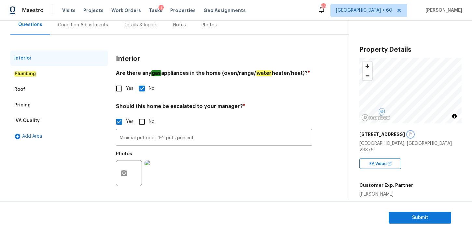
click at [409, 134] on icon "button" at bounding box center [411, 135] width 4 height 4
click at [87, 23] on div "Condition Adjustments" at bounding box center [83, 25] width 50 height 7
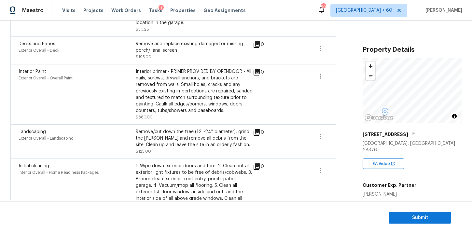
scroll to position [137, 0]
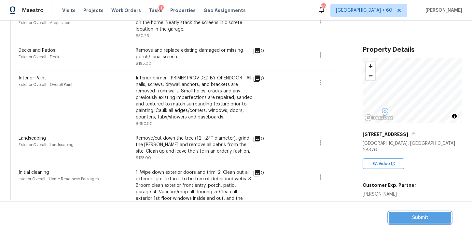
click at [415, 218] on span "Submit" at bounding box center [420, 218] width 52 height 8
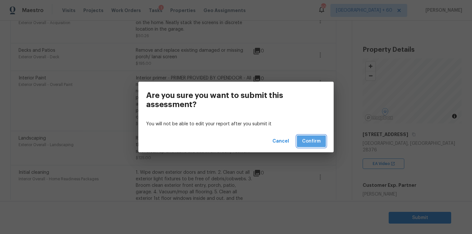
click at [306, 139] on span "Confirm" at bounding box center [311, 141] width 19 height 8
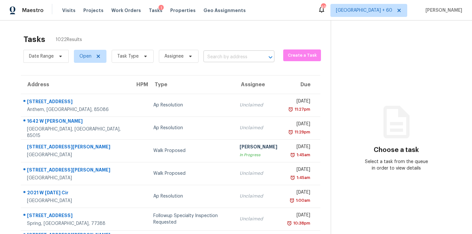
click at [221, 60] on input "text" at bounding box center [229, 57] width 53 height 10
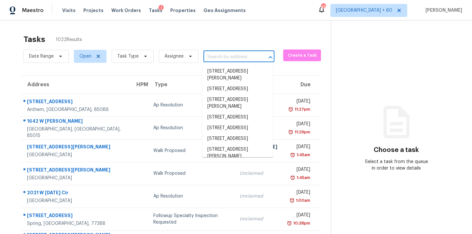
paste input "[STREET_ADDRESS]"
type input "[STREET_ADDRESS]"
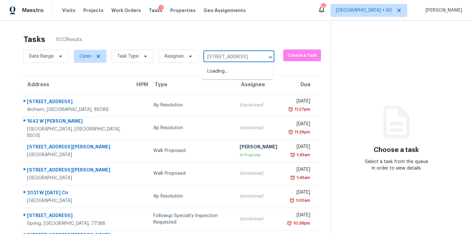
scroll to position [0, 39]
click at [228, 70] on li "[STREET_ADDRESS]" at bounding box center [237, 71] width 71 height 11
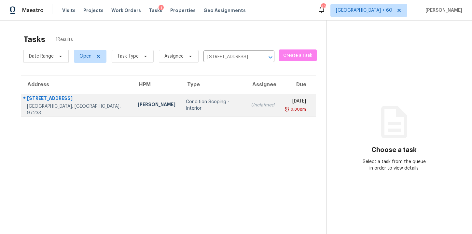
click at [285, 105] on div "[DATE]" at bounding box center [295, 102] width 21 height 8
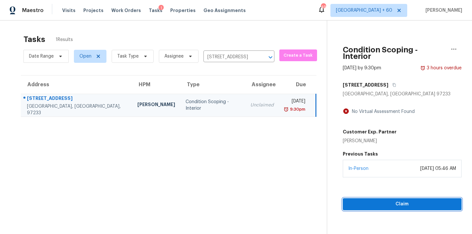
click at [362, 200] on span "Claim" at bounding box center [402, 204] width 108 height 8
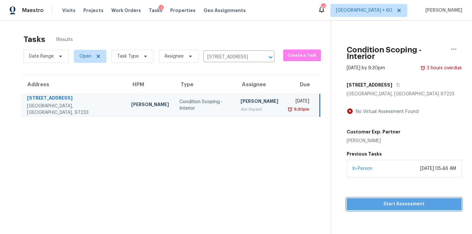
click at [362, 200] on span "Start Assessment" at bounding box center [404, 204] width 105 height 8
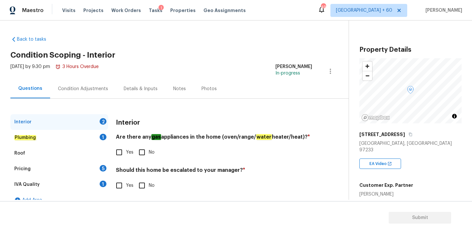
click at [117, 154] on input "Yes" at bounding box center [119, 153] width 14 height 14
checkbox input "true"
click at [119, 187] on input "Yes" at bounding box center [119, 186] width 14 height 14
checkbox input "true"
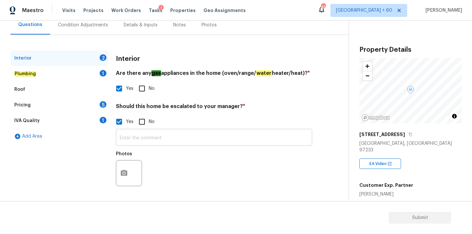
click at [149, 134] on input "text" at bounding box center [214, 138] width 196 height 15
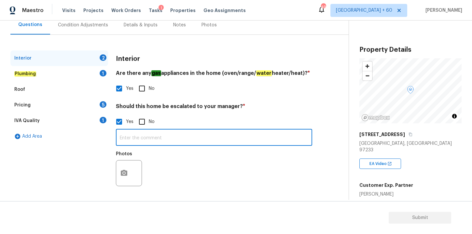
paste input "Heavy Odor"
type input "Heavy Odor"
click at [33, 75] on em "Plumbing" at bounding box center [25, 73] width 22 height 5
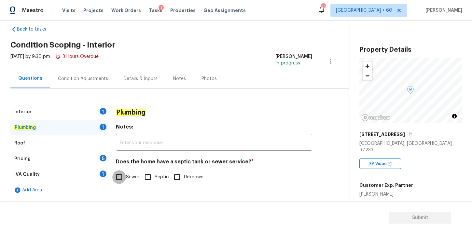
click at [119, 178] on input "Sewer" at bounding box center [119, 177] width 14 height 14
checkbox input "true"
click at [52, 144] on div "Roof" at bounding box center [59, 143] width 98 height 16
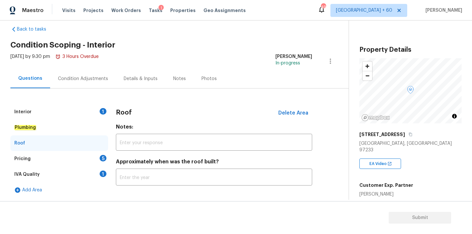
click at [58, 156] on div "Pricing 5" at bounding box center [59, 159] width 98 height 16
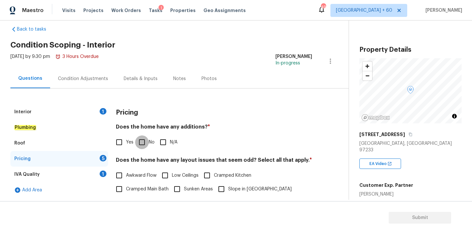
click at [142, 144] on input "No" at bounding box center [142, 142] width 14 height 14
checkbox input "true"
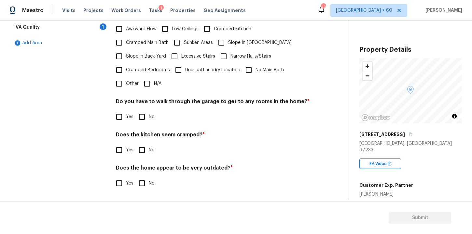
scroll to position [157, 0]
click at [148, 83] on input "N/A" at bounding box center [147, 84] width 14 height 14
checkbox input "true"
click at [140, 117] on input "No" at bounding box center [142, 117] width 14 height 14
checkbox input "true"
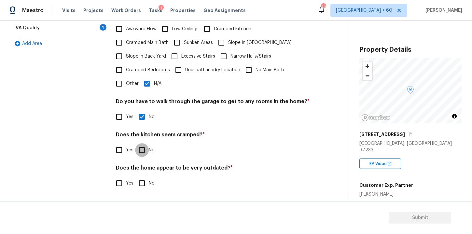
click at [142, 151] on input "No" at bounding box center [142, 150] width 14 height 14
checkbox input "true"
click at [143, 185] on input "No" at bounding box center [142, 183] width 14 height 14
checkbox input "true"
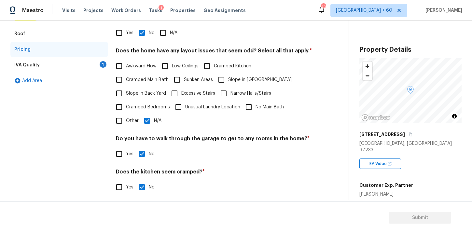
click at [44, 66] on div "IVA Quality 1" at bounding box center [59, 65] width 98 height 16
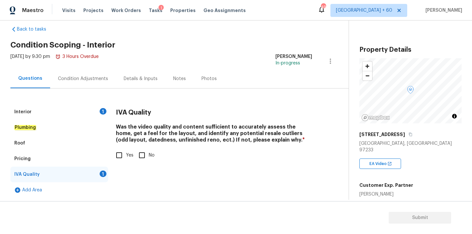
click at [119, 153] on input "Yes" at bounding box center [119, 155] width 14 height 14
checkbox input "true"
click at [98, 80] on div "Condition Adjustments" at bounding box center [83, 79] width 50 height 7
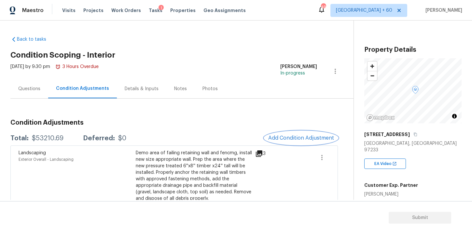
click at [286, 135] on span "Add Condition Adjustment" at bounding box center [301, 138] width 66 height 6
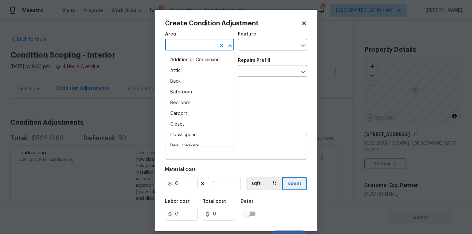
click at [187, 43] on input "text" at bounding box center [190, 45] width 51 height 10
type input "int"
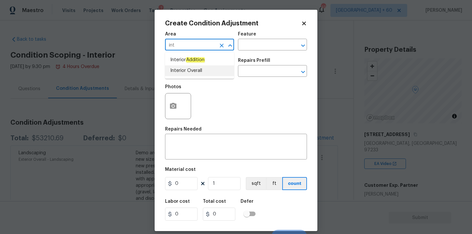
click at [189, 72] on li "Interior Overall" at bounding box center [199, 70] width 69 height 11
type input "Interior Overall"
click at [189, 72] on input "text" at bounding box center [190, 72] width 51 height 10
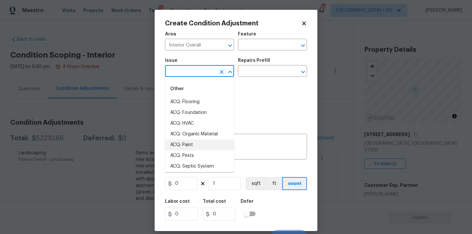
click at [189, 143] on li "ACQ: Paint" at bounding box center [199, 145] width 69 height 11
type input "ACQ: Paint"
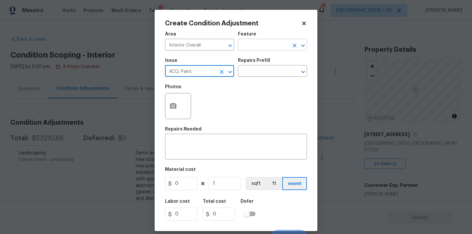
click at [253, 43] on input "text" at bounding box center [263, 45] width 51 height 10
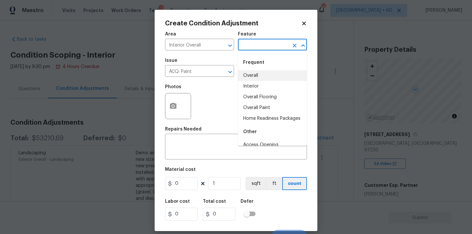
click at [260, 84] on li "Interior" at bounding box center [272, 86] width 69 height 11
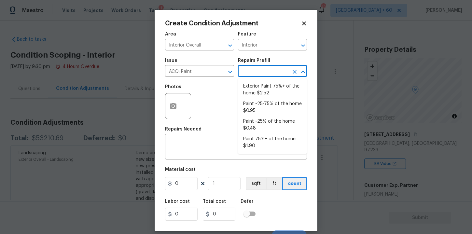
click at [255, 71] on input "text" at bounding box center [263, 72] width 51 height 10
click at [262, 143] on li "Paint 75%+ of the home $1.90" at bounding box center [272, 143] width 69 height 18
type input "Acquisition"
type textarea "Acquisition Scope: 75%+ of the home will likely require interior paint"
type input "1.9"
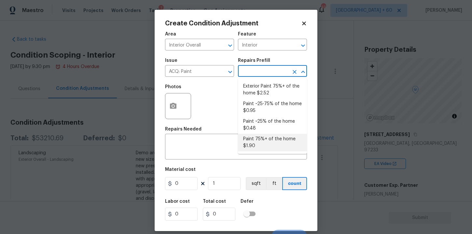
type input "1.9"
click at [415, 174] on body "Maestro Visits Projects Work Orders Tasks 1 Properties Geo Assignments 497 [GEO…" at bounding box center [236, 117] width 472 height 234
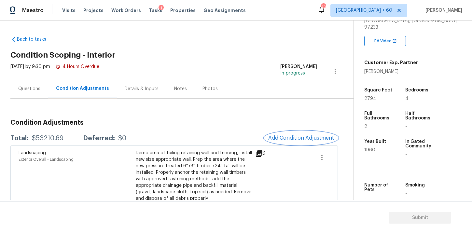
scroll to position [122, 0]
click at [290, 141] on button "Add Condition Adjustment" at bounding box center [301, 138] width 74 height 14
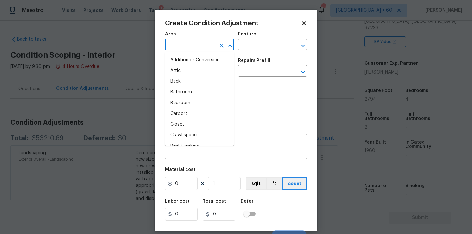
click at [193, 40] on input "text" at bounding box center [190, 45] width 51 height 10
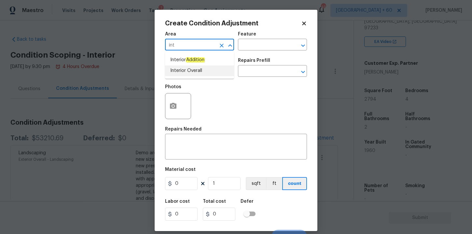
click at [184, 72] on li "Interior Overall" at bounding box center [199, 70] width 69 height 11
type input "Interior Overall"
click at [185, 72] on input "text" at bounding box center [190, 72] width 51 height 10
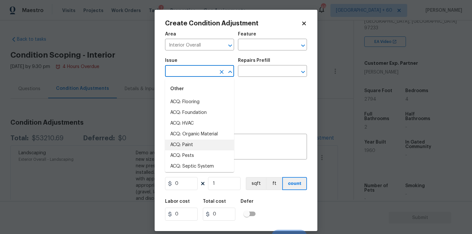
click at [189, 145] on li "ACQ: Paint" at bounding box center [199, 145] width 69 height 11
type input "ACQ: Paint"
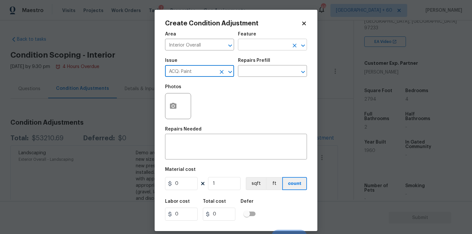
click at [257, 46] on input "text" at bounding box center [263, 45] width 51 height 10
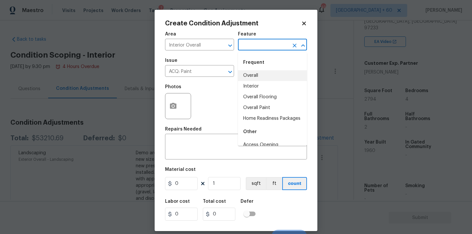
click at [258, 89] on li "Interior" at bounding box center [272, 86] width 69 height 11
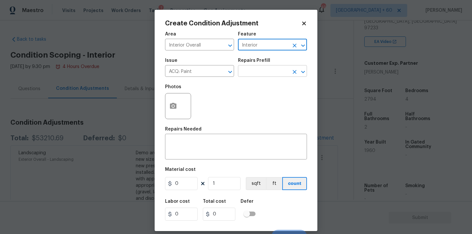
click at [258, 71] on input "text" at bounding box center [263, 72] width 51 height 10
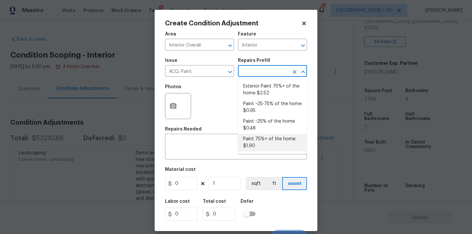
click at [264, 140] on li "Paint 75%+ of the home $1.90" at bounding box center [272, 143] width 69 height 18
type input "Acquisition"
type textarea "Acquisition Scope: 75%+ of the home will likely require interior paint"
type input "1.9"
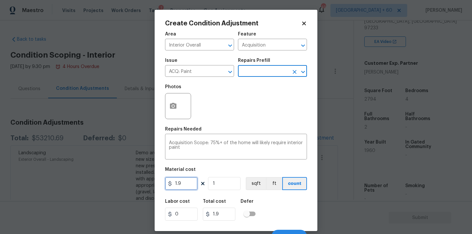
click at [184, 184] on input "1.9" at bounding box center [181, 183] width 33 height 13
paste input "2.50"
click at [178, 184] on input "02.50" at bounding box center [181, 183] width 33 height 13
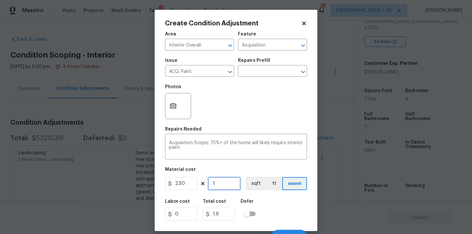
type input "2.5"
click at [221, 184] on input "1" at bounding box center [224, 183] width 33 height 13
type input "0"
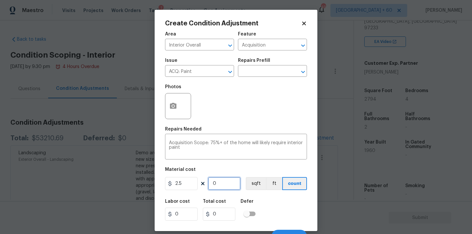
type input "2"
type input "5"
type input "27"
type input "67.5"
type input "270"
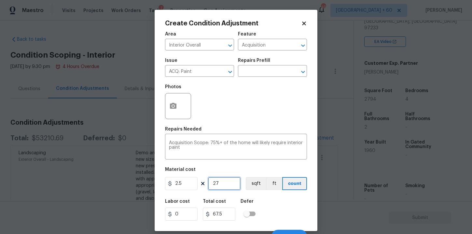
type input "675"
type input "2704"
type input "6760"
type input "2704"
click at [173, 104] on icon "button" at bounding box center [173, 106] width 7 height 6
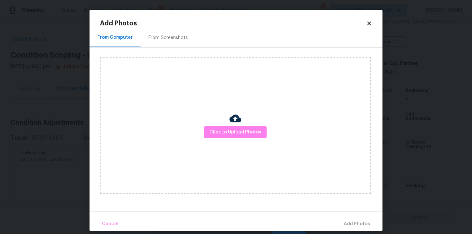
click at [237, 118] on img at bounding box center [236, 119] width 12 height 12
click at [231, 133] on span "Click to Upload Photos" at bounding box center [235, 132] width 52 height 8
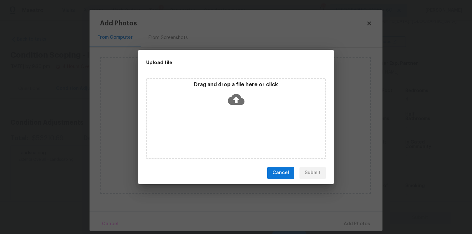
click at [238, 99] on icon at bounding box center [236, 99] width 17 height 17
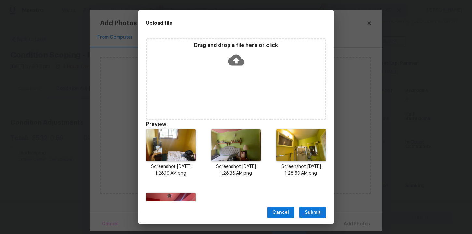
click at [237, 59] on icon at bounding box center [236, 60] width 17 height 17
click at [234, 60] on icon at bounding box center [236, 59] width 17 height 11
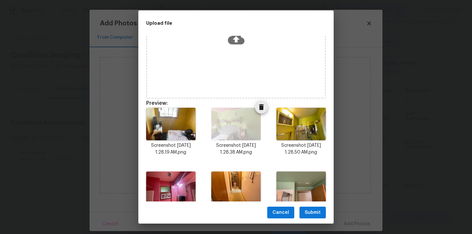
scroll to position [0, 0]
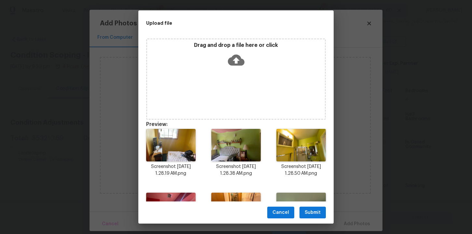
click at [236, 60] on icon at bounding box center [236, 60] width 17 height 17
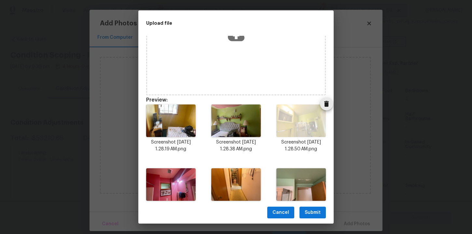
scroll to position [111, 0]
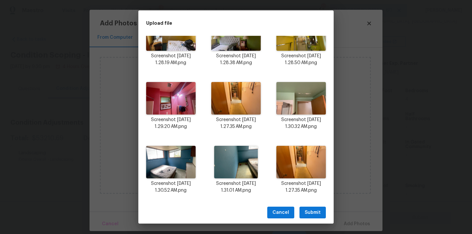
click at [310, 213] on span "Submit" at bounding box center [313, 213] width 16 height 8
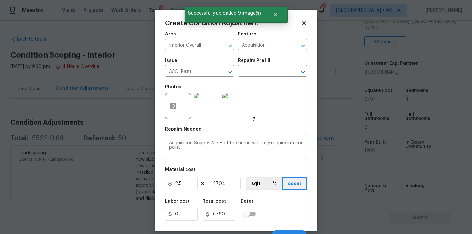
scroll to position [9, 0]
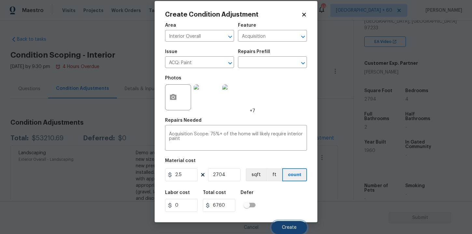
click at [287, 226] on span "Create" at bounding box center [289, 227] width 15 height 5
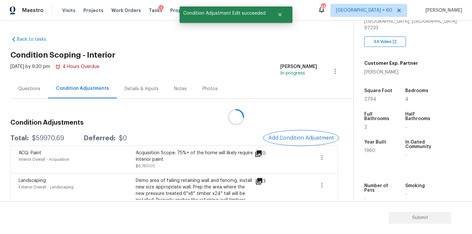
scroll to position [0, 0]
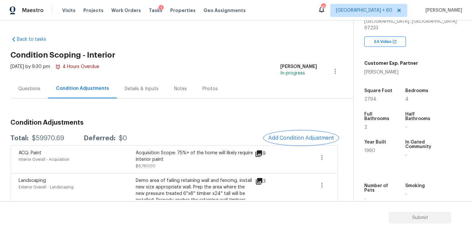
click at [294, 137] on span "Add Condition Adjustment" at bounding box center [301, 138] width 66 height 6
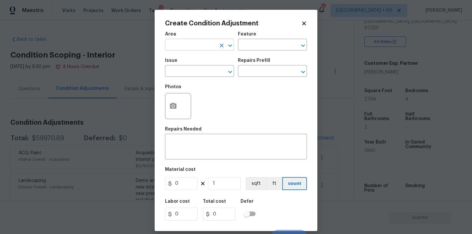
click at [202, 46] on input "text" at bounding box center [190, 45] width 51 height 10
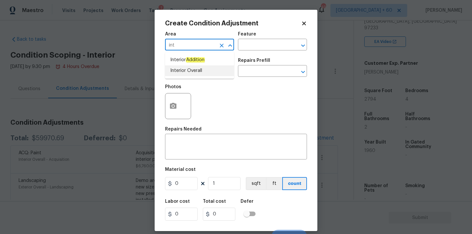
click at [181, 68] on li "Interior Overall" at bounding box center [199, 70] width 69 height 11
type input "Interior Overall"
click at [186, 72] on input "text" at bounding box center [190, 72] width 51 height 10
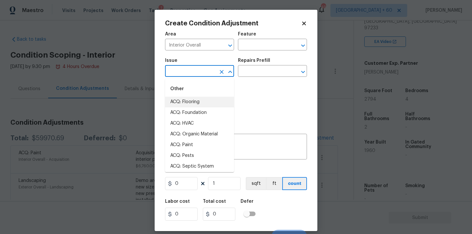
click at [186, 96] on div "Other" at bounding box center [199, 89] width 69 height 16
click at [196, 102] on li "ACQ: Flooring" at bounding box center [199, 102] width 69 height 11
type input "ACQ: Flooring"
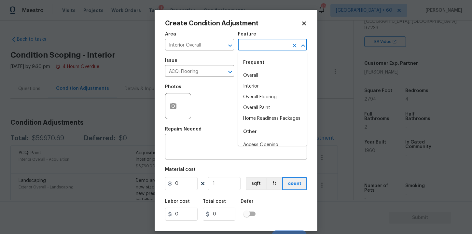
click at [268, 47] on input "text" at bounding box center [263, 45] width 51 height 10
click at [262, 84] on li "Interior" at bounding box center [272, 86] width 69 height 11
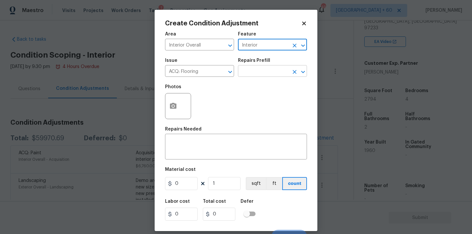
click at [261, 74] on input "text" at bounding box center [263, 72] width 51 height 10
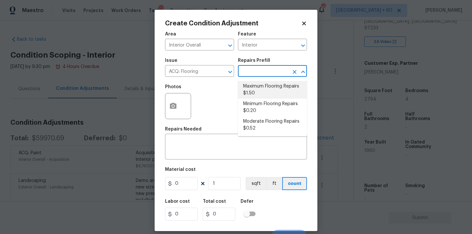
click at [265, 91] on li "Maximum Flooring Repairs $1.50" at bounding box center [272, 90] width 69 height 18
type input "Acquisition"
type textarea "Acquisition Scope: Maximum flooring repairs"
type input "1.5"
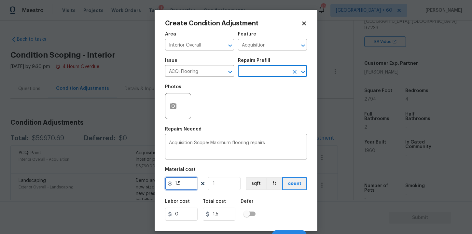
click at [182, 185] on input "1.5" at bounding box center [181, 183] width 33 height 13
type input "2"
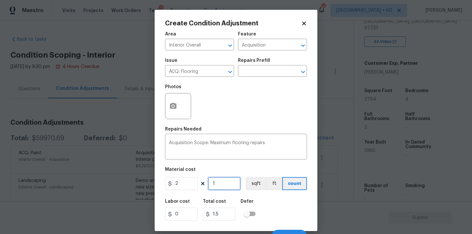
type input "2"
click at [219, 185] on input "1" at bounding box center [224, 183] width 33 height 13
type input "0"
type input "2"
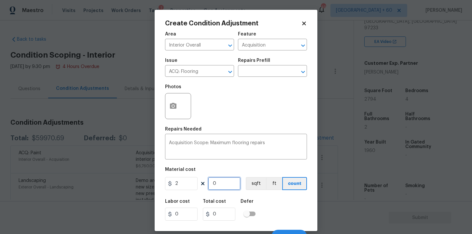
type input "4"
type input "27"
type input "54"
type input "279"
type input "558"
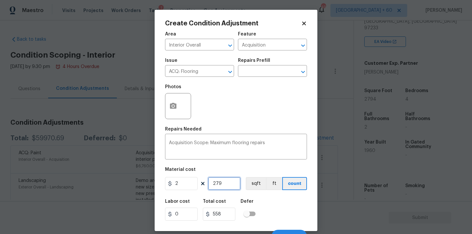
type input "2794"
type input "5588"
type input "2794"
click at [174, 105] on icon "button" at bounding box center [173, 106] width 7 height 6
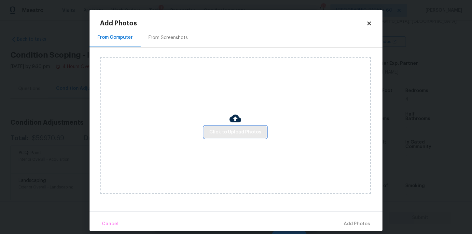
click at [220, 131] on span "Click to Upload Photos" at bounding box center [235, 132] width 52 height 8
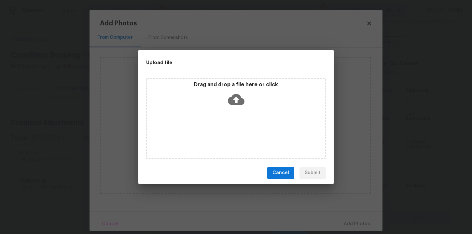
click at [241, 97] on icon at bounding box center [236, 99] width 17 height 11
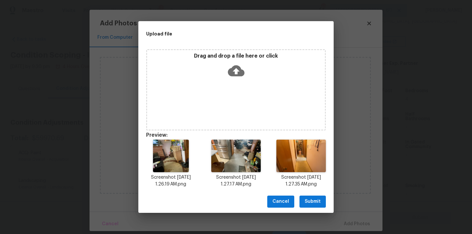
click at [237, 72] on icon at bounding box center [236, 71] width 17 height 17
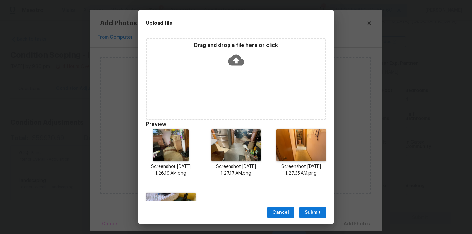
click at [235, 62] on icon at bounding box center [236, 60] width 17 height 17
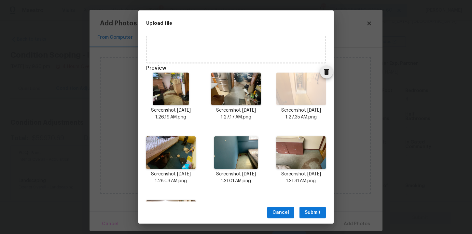
scroll to position [42, 0]
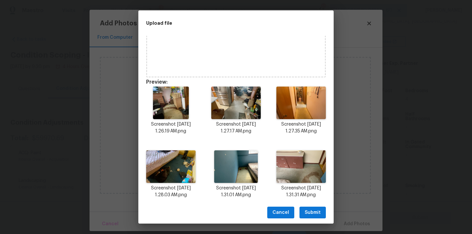
click at [312, 211] on span "Submit" at bounding box center [313, 213] width 16 height 8
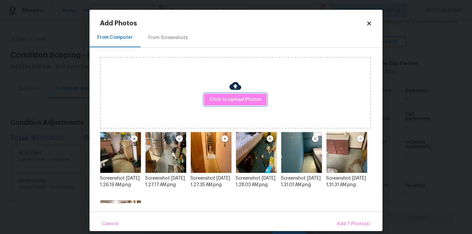
scroll to position [0, 0]
click at [357, 222] on span "Add 7 Photo(s)" at bounding box center [353, 224] width 33 height 8
click at [346, 223] on span "Add 7 Photo(s)" at bounding box center [353, 224] width 33 height 8
click at [333, 72] on div "Click to Upload Photos" at bounding box center [235, 93] width 271 height 72
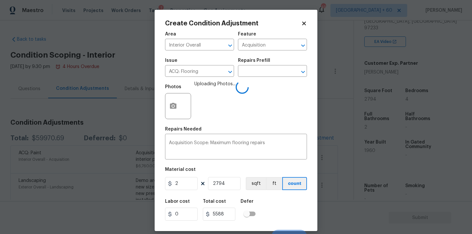
click at [303, 174] on span "Add 7 Photo(s)" at bounding box center [294, 172] width 17 height 4
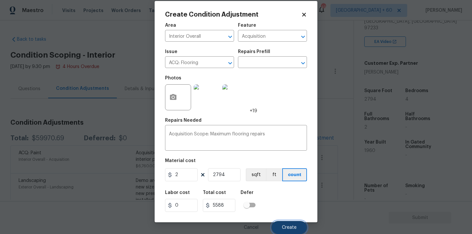
click at [291, 227] on span "Create" at bounding box center [289, 227] width 15 height 5
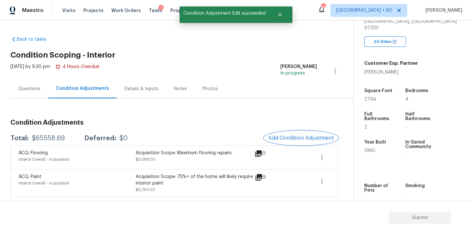
scroll to position [0, 0]
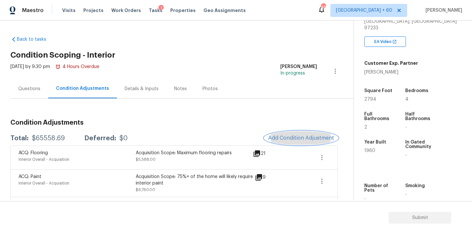
click at [297, 139] on span "Add Condition Adjustment" at bounding box center [301, 138] width 66 height 6
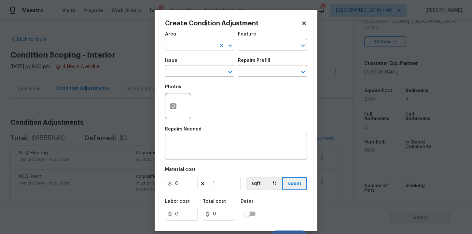
click at [211, 48] on input "text" at bounding box center [190, 45] width 51 height 10
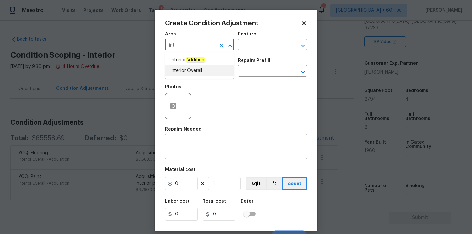
click at [192, 71] on li "Interior Overall" at bounding box center [199, 70] width 69 height 11
type input "Interior Overall"
click at [192, 72] on input "text" at bounding box center [190, 72] width 51 height 10
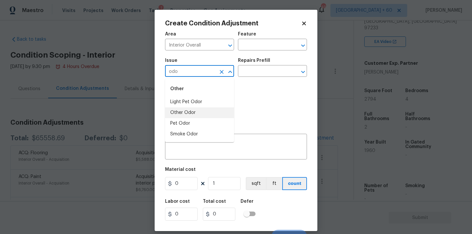
click at [198, 111] on li "Other Odor" at bounding box center [199, 112] width 69 height 11
type input "Other Odor"
click at [258, 44] on input "text" at bounding box center [263, 45] width 51 height 10
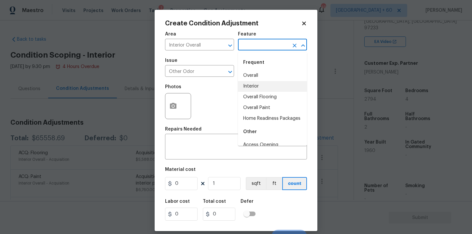
click at [257, 86] on li "Interior" at bounding box center [272, 86] width 69 height 11
type input "Interior"
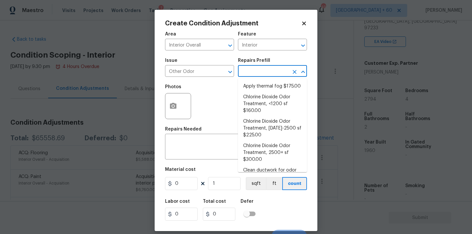
click at [257, 75] on input "text" at bounding box center [263, 72] width 51 height 10
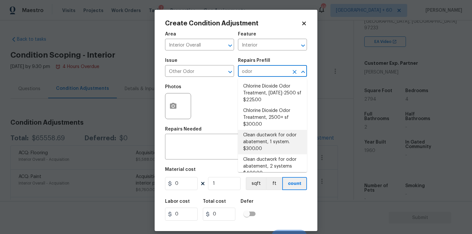
scroll to position [51, 0]
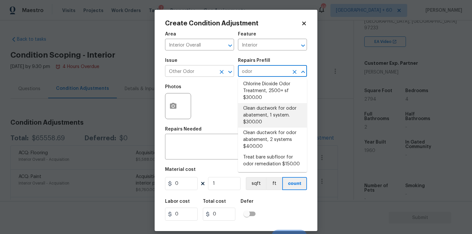
type input "odor"
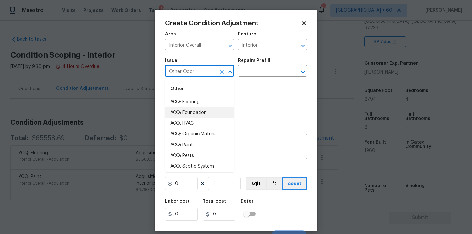
click at [211, 69] on input "Other Odor" at bounding box center [190, 72] width 51 height 10
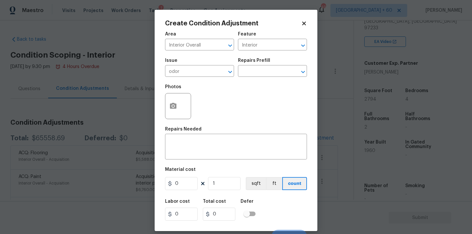
type input "Other Odor"
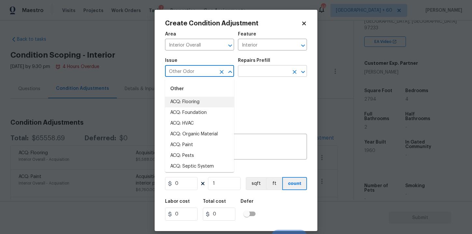
click at [264, 72] on input "text" at bounding box center [263, 72] width 51 height 10
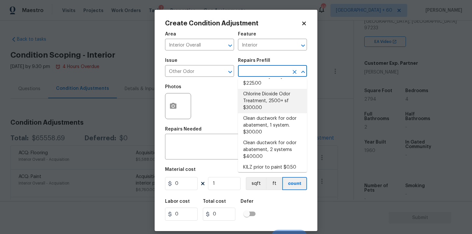
scroll to position [90, 0]
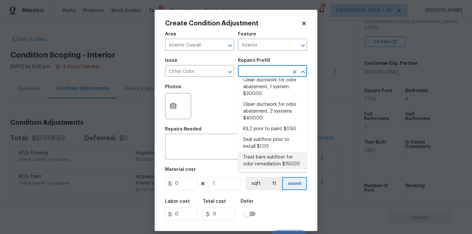
click at [275, 160] on li "Treat bare subfloor for odor remediation $150.00" at bounding box center [272, 161] width 69 height 18
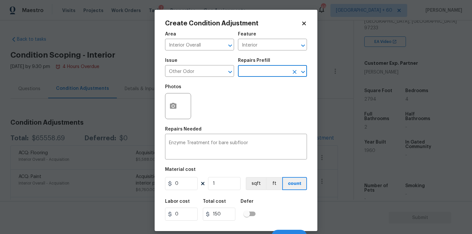
type textarea "Enzyme Treatment for bare subfloor"
type input "150"
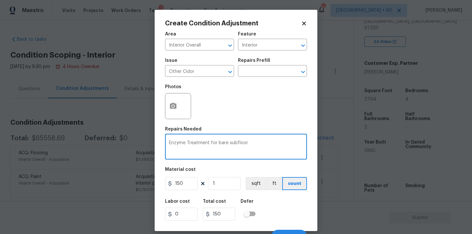
click at [202, 144] on textarea "Enzyme Treatment for bare subfloor" at bounding box center [236, 148] width 134 height 14
type textarea "Heavy odor"
click at [184, 183] on input "150" at bounding box center [181, 183] width 33 height 13
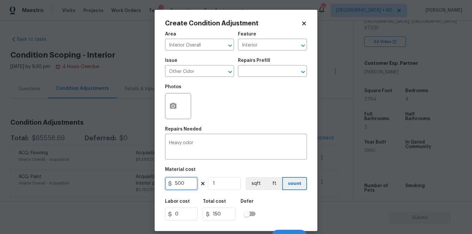
type input "500"
click at [274, 207] on div "Labor cost 0 Total cost 500 Defer" at bounding box center [236, 209] width 142 height 29
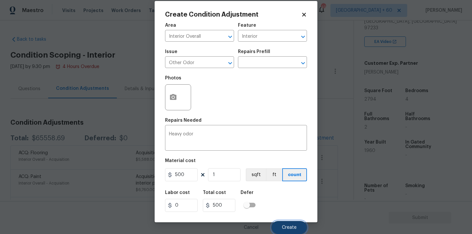
click at [290, 225] on span "Create" at bounding box center [289, 227] width 15 height 5
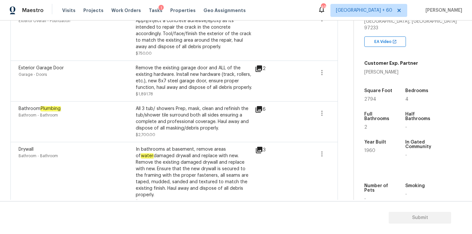
scroll to position [522, 0]
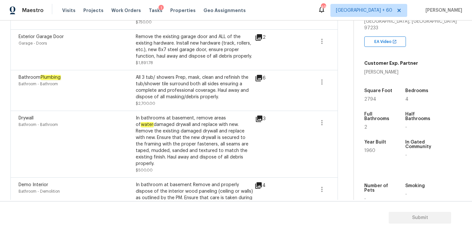
click at [199, 141] on div "In bathrooms at basement, remove areas of water damaged drywall and replace wit…" at bounding box center [194, 141] width 117 height 52
click at [202, 132] on div "In bathrooms at basement, remove areas of water damaged drywall and replace wit…" at bounding box center [194, 141] width 117 height 52
click at [258, 119] on icon at bounding box center [259, 119] width 7 height 7
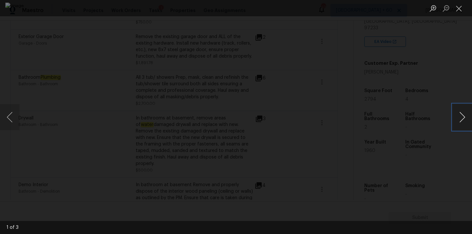
click at [462, 119] on button "Next image" at bounding box center [463, 117] width 20 height 26
click at [446, 70] on div "Lightbox" at bounding box center [236, 117] width 472 height 234
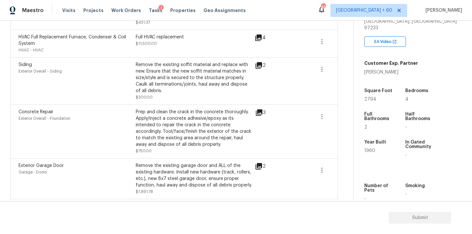
scroll to position [0, 0]
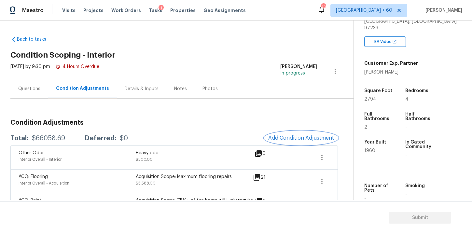
click at [297, 139] on span "Add Condition Adjustment" at bounding box center [301, 138] width 66 height 6
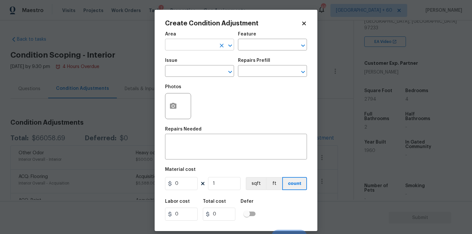
click at [193, 44] on input "text" at bounding box center [190, 45] width 51 height 10
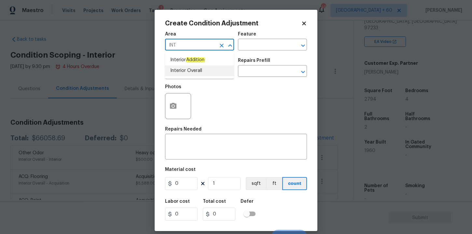
type input "INT"
click at [305, 23] on icon at bounding box center [304, 24] width 6 height 6
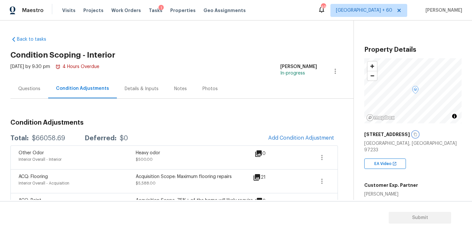
click at [415, 134] on icon "button" at bounding box center [415, 135] width 4 height 4
click at [295, 139] on span "Add Condition Adjustment" at bounding box center [301, 138] width 66 height 6
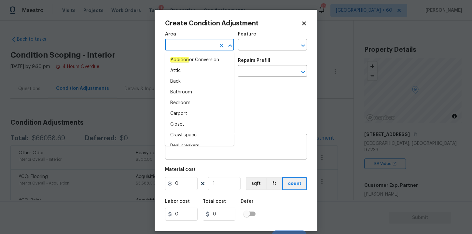
click at [208, 45] on input "text" at bounding box center [190, 45] width 51 height 10
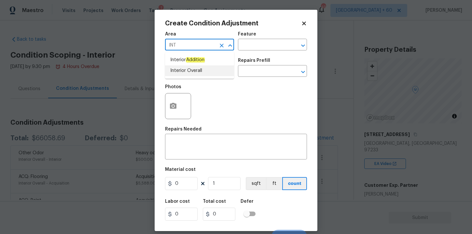
click at [185, 75] on li "Interior Overall" at bounding box center [199, 70] width 69 height 11
type input "Interior Overall"
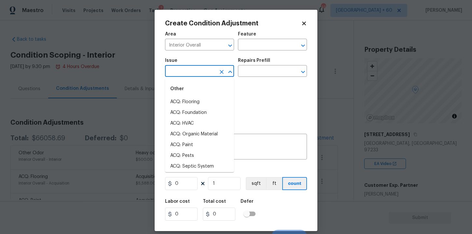
click at [186, 75] on input "text" at bounding box center [190, 72] width 51 height 10
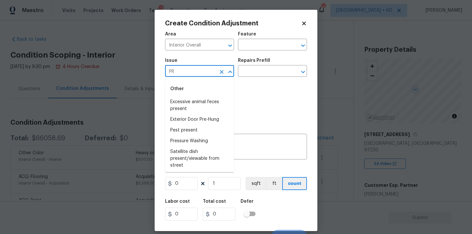
type input "P"
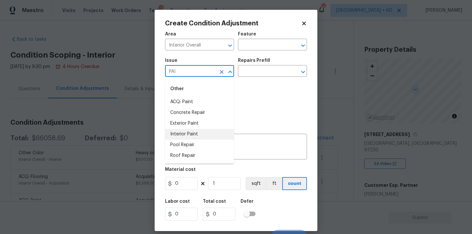
click at [181, 132] on li "Interior Paint" at bounding box center [199, 134] width 69 height 11
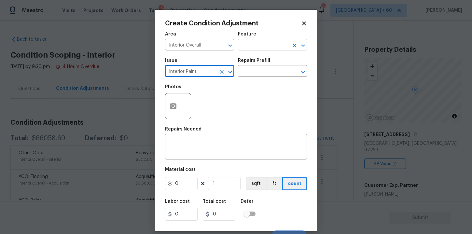
type input "Interior Paint"
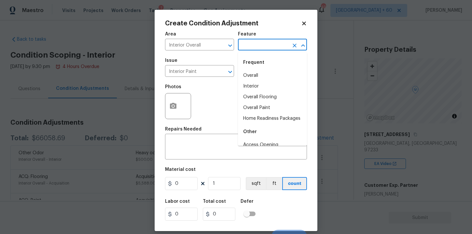
click at [256, 46] on input "text" at bounding box center [263, 45] width 51 height 10
click at [259, 80] on li "Overall" at bounding box center [272, 75] width 69 height 11
type input "Overall"
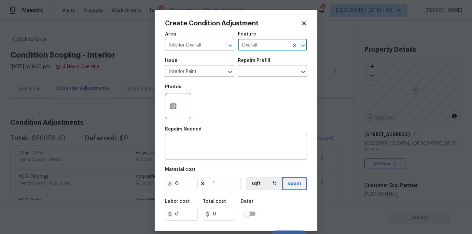
click at [259, 46] on input "Overall" at bounding box center [263, 45] width 51 height 10
click at [275, 46] on input "Overall" at bounding box center [263, 45] width 51 height 10
click at [299, 44] on icon "Open" at bounding box center [303, 46] width 8 height 8
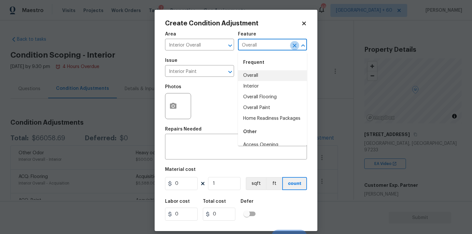
click at [295, 46] on icon "Clear" at bounding box center [295, 46] width 4 height 4
click at [272, 46] on input "text" at bounding box center [263, 45] width 51 height 10
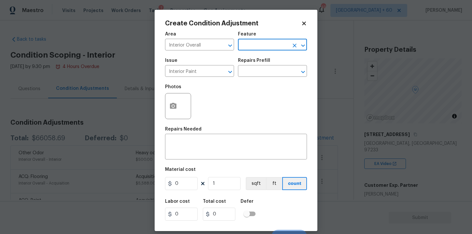
click at [264, 38] on div "Feature" at bounding box center [272, 36] width 69 height 8
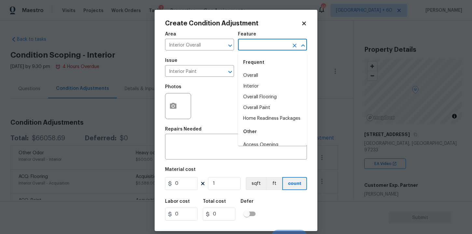
click at [264, 45] on input "text" at bounding box center [263, 45] width 51 height 10
click at [257, 84] on li "Interior" at bounding box center [272, 86] width 69 height 11
type input "Interior"
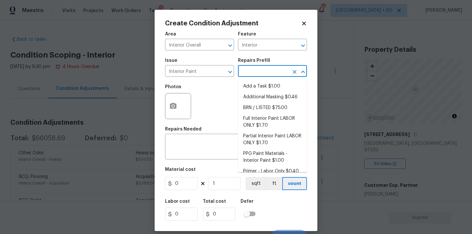
click at [257, 69] on input "text" at bounding box center [263, 72] width 51 height 10
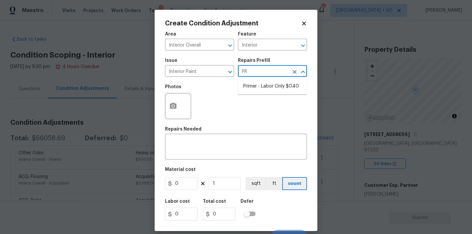
type input "PRI"
click at [264, 84] on li "Primer - Labor Only $0.40" at bounding box center [272, 86] width 69 height 11
type input "Overall Paint"
type textarea "Interior primer - PRIMER PROVIDED BY OPENDOOR - All nails, screws, drywall anch…"
type input "0.4"
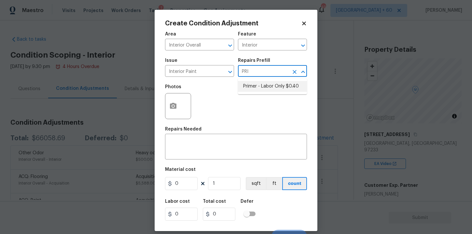
type input "0.4"
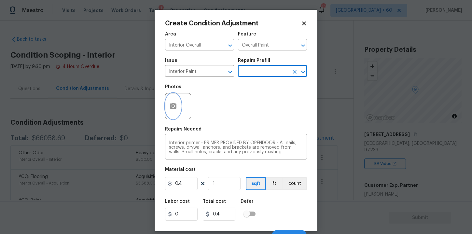
click at [177, 109] on button "button" at bounding box center [173, 105] width 16 height 25
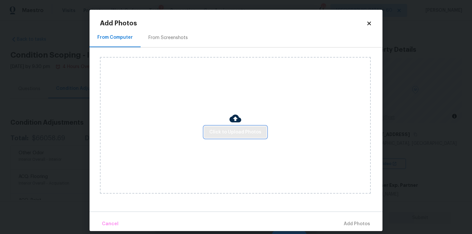
click at [230, 129] on span "Click to Upload Photos" at bounding box center [235, 132] width 52 height 8
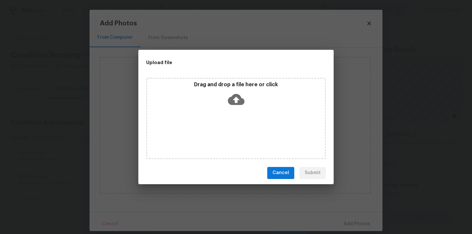
click at [236, 98] on icon at bounding box center [236, 99] width 17 height 17
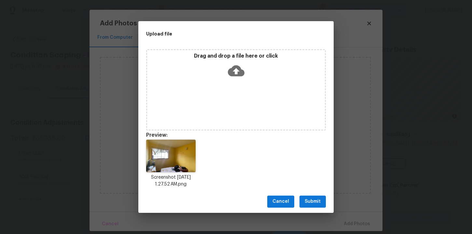
click at [236, 68] on icon at bounding box center [236, 71] width 17 height 17
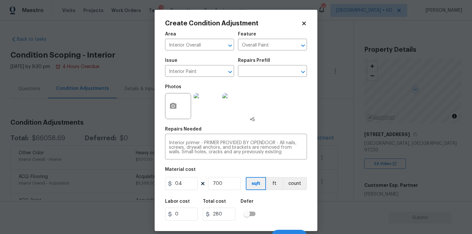
click at [290, 198] on div "Labor cost 0 Total cost 280 Defer" at bounding box center [236, 209] width 142 height 29
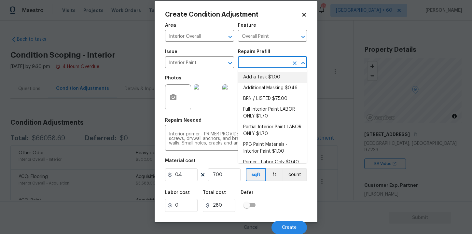
click at [276, 65] on input "text" at bounding box center [263, 63] width 51 height 10
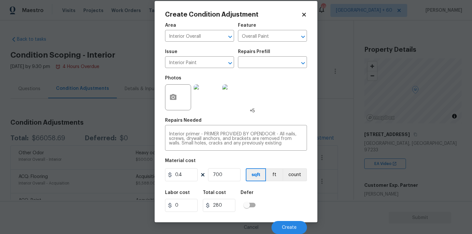
click at [285, 210] on div "Labor cost 0 Total cost 280 Defer" at bounding box center [236, 201] width 142 height 29
click at [287, 225] on button "Create" at bounding box center [289, 227] width 35 height 13
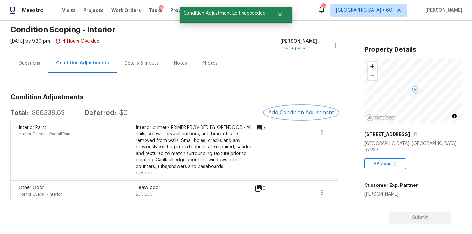
scroll to position [30, 0]
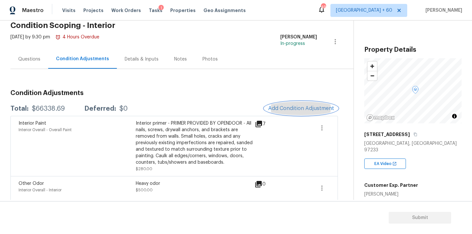
click at [281, 108] on span "Add Condition Adjustment" at bounding box center [301, 108] width 66 height 6
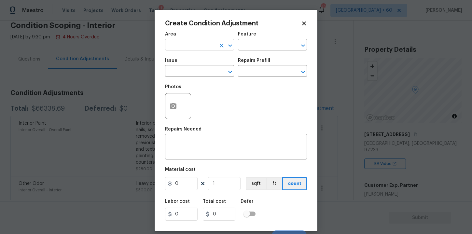
click at [178, 45] on input "text" at bounding box center [190, 45] width 51 height 10
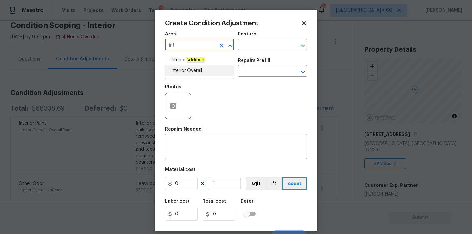
click at [180, 73] on li "Interior Overall" at bounding box center [199, 70] width 69 height 11
type input "Interior Overall"
click at [180, 73] on input "text" at bounding box center [190, 72] width 51 height 10
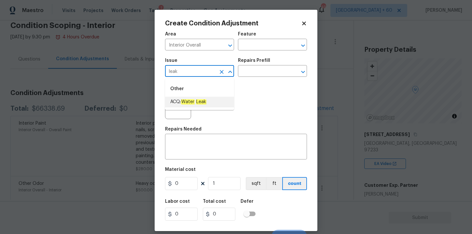
click at [189, 105] on span "ACQ: Water Leak" at bounding box center [188, 102] width 36 height 7
type input "ACQ: Water Leak"
click at [264, 48] on input "text" at bounding box center [263, 45] width 51 height 10
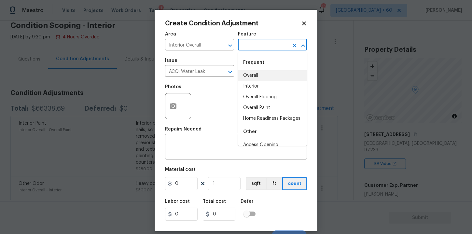
click at [258, 84] on li "Interior" at bounding box center [272, 86] width 69 height 11
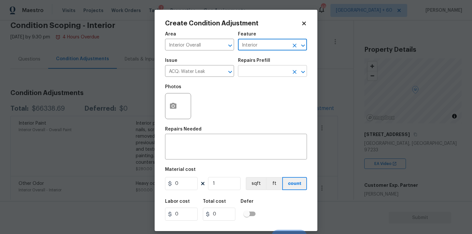
click at [256, 73] on input "text" at bounding box center [263, 72] width 51 height 10
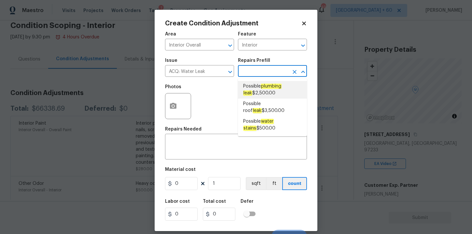
click at [267, 87] on em "plumbing" at bounding box center [271, 86] width 21 height 5
type input "Acquisition"
type textarea "Acquisition Scope: Possible plumbing leak"
type input "2500"
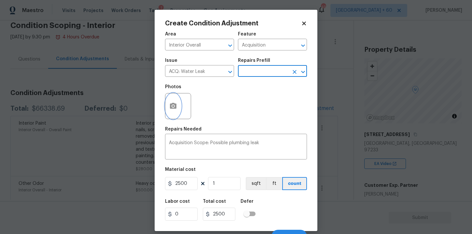
click at [175, 107] on icon "button" at bounding box center [173, 106] width 7 height 6
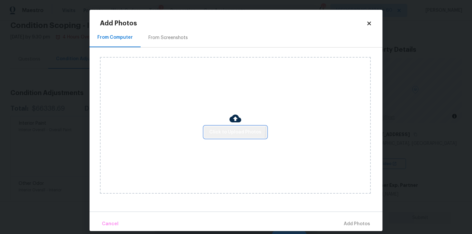
click at [225, 128] on span "Click to Upload Photos" at bounding box center [235, 132] width 52 height 8
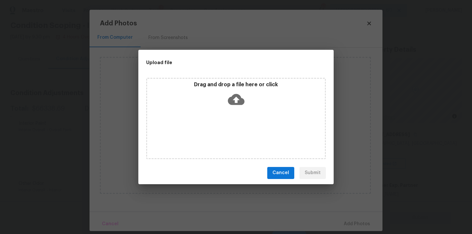
click at [238, 103] on icon at bounding box center [236, 99] width 17 height 11
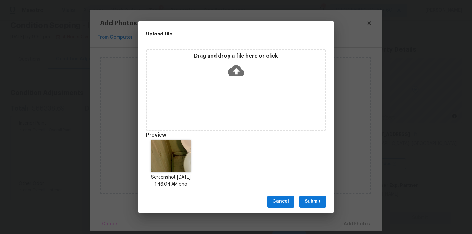
click at [310, 196] on button "Submit" at bounding box center [313, 202] width 26 height 12
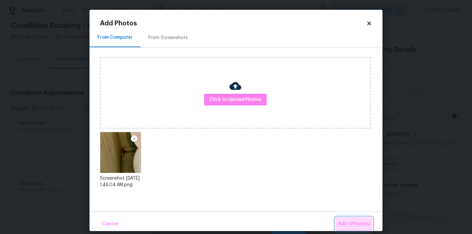
click at [353, 223] on span "Add 1 Photo(s)" at bounding box center [354, 224] width 32 height 8
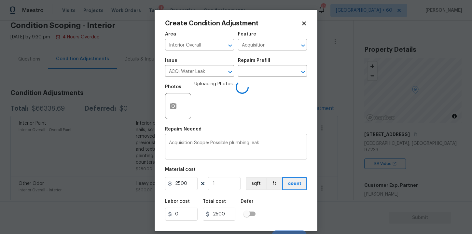
click at [265, 144] on textarea "Acquisition Scope: Possible plumbing leak" at bounding box center [236, 148] width 134 height 14
drag, startPoint x: 264, startPoint y: 143, endPoint x: 221, endPoint y: 142, distance: 43.6
click at [221, 142] on textarea "Acquisition Scope: Possible plumbing leak" at bounding box center [236, 148] width 134 height 14
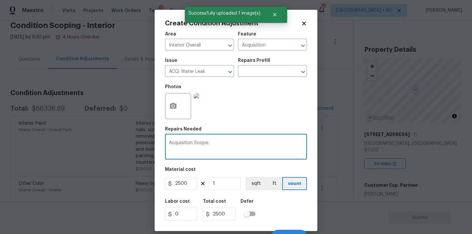
paste textarea "possible water leak in basement bathroom."
type textarea "Acquisition Scope: possible water leak in basement bathroom."
click at [305, 168] on div "Material cost" at bounding box center [236, 171] width 142 height 8
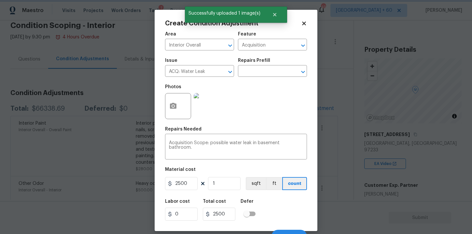
scroll to position [9, 0]
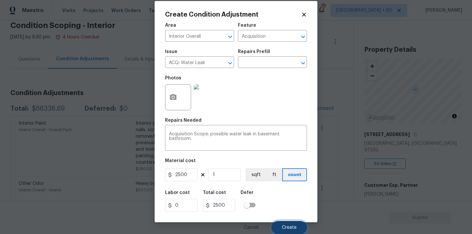
click at [281, 223] on button "Create" at bounding box center [289, 227] width 35 height 13
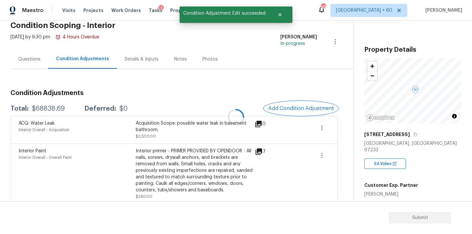
scroll to position [0, 0]
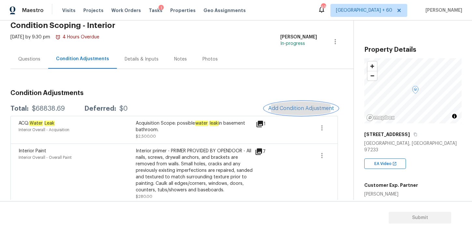
click at [289, 103] on button "Add Condition Adjustment" at bounding box center [301, 109] width 74 height 14
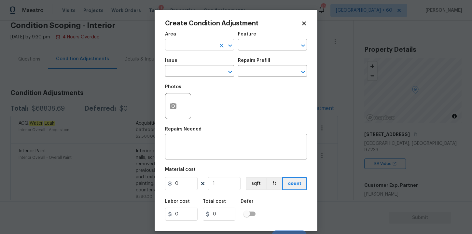
click at [203, 45] on input "text" at bounding box center [190, 45] width 51 height 10
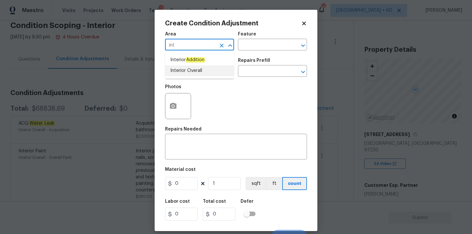
click at [195, 72] on li "Interior Overall" at bounding box center [199, 70] width 69 height 11
type input "Interior Overall"
click at [195, 72] on input "text" at bounding box center [190, 72] width 51 height 10
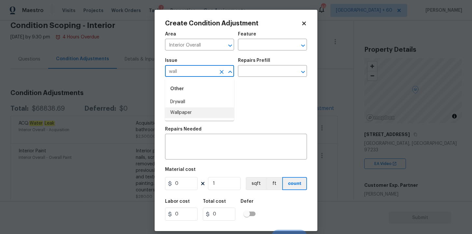
click at [192, 116] on li "Wallpaper" at bounding box center [199, 112] width 69 height 11
type input "Wallpaper"
click at [263, 42] on input "text" at bounding box center [263, 45] width 51 height 10
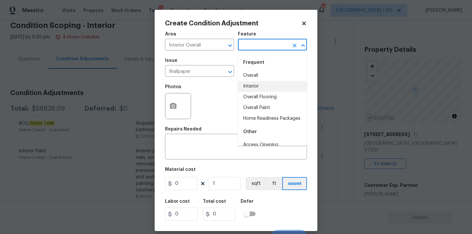
click at [261, 87] on li "Interior" at bounding box center [272, 86] width 69 height 11
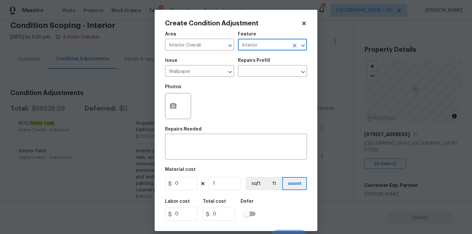
click at [259, 78] on div "Issue Wallpaper ​ Repairs Prefill ​" at bounding box center [236, 67] width 142 height 26
click at [259, 75] on input "text" at bounding box center [263, 72] width 51 height 10
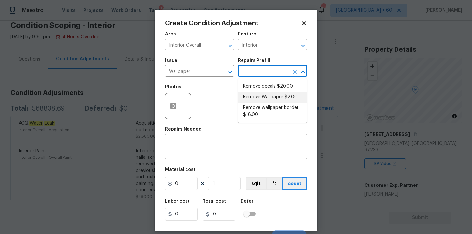
click at [269, 99] on li "Remove Wallpaper $2.00" at bounding box center [272, 97] width 69 height 11
type input "Walls and Ceiling"
type textarea "Remove wallpaper and texture walls to best match existing conditions"
type input "2"
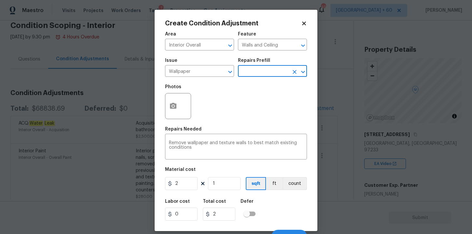
scroll to position [9, 0]
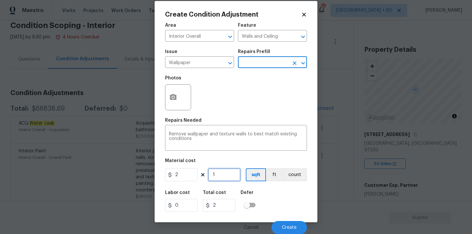
click at [222, 177] on input "1" at bounding box center [224, 174] width 33 height 13
type input "10"
type input "20"
type input "100"
type input "200"
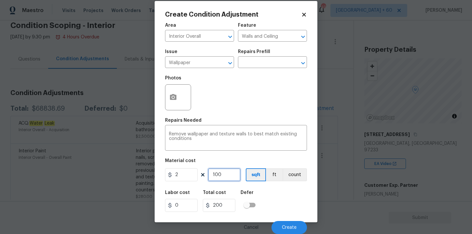
type input "100"
click at [277, 195] on div "Labor cost 0 Total cost 200 Defer" at bounding box center [236, 201] width 142 height 29
click at [289, 225] on span "Create" at bounding box center [289, 227] width 15 height 5
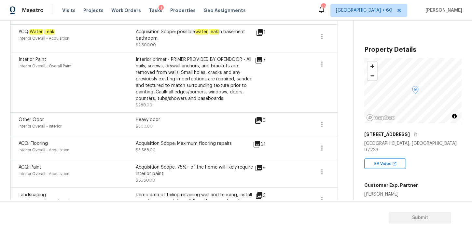
scroll to position [0, 0]
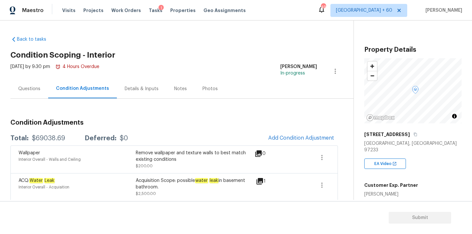
click at [35, 87] on div "Questions" at bounding box center [29, 89] width 22 height 7
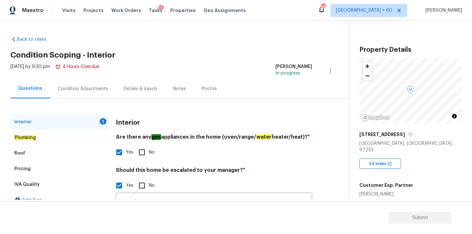
scroll to position [29, 0]
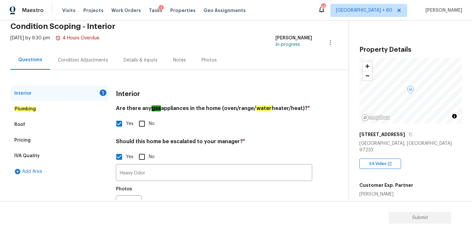
click at [57, 93] on div "Interior 1" at bounding box center [59, 94] width 98 height 16
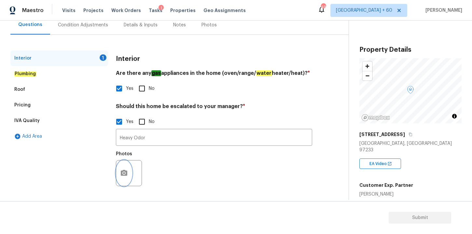
click at [123, 175] on icon "button" at bounding box center [124, 173] width 7 height 6
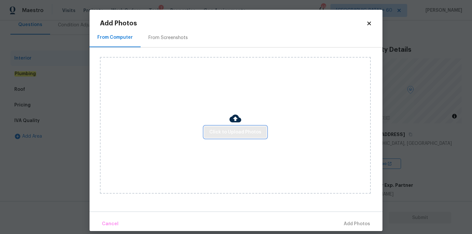
click at [223, 134] on span "Click to Upload Photos" at bounding box center [235, 132] width 52 height 8
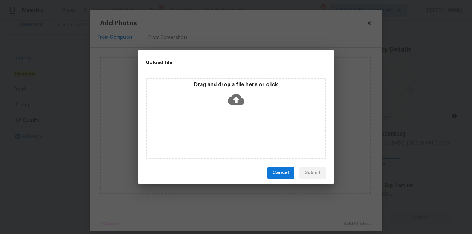
click at [235, 98] on icon at bounding box center [236, 99] width 17 height 17
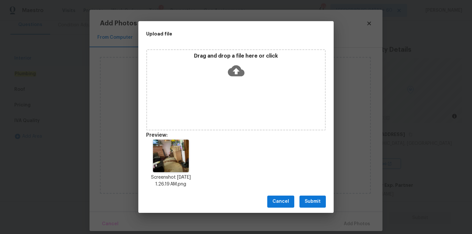
click at [314, 196] on button "Submit" at bounding box center [313, 202] width 26 height 12
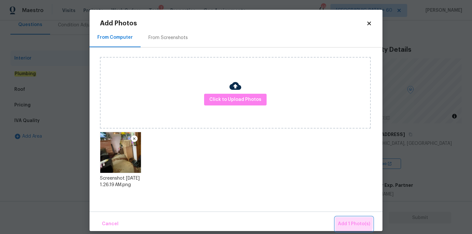
click at [346, 222] on span "Add 1 Photo(s)" at bounding box center [354, 224] width 32 height 8
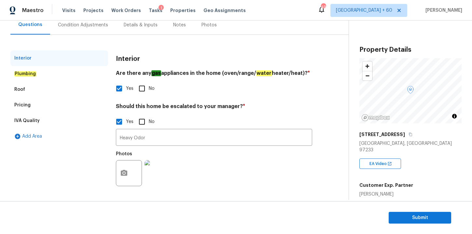
click at [34, 121] on div "IVA Quality" at bounding box center [26, 121] width 25 height 7
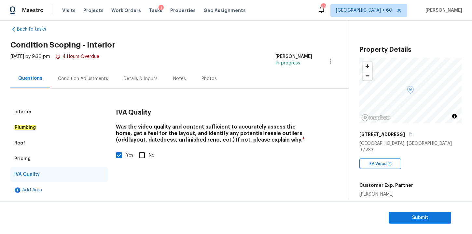
click at [81, 82] on div "Condition Adjustments" at bounding box center [83, 78] width 66 height 19
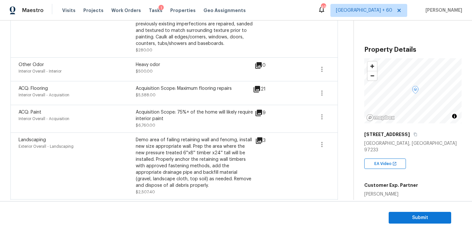
scroll to position [213, 0]
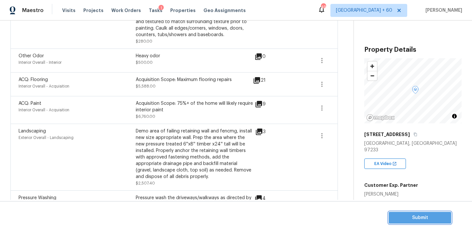
click at [406, 217] on span "Submit" at bounding box center [420, 218] width 52 height 8
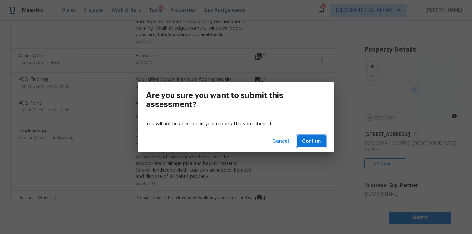
click at [316, 141] on span "Confirm" at bounding box center [311, 141] width 19 height 8
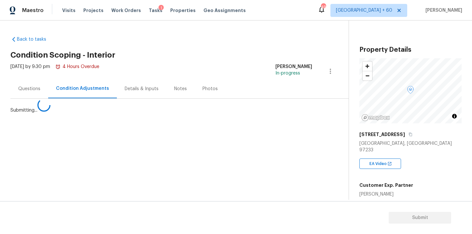
scroll to position [0, 0]
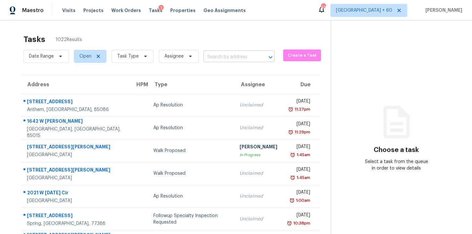
click at [230, 53] on input "text" at bounding box center [229, 57] width 53 height 10
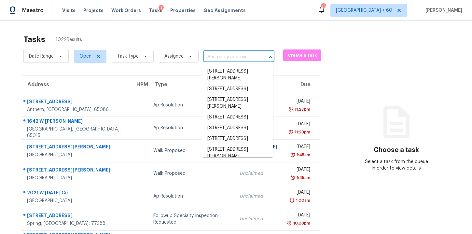
paste input "1160 Tangle Ridge Dr SE Concord, NC, 28025"
type input "1160 Tangle Ridge Dr SE Concord, NC, 28025"
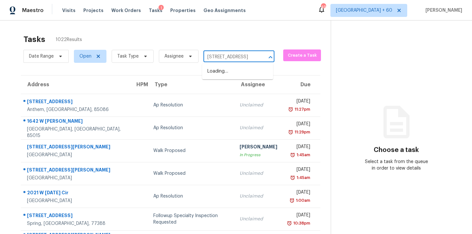
scroll to position [0, 47]
click at [240, 72] on li "1160 Tangle Ridge Dr SE, Concord, NC 28025" at bounding box center [237, 71] width 71 height 11
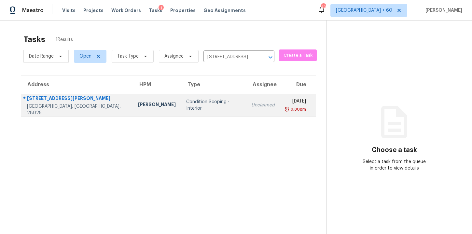
click at [210, 108] on td "Condition Scoping - Interior" at bounding box center [213, 105] width 65 height 23
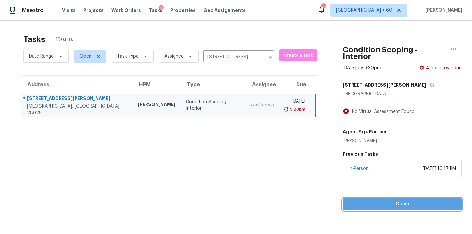
click at [361, 200] on span "Claim" at bounding box center [402, 204] width 108 height 8
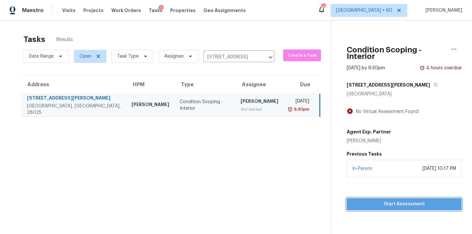
click at [369, 200] on span "Start Assessment" at bounding box center [404, 204] width 105 height 8
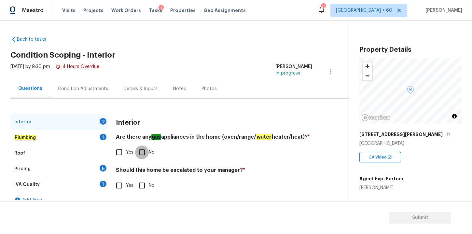
click at [142, 154] on input "No" at bounding box center [142, 153] width 14 height 14
checkbox input "true"
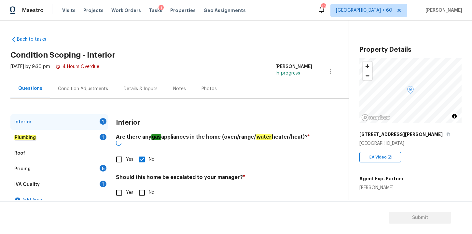
scroll to position [10, 0]
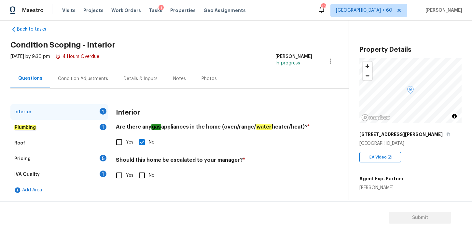
click at [121, 177] on input "Yes" at bounding box center [119, 176] width 14 height 14
checkbox input "true"
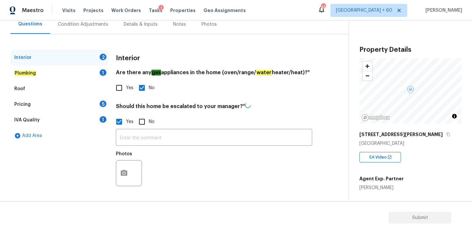
scroll to position [64, 0]
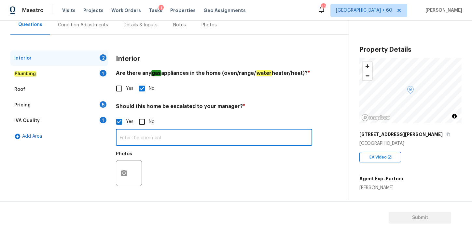
click at [168, 135] on input "text" at bounding box center [214, 138] width 196 height 15
paste input "Pet odor"
type input "Pet odor"
click at [186, 166] on div "Photos" at bounding box center [214, 169] width 196 height 42
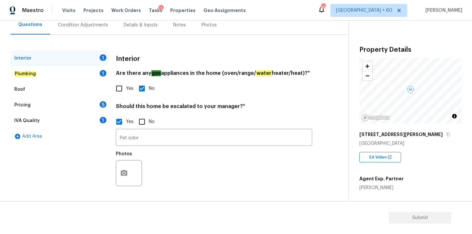
click at [30, 65] on div "Interior 1" at bounding box center [59, 58] width 98 height 16
click at [34, 73] on em "Plumbing" at bounding box center [25, 73] width 22 height 5
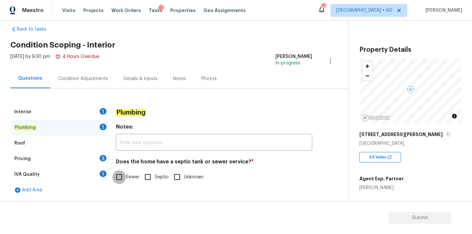
click at [121, 178] on input "Sewer" at bounding box center [119, 177] width 14 height 14
checkbox input "true"
click at [55, 143] on div "Roof" at bounding box center [59, 143] width 98 height 16
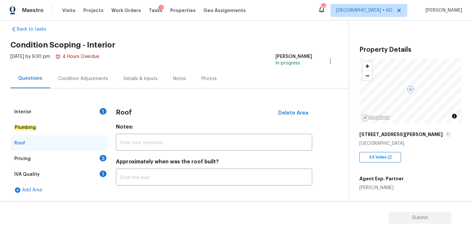
click at [53, 157] on div "Pricing 5" at bounding box center [59, 159] width 98 height 16
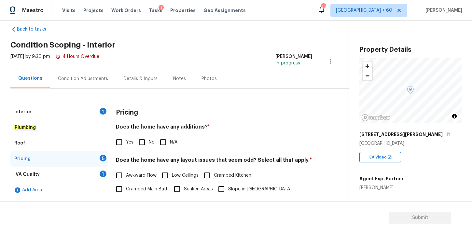
click at [141, 145] on input "No" at bounding box center [142, 142] width 14 height 14
checkbox input "true"
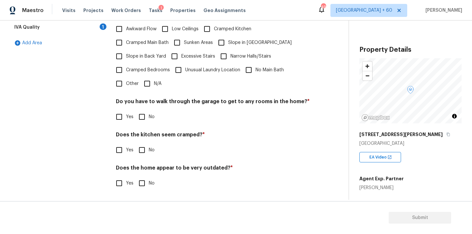
scroll to position [157, 0]
click at [148, 86] on input "N/A" at bounding box center [147, 84] width 14 height 14
checkbox input "true"
click at [144, 117] on input "No" at bounding box center [142, 117] width 14 height 14
checkbox input "true"
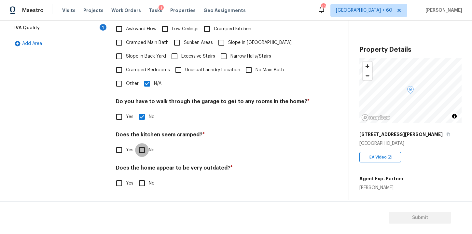
click at [142, 150] on input "No" at bounding box center [142, 150] width 14 height 14
checkbox input "true"
click at [142, 182] on input "No" at bounding box center [142, 183] width 14 height 14
checkbox input "true"
click at [46, 30] on div "IVA Quality 1" at bounding box center [59, 28] width 98 height 16
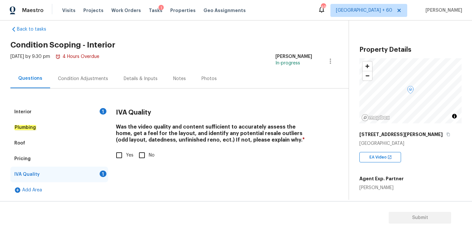
scroll to position [10, 0]
click at [117, 155] on input "Yes" at bounding box center [119, 155] width 14 height 14
checkbox input "true"
click at [101, 77] on div "Condition Adjustments" at bounding box center [83, 79] width 50 height 7
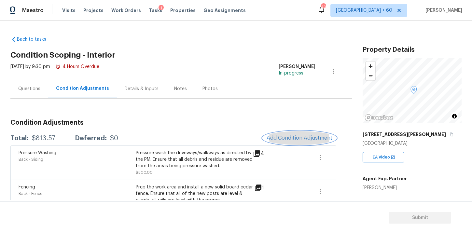
click at [283, 137] on span "Add Condition Adjustment" at bounding box center [300, 138] width 66 height 6
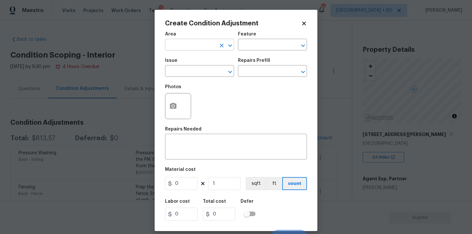
click at [197, 46] on input "text" at bounding box center [190, 45] width 51 height 10
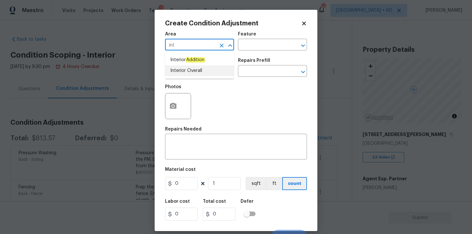
click at [188, 73] on li "Interior Overall" at bounding box center [199, 70] width 69 height 11
type input "Interior Overall"
click at [188, 73] on input "text" at bounding box center [190, 72] width 51 height 10
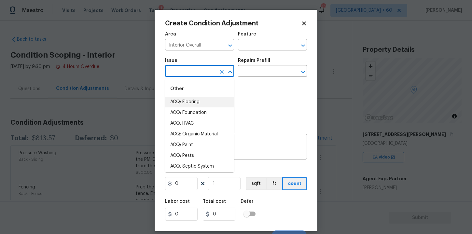
click at [193, 101] on li "ACQ: Flooring" at bounding box center [199, 102] width 69 height 11
type input "ACQ: Flooring"
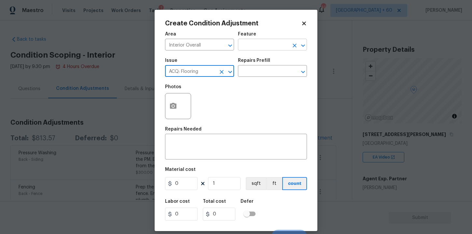
click at [256, 43] on input "text" at bounding box center [263, 45] width 51 height 10
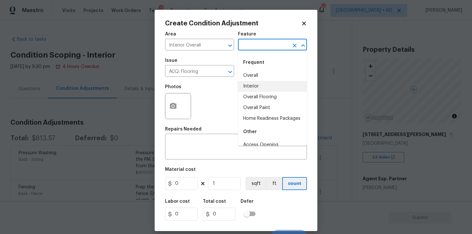
click at [258, 84] on li "Interior" at bounding box center [272, 86] width 69 height 11
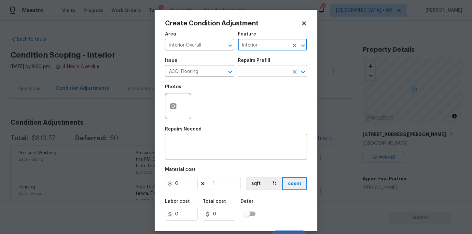
click at [255, 73] on input "text" at bounding box center [263, 72] width 51 height 10
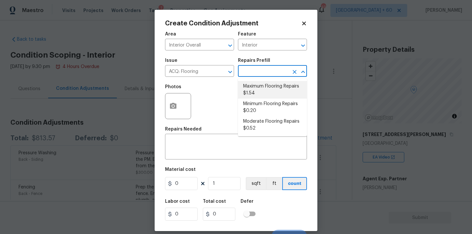
click at [266, 90] on li "Maximum Flooring Repairs $1.54" at bounding box center [272, 90] width 69 height 18
type input "Acquisition"
type textarea "Acquisition Scope: Maximum flooring repairs"
type input "1.54"
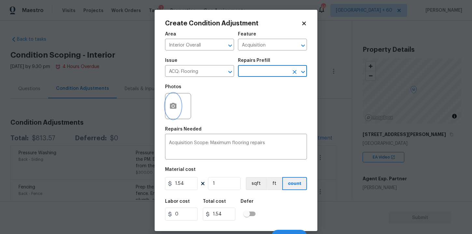
click at [178, 105] on button "button" at bounding box center [173, 105] width 16 height 25
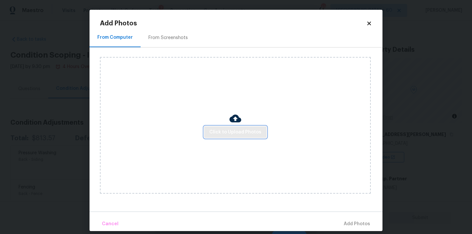
click at [225, 128] on span "Click to Upload Photos" at bounding box center [235, 132] width 52 height 8
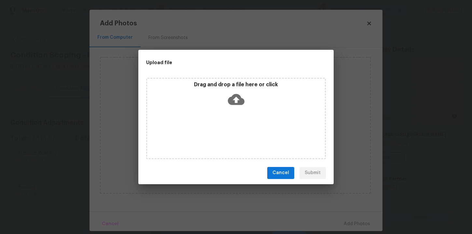
click at [234, 99] on icon at bounding box center [236, 99] width 17 height 17
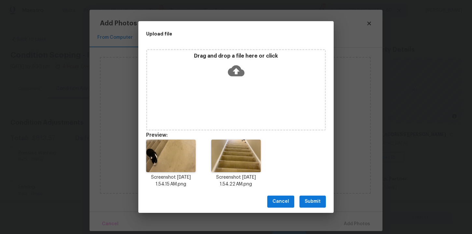
click at [236, 72] on icon at bounding box center [236, 71] width 17 height 17
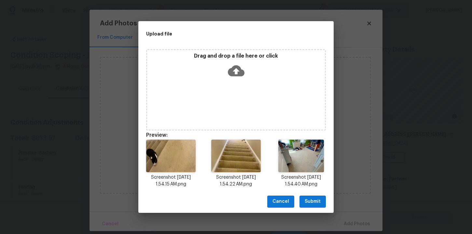
click at [238, 72] on icon at bounding box center [236, 70] width 17 height 11
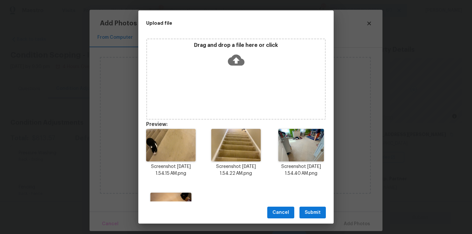
click at [232, 62] on icon at bounding box center [236, 59] width 17 height 11
click at [235, 63] on icon at bounding box center [236, 59] width 17 height 11
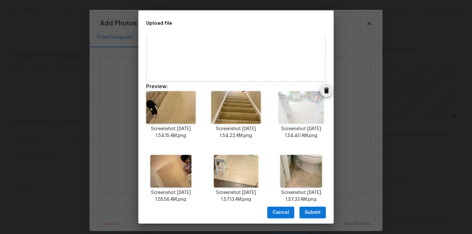
scroll to position [47, 0]
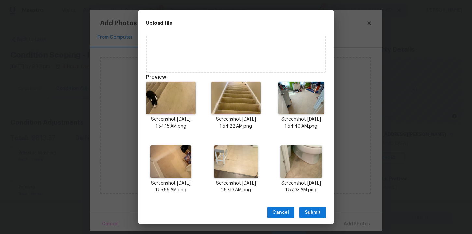
click at [312, 210] on span "Submit" at bounding box center [313, 213] width 16 height 8
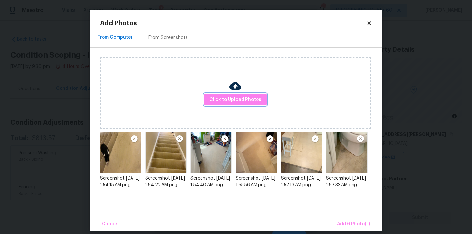
scroll to position [0, 0]
click at [360, 224] on span "Add 6 Photo(s)" at bounding box center [353, 224] width 33 height 8
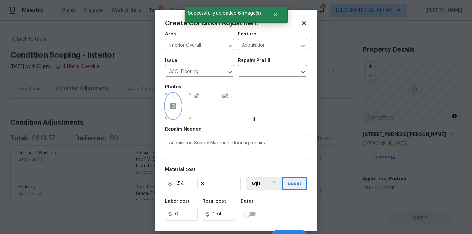
scroll to position [9, 0]
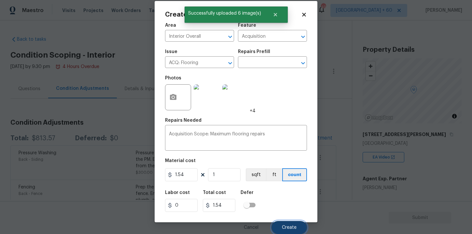
click at [288, 226] on span "Create" at bounding box center [289, 227] width 15 height 5
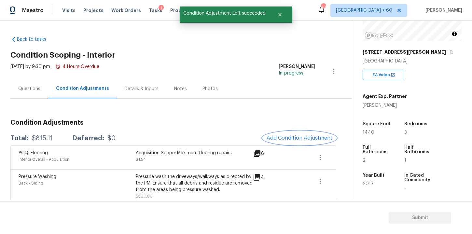
scroll to position [96, 0]
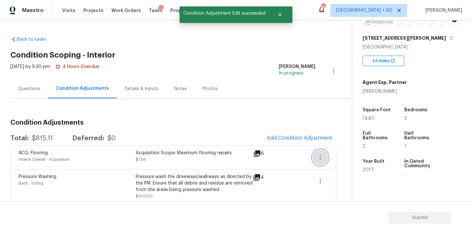
click at [318, 158] on icon "button" at bounding box center [320, 158] width 8 height 8
click at [329, 157] on link "Edit" at bounding box center [356, 156] width 55 height 10
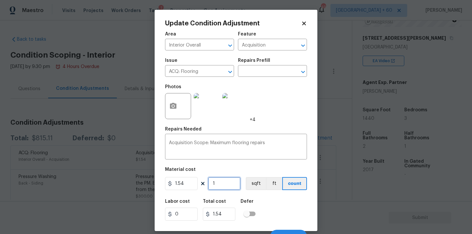
click at [224, 187] on input "1" at bounding box center [224, 183] width 33 height 13
type input "14"
type input "21.56"
type input "144"
type input "221.76"
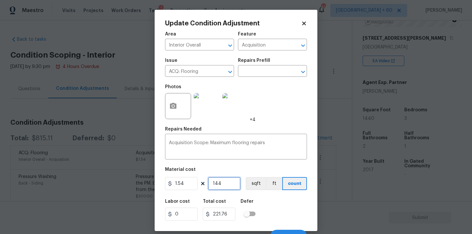
type input "1440"
type input "2217.6"
type input "1440"
click at [274, 204] on div "Labor cost 0 Total cost 2217.6 Defer" at bounding box center [236, 209] width 142 height 29
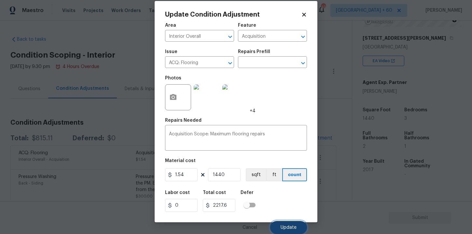
click at [285, 227] on span "Update" at bounding box center [289, 227] width 16 height 5
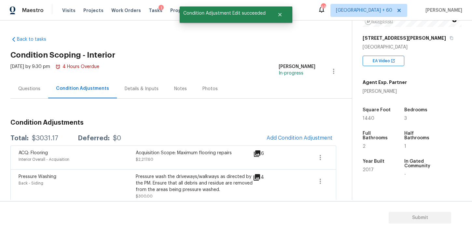
scroll to position [0, 0]
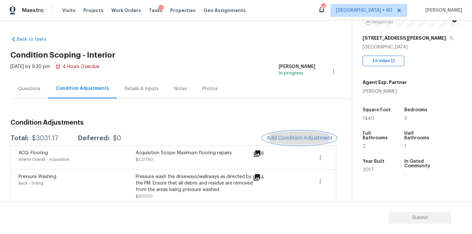
click at [292, 135] on button "Add Condition Adjustment" at bounding box center [300, 138] width 74 height 14
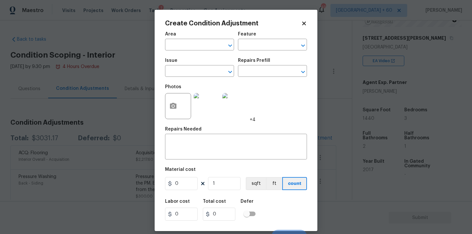
click at [202, 40] on div "Area" at bounding box center [199, 36] width 69 height 8
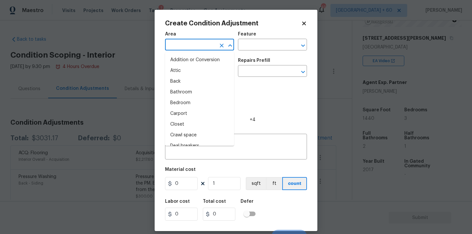
click at [202, 45] on input "text" at bounding box center [190, 45] width 51 height 10
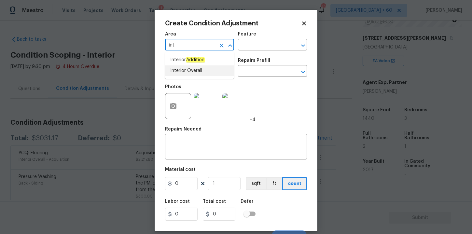
click at [188, 70] on li "Interior Overall" at bounding box center [199, 70] width 69 height 11
type input "Interior Overall"
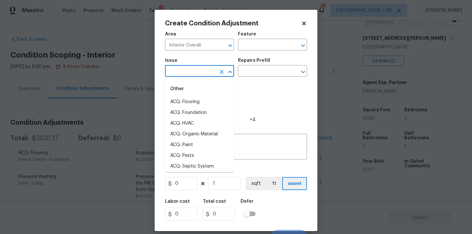
click at [188, 70] on input "text" at bounding box center [190, 72] width 51 height 10
click at [194, 140] on li "ACQ: Paint" at bounding box center [199, 145] width 69 height 11
type input "ACQ: Paint"
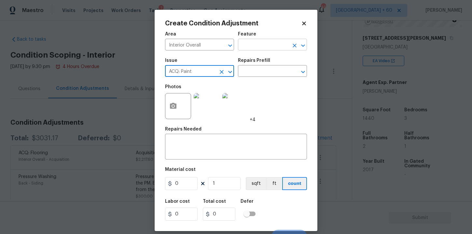
click at [260, 45] on input "text" at bounding box center [263, 45] width 51 height 10
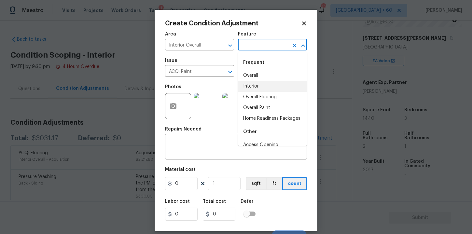
click at [259, 84] on li "Interior" at bounding box center [272, 86] width 69 height 11
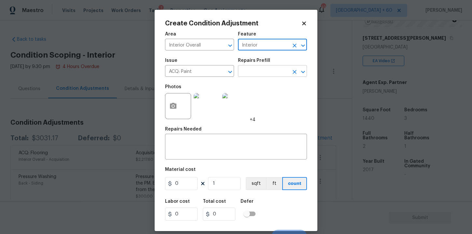
click at [258, 74] on input "text" at bounding box center [263, 72] width 51 height 10
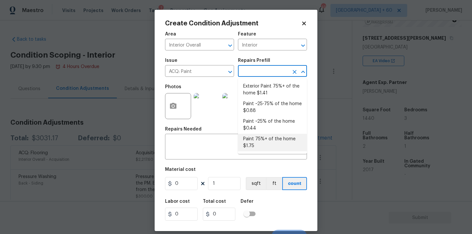
click at [263, 138] on li "Paint 75%+ of the home $1.75" at bounding box center [272, 143] width 69 height 18
type input "Acquisition"
type textarea "Acquisition Scope: 75%+ of the home will likely require interior paint"
type input "1.75"
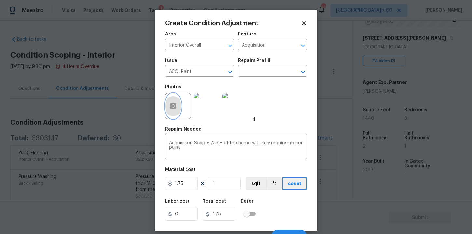
click at [176, 107] on icon "button" at bounding box center [173, 106] width 7 height 6
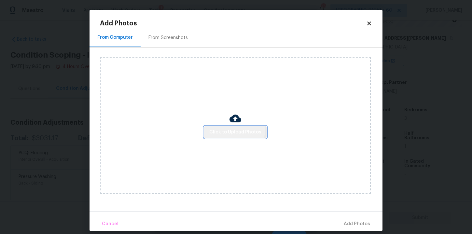
click at [221, 127] on button "Click to Upload Photos" at bounding box center [235, 132] width 63 height 12
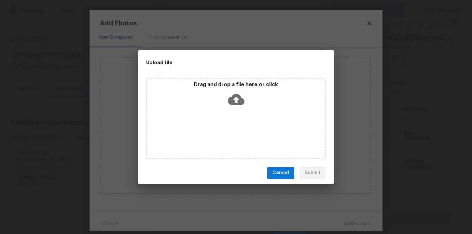
click at [241, 99] on icon at bounding box center [236, 99] width 17 height 11
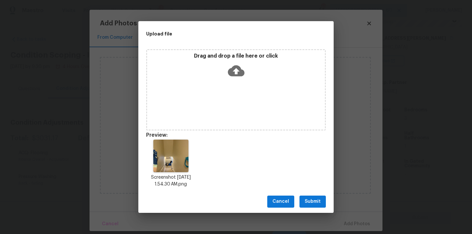
click at [234, 74] on icon at bounding box center [236, 70] width 17 height 11
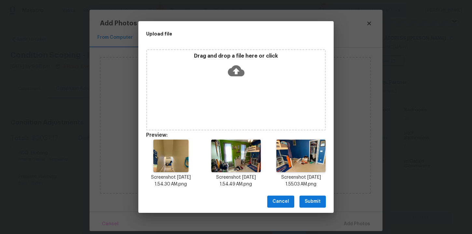
click at [237, 69] on icon at bounding box center [236, 71] width 17 height 17
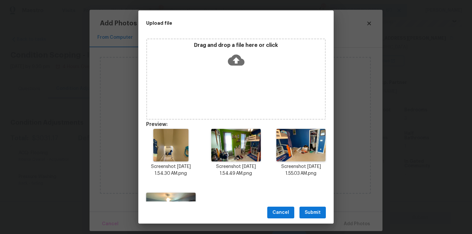
click at [236, 63] on icon at bounding box center [236, 60] width 17 height 17
click at [237, 60] on icon at bounding box center [236, 60] width 17 height 17
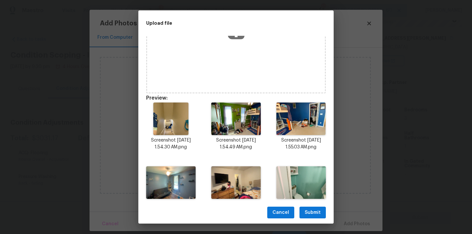
scroll to position [0, 0]
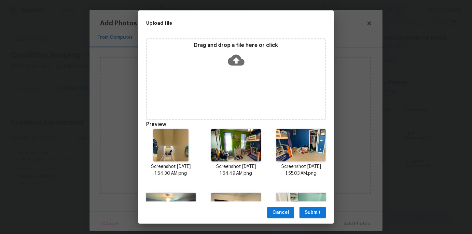
click at [312, 211] on span "Submit" at bounding box center [313, 213] width 16 height 8
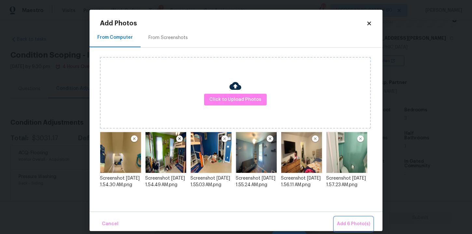
click at [357, 224] on span "Add 6 Photo(s)" at bounding box center [353, 224] width 33 height 8
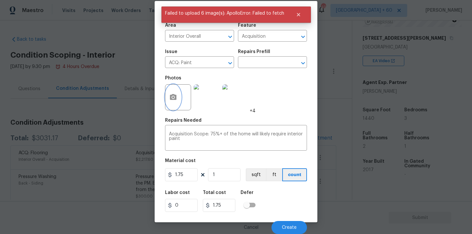
scroll to position [9, 0]
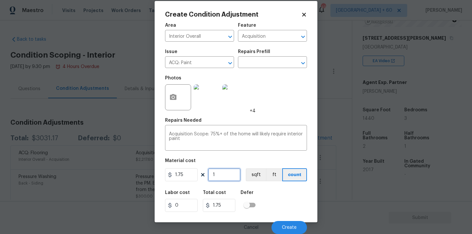
click at [221, 175] on input "1" at bounding box center [224, 174] width 33 height 13
type input "14"
type input "24.5"
type input "144"
type input "252"
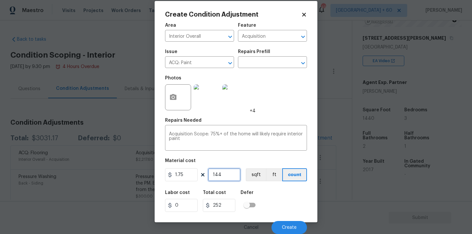
type input "1440"
type input "2520"
type input "1440"
click at [276, 201] on div "Labor cost 0 Total cost 2520 Defer" at bounding box center [236, 201] width 142 height 29
click at [290, 225] on span "Create" at bounding box center [289, 227] width 15 height 5
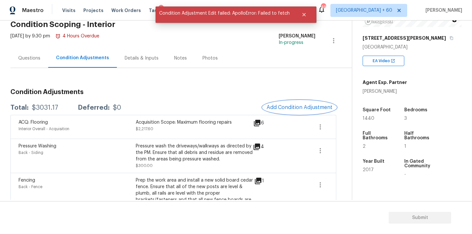
scroll to position [31, 0]
click at [302, 13] on icon "Close" at bounding box center [303, 14] width 5 height 5
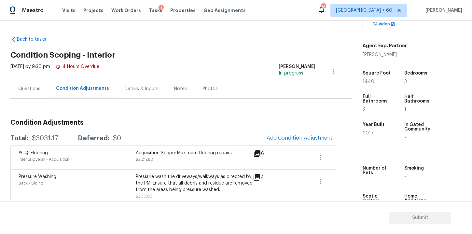
scroll to position [137, 0]
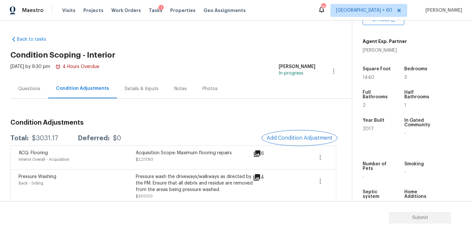
click at [287, 139] on span "Add Condition Adjustment" at bounding box center [300, 138] width 66 height 6
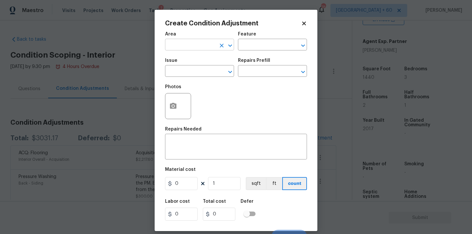
click at [203, 43] on input "text" at bounding box center [190, 45] width 51 height 10
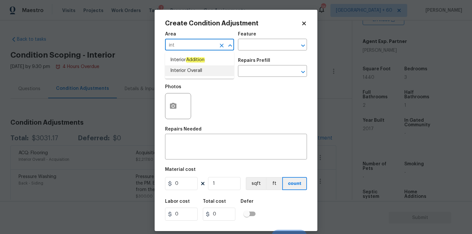
click at [191, 69] on li "Interior Overall" at bounding box center [199, 70] width 69 height 11
type input "Interior Overall"
click at [191, 71] on input "text" at bounding box center [190, 72] width 51 height 10
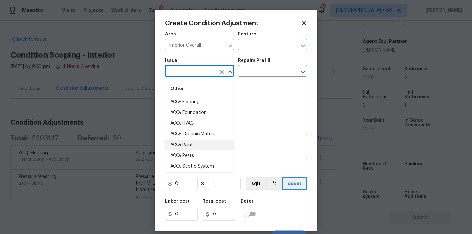
click at [195, 146] on li "ACQ: Paint" at bounding box center [199, 145] width 69 height 11
type input "ACQ: Paint"
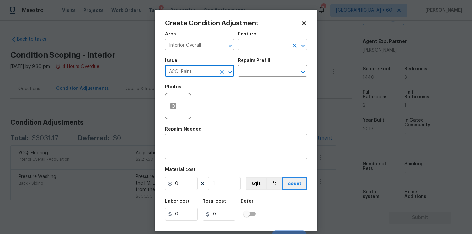
click at [250, 44] on input "text" at bounding box center [263, 45] width 51 height 10
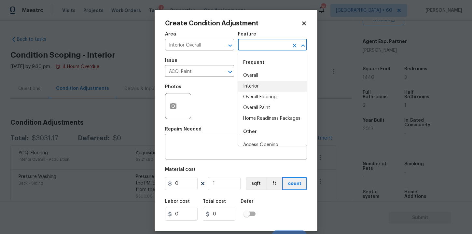
click at [255, 87] on li "Interior" at bounding box center [272, 86] width 69 height 11
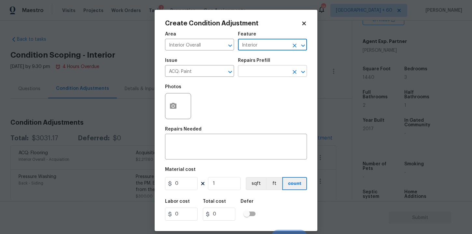
click at [255, 73] on input "text" at bounding box center [263, 72] width 51 height 10
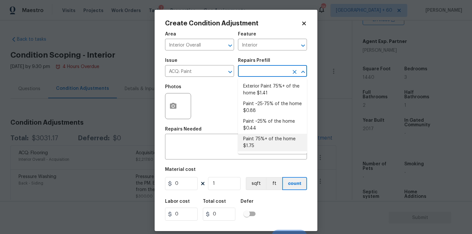
click at [268, 146] on li "Paint 75%+ of the home $1.75" at bounding box center [272, 143] width 69 height 18
type input "Acquisition"
type textarea "Acquisition Scope: 75%+ of the home will likely require interior paint"
type input "1.75"
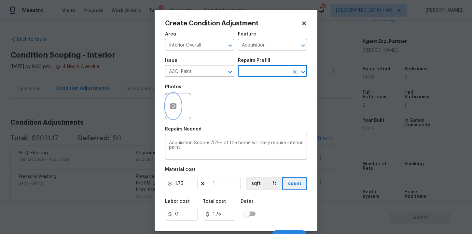
click at [175, 108] on icon "button" at bounding box center [173, 106] width 7 height 6
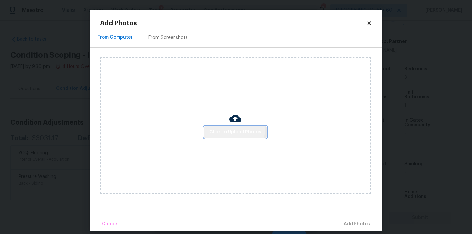
click at [226, 129] on span "Click to Upload Photos" at bounding box center [235, 132] width 52 height 8
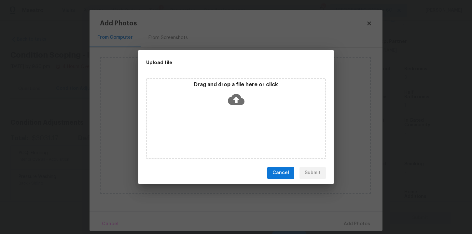
click at [235, 99] on icon at bounding box center [236, 99] width 17 height 17
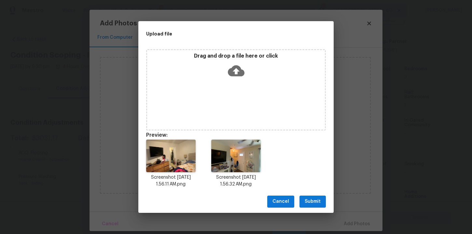
click at [236, 73] on icon at bounding box center [236, 71] width 17 height 17
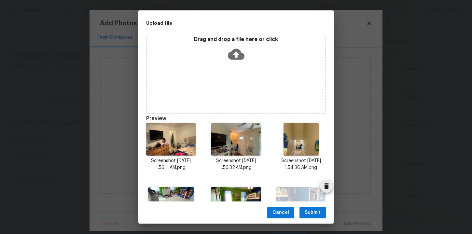
scroll to position [0, 0]
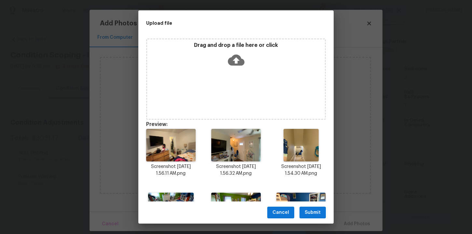
click at [236, 60] on icon at bounding box center [236, 60] width 17 height 17
click at [235, 63] on icon at bounding box center [236, 60] width 17 height 17
click at [314, 212] on span "Submit" at bounding box center [313, 213] width 16 height 8
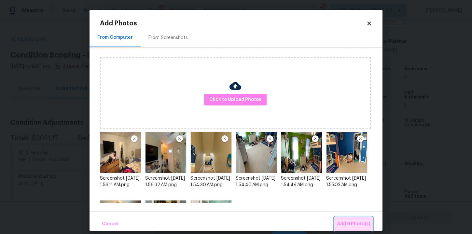
click at [356, 223] on span "Add 9 Photo(s)" at bounding box center [353, 224] width 33 height 8
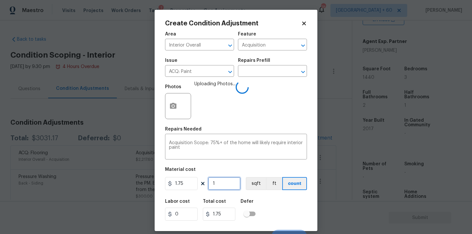
click at [223, 183] on input "1" at bounding box center [224, 183] width 33 height 13
type input "14"
type input "24.5"
type input "144"
type input "252"
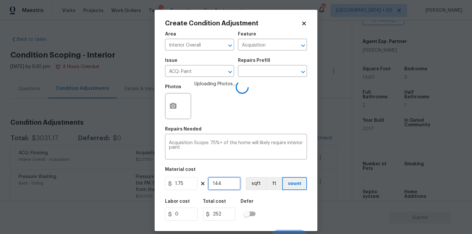
type input "1440"
type input "2520"
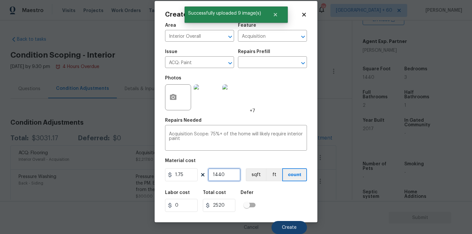
type input "1440"
click at [289, 227] on span "Create" at bounding box center [289, 227] width 15 height 5
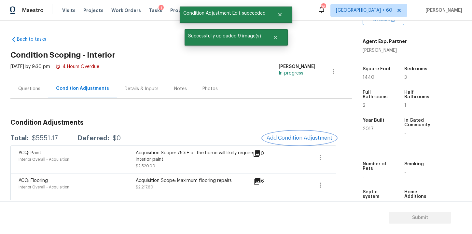
scroll to position [0, 0]
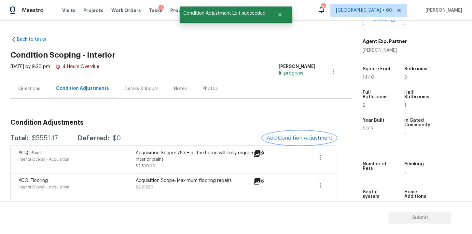
click at [298, 135] on span "Add Condition Adjustment" at bounding box center [300, 138] width 66 height 6
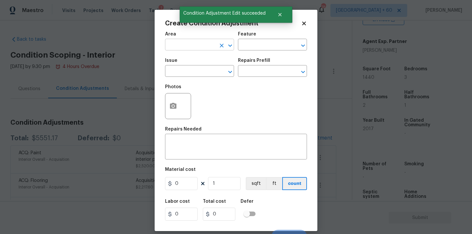
click at [209, 45] on input "text" at bounding box center [190, 45] width 51 height 10
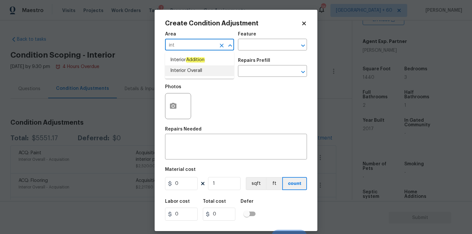
click at [188, 73] on li "Interior Overall" at bounding box center [199, 70] width 69 height 11
type input "Interior Overall"
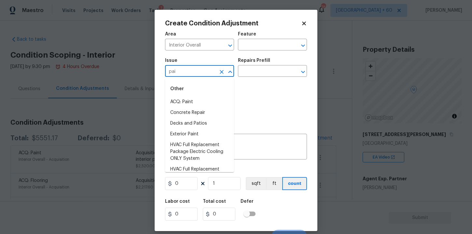
scroll to position [137, 0]
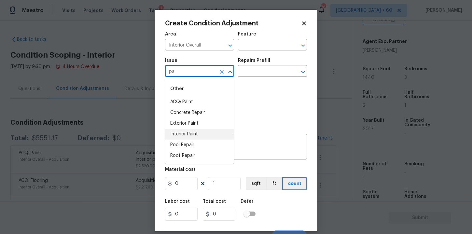
click at [193, 133] on li "Interior Paint" at bounding box center [199, 134] width 69 height 11
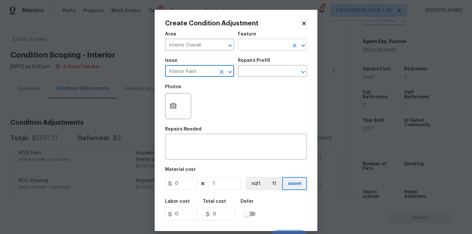
type input "Interior Paint"
click at [258, 47] on input "text" at bounding box center [263, 45] width 51 height 10
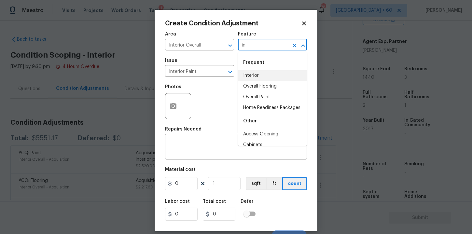
click at [259, 76] on li "Interior" at bounding box center [272, 75] width 69 height 11
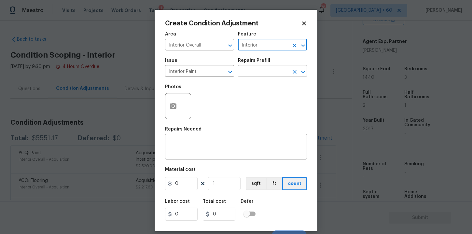
type input "Interior"
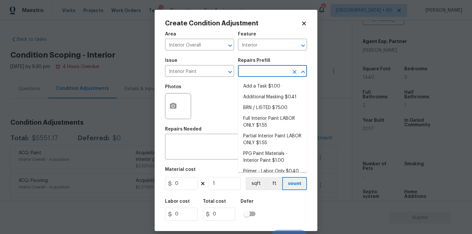
click at [259, 76] on input "text" at bounding box center [263, 72] width 51 height 10
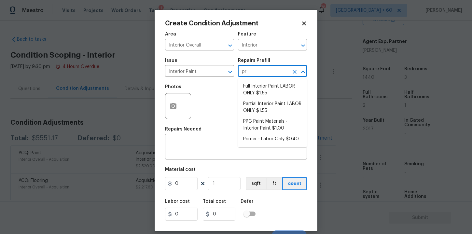
type input "pri"
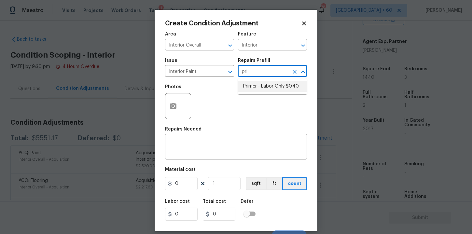
click at [259, 89] on li "Primer - Labor Only $0.40" at bounding box center [272, 86] width 69 height 11
type input "Overall Paint"
type input "0.4"
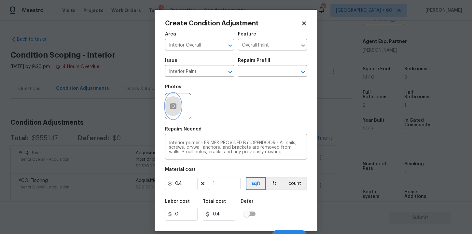
click at [177, 108] on button "button" at bounding box center [173, 105] width 16 height 25
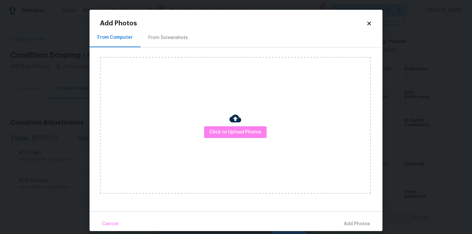
click at [217, 125] on div "Click to Upload Photos" at bounding box center [235, 125] width 271 height 137
click at [219, 133] on span "Click to Upload Photos" at bounding box center [235, 132] width 52 height 8
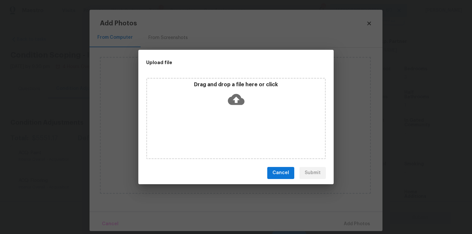
click at [240, 91] on icon at bounding box center [236, 99] width 17 height 17
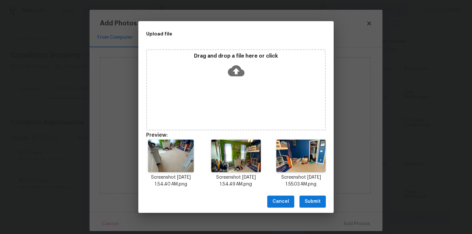
click at [236, 70] on icon at bounding box center [236, 71] width 17 height 17
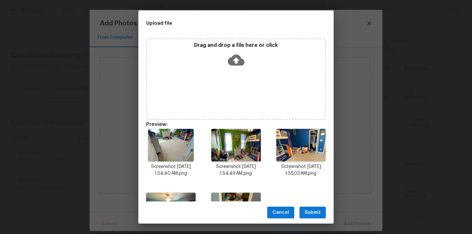
click at [235, 58] on icon at bounding box center [236, 60] width 17 height 17
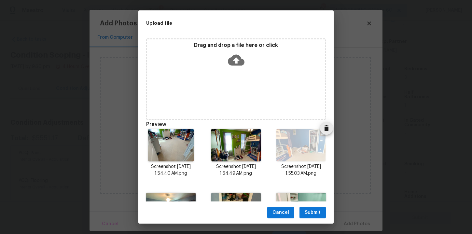
scroll to position [47, 0]
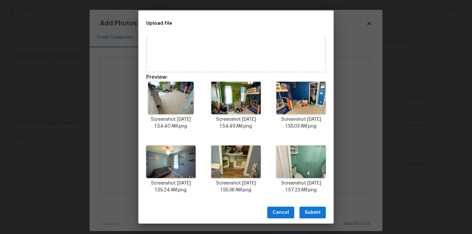
click at [314, 211] on span "Submit" at bounding box center [313, 213] width 16 height 8
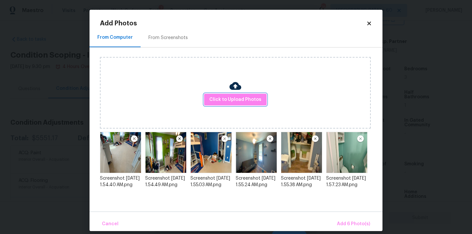
scroll to position [0, 0]
click at [353, 221] on span "Add 6 Photo(s)" at bounding box center [353, 224] width 33 height 8
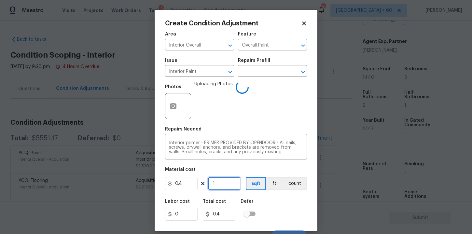
click at [225, 186] on input "1" at bounding box center [224, 183] width 33 height 13
type input "0"
type input "6"
type input "2.4"
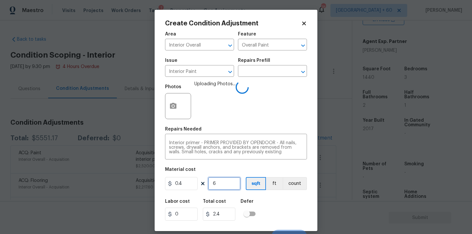
type input "60"
type input "24"
type input "600"
type input "240"
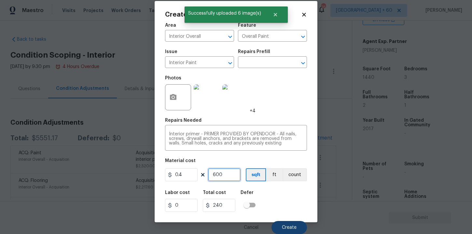
type input "600"
click at [290, 224] on button "Create" at bounding box center [289, 227] width 35 height 13
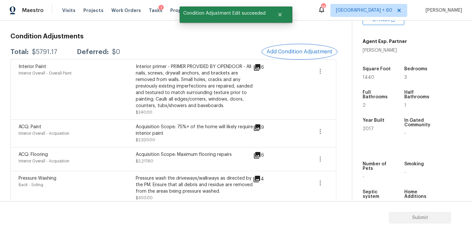
scroll to position [0, 0]
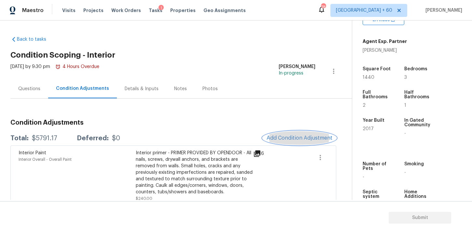
click at [302, 132] on button "Add Condition Adjustment" at bounding box center [300, 138] width 74 height 14
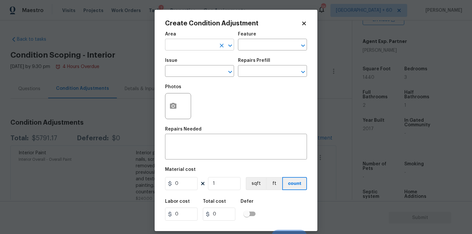
click at [196, 43] on input "text" at bounding box center [190, 45] width 51 height 10
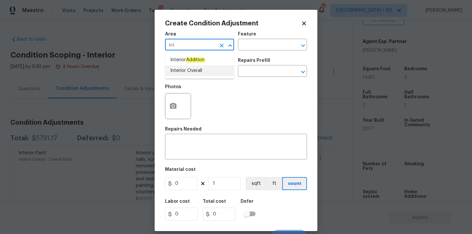
click at [193, 75] on li "Interior Overall" at bounding box center [199, 70] width 69 height 11
type input "Interior Overall"
click at [193, 75] on input "text" at bounding box center [190, 72] width 51 height 10
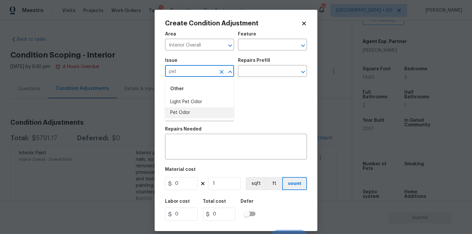
click at [187, 114] on li "Pet Odor" at bounding box center [199, 112] width 69 height 11
type input "Pet Odor"
click at [268, 46] on input "text" at bounding box center [263, 45] width 51 height 10
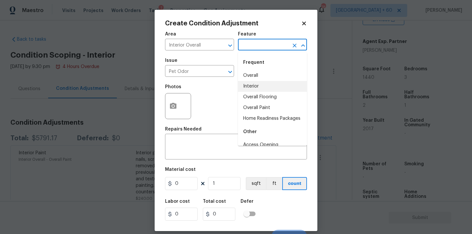
click at [256, 84] on li "Interior" at bounding box center [272, 86] width 69 height 11
type input "Interior"
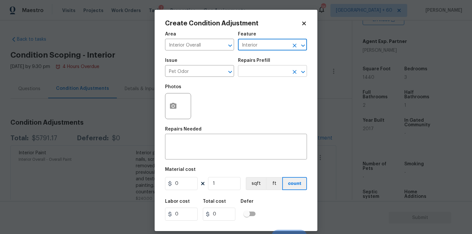
click at [256, 67] on input "text" at bounding box center [263, 72] width 51 height 10
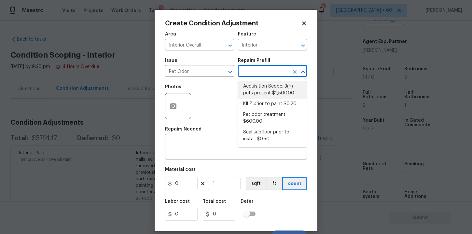
click at [268, 91] on li "Acquisition Scope: 3(+) pets present $1,500.00" at bounding box center [272, 90] width 69 height 18
type textarea "Acquisition Scope: 3(+) pets present"
type input "1500"
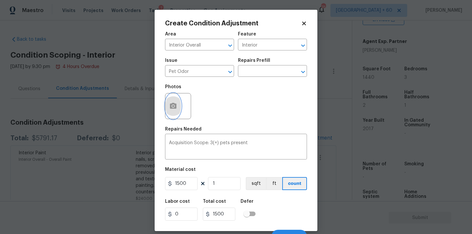
click at [177, 111] on button "button" at bounding box center [173, 105] width 16 height 25
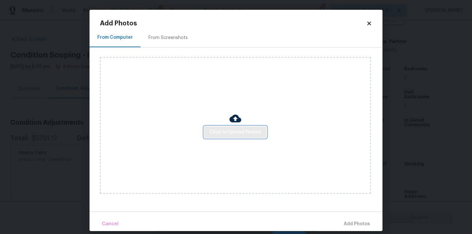
click at [230, 130] on span "Click to Upload Photos" at bounding box center [235, 132] width 52 height 8
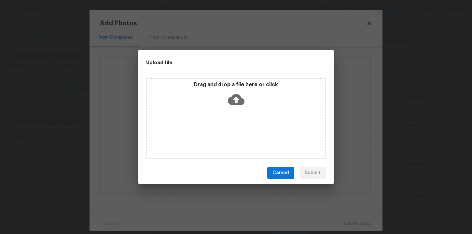
click at [238, 99] on icon at bounding box center [236, 99] width 17 height 17
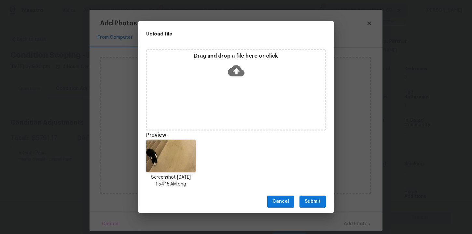
click at [234, 71] on icon at bounding box center [236, 71] width 17 height 17
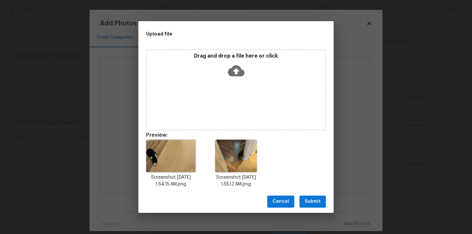
click at [237, 71] on icon at bounding box center [236, 71] width 17 height 17
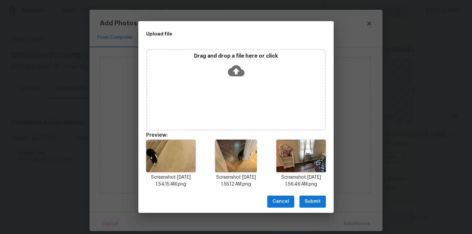
scroll to position [137, 0]
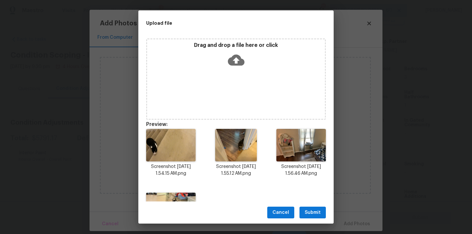
click at [314, 213] on span "Submit" at bounding box center [313, 213] width 16 height 8
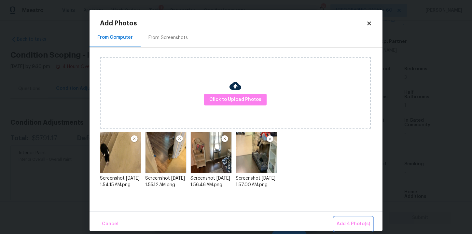
click at [360, 221] on span "Add 4 Photo(s)" at bounding box center [354, 224] width 34 height 8
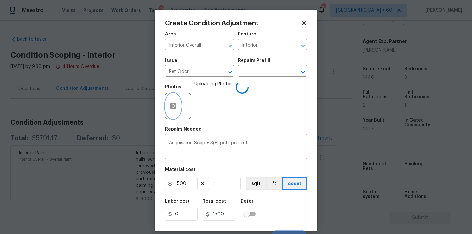
scroll to position [9, 0]
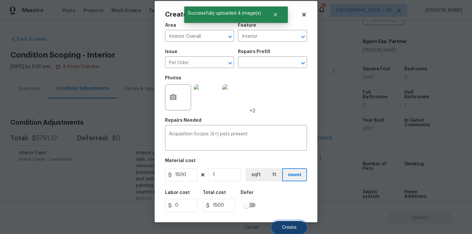
click at [286, 224] on button "Create" at bounding box center [289, 227] width 35 height 13
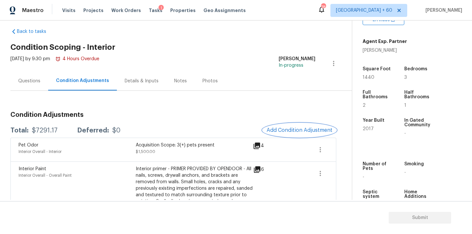
scroll to position [0, 0]
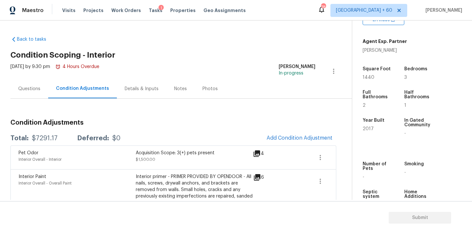
click at [28, 86] on div "Questions" at bounding box center [29, 89] width 22 height 7
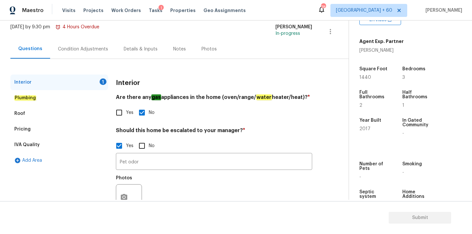
scroll to position [64, 0]
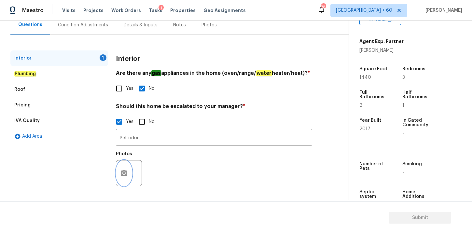
click at [121, 169] on icon "button" at bounding box center [124, 173] width 8 height 8
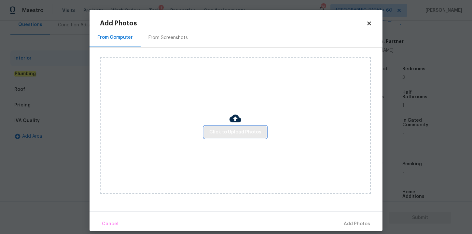
click at [213, 133] on span "Click to Upload Photos" at bounding box center [235, 132] width 52 height 8
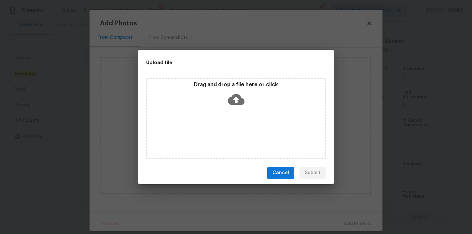
click at [245, 96] on div "Drag and drop a file here or click" at bounding box center [236, 95] width 178 height 28
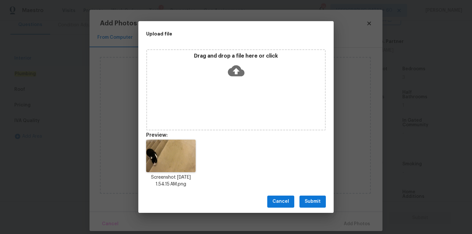
click at [239, 72] on icon at bounding box center [236, 70] width 17 height 11
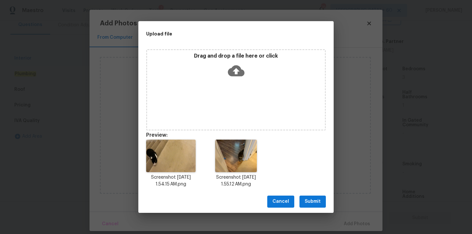
click at [235, 67] on icon at bounding box center [236, 70] width 17 height 11
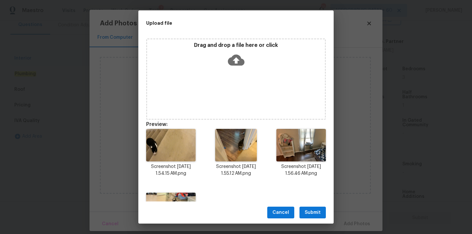
click at [316, 210] on span "Submit" at bounding box center [313, 213] width 16 height 8
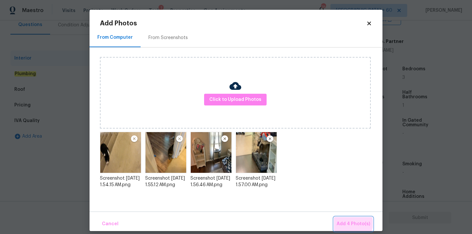
click at [354, 224] on span "Add 4 Photo(s)" at bounding box center [354, 224] width 34 height 8
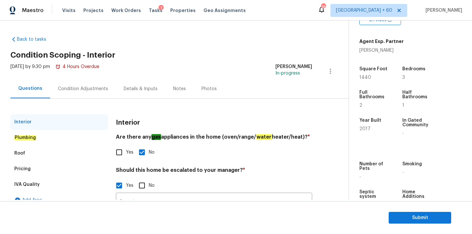
scroll to position [0, 0]
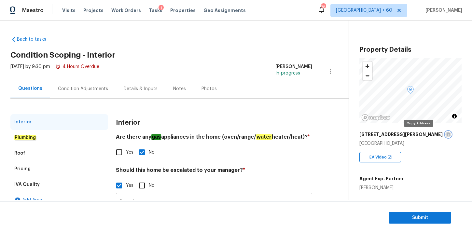
click at [446, 134] on icon "button" at bounding box center [448, 135] width 4 height 4
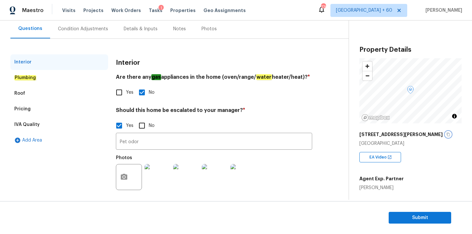
scroll to position [64, 0]
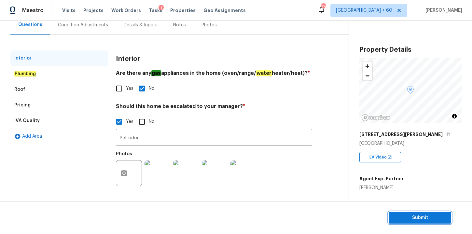
click at [411, 217] on span "Submit" at bounding box center [420, 218] width 52 height 8
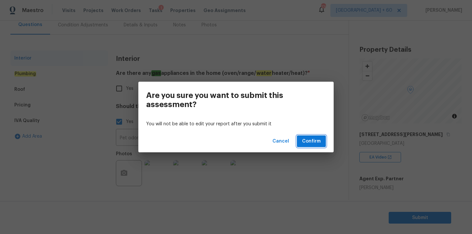
click at [316, 142] on span "Confirm" at bounding box center [311, 141] width 19 height 8
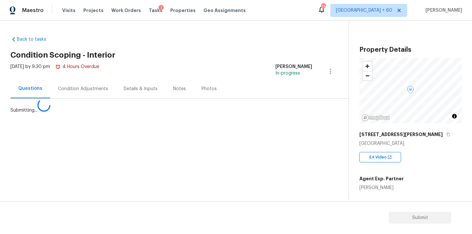
scroll to position [0, 0]
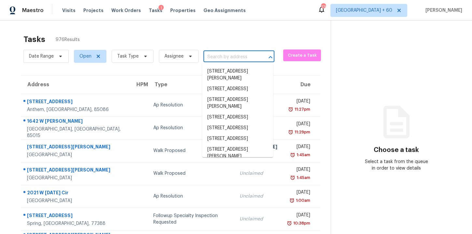
click at [230, 56] on input "text" at bounding box center [229, 57] width 53 height 10
paste input "[STREET_ADDRESS][PERSON_NAME]"
type input "[STREET_ADDRESS][PERSON_NAME]"
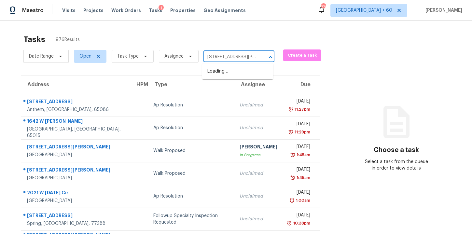
scroll to position [0, 24]
click at [244, 73] on li "[STREET_ADDRESS][PERSON_NAME]" at bounding box center [237, 75] width 71 height 18
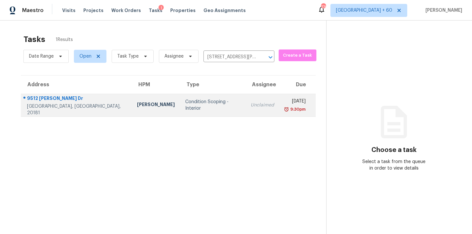
click at [211, 99] on td "Condition Scoping - Interior" at bounding box center [212, 105] width 65 height 23
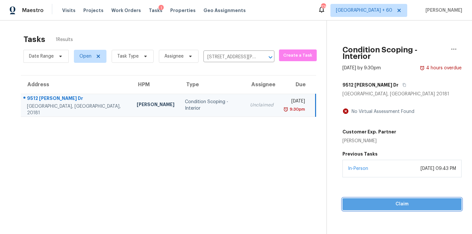
click at [374, 200] on span "Claim" at bounding box center [402, 204] width 109 height 8
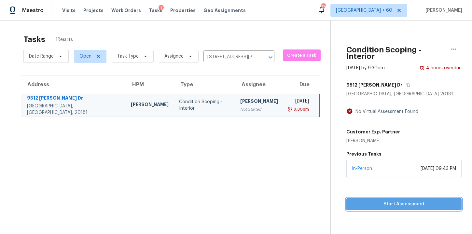
click at [367, 200] on span "Start Assessment" at bounding box center [404, 204] width 105 height 8
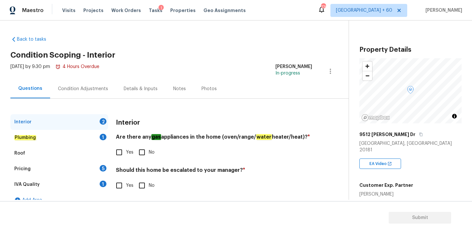
click at [118, 151] on input "Yes" at bounding box center [119, 153] width 14 height 14
checkbox input "true"
click at [144, 185] on input "No" at bounding box center [142, 186] width 14 height 14
checkbox input "true"
click at [420, 133] on icon "button" at bounding box center [421, 135] width 3 height 4
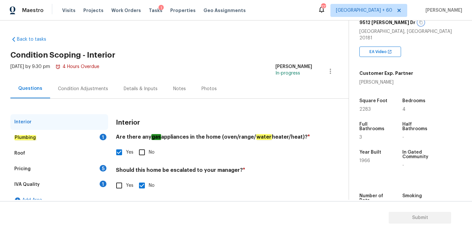
scroll to position [117, 0]
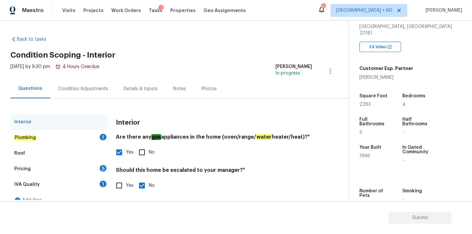
click at [37, 139] on div "Plumbing 1" at bounding box center [59, 138] width 98 height 16
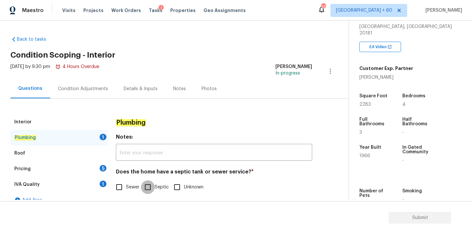
click at [151, 186] on input "Septic" at bounding box center [148, 187] width 14 height 14
checkbox input "true"
click at [26, 158] on div "Roof" at bounding box center [59, 154] width 98 height 16
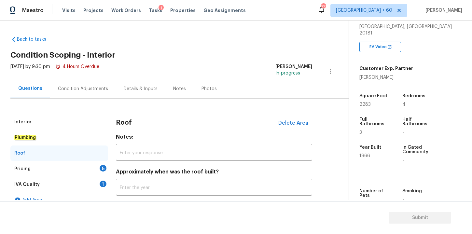
click at [30, 171] on div "Pricing 5" at bounding box center [59, 169] width 98 height 16
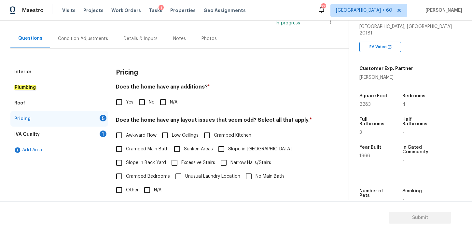
click at [142, 100] on input "No" at bounding box center [142, 102] width 14 height 14
checkbox input "true"
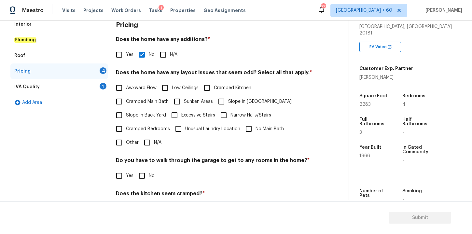
scroll to position [157, 0]
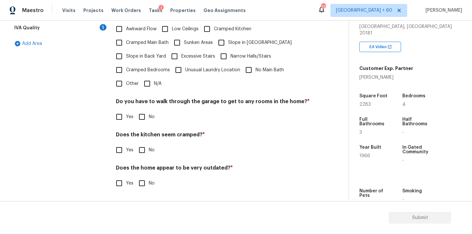
click at [148, 83] on input "N/A" at bounding box center [147, 84] width 14 height 14
checkbox input "true"
click at [143, 119] on input "No" at bounding box center [142, 117] width 14 height 14
checkbox input "true"
click at [142, 150] on input "No" at bounding box center [142, 150] width 14 height 14
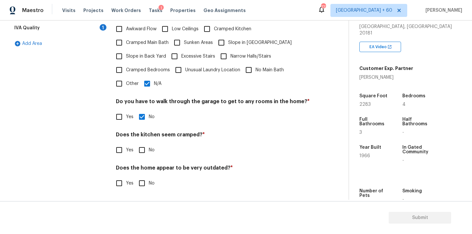
checkbox input "true"
click at [143, 185] on input "No" at bounding box center [142, 183] width 14 height 14
checkbox input "true"
click at [60, 25] on div "IVA Quality 1" at bounding box center [59, 28] width 98 height 16
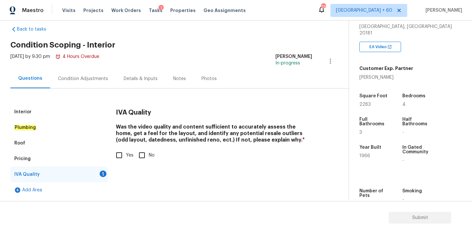
scroll to position [10, 0]
click at [119, 155] on input "Yes" at bounding box center [119, 155] width 14 height 14
checkbox input "true"
click at [91, 77] on div "Condition Adjustments" at bounding box center [83, 79] width 50 height 7
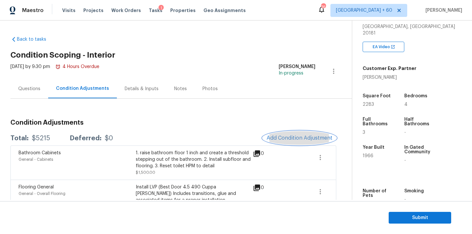
click at [289, 137] on span "Add Condition Adjustment" at bounding box center [300, 138] width 66 height 6
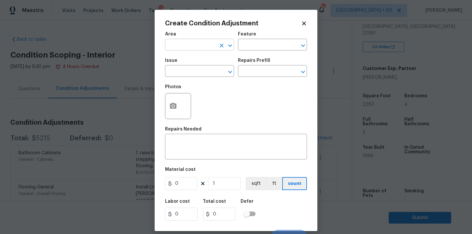
click at [201, 46] on input "text" at bounding box center [190, 45] width 51 height 10
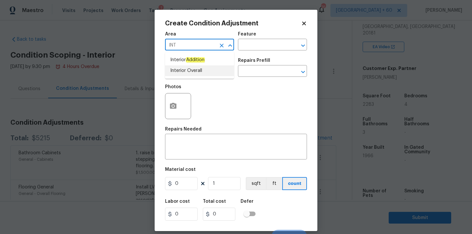
click at [192, 71] on li "Interior Overall" at bounding box center [199, 70] width 69 height 11
type input "Interior Overall"
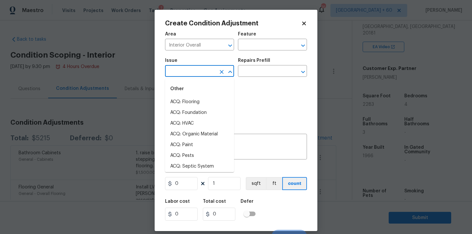
click at [192, 73] on input "text" at bounding box center [190, 72] width 51 height 10
click at [197, 145] on li "ACQ: Paint" at bounding box center [199, 145] width 69 height 11
type input "ACQ: Paint"
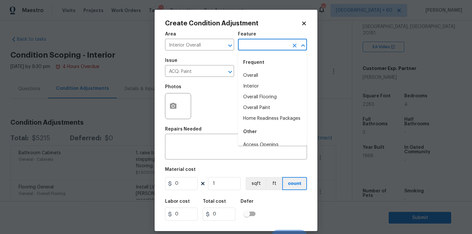
click at [260, 47] on input "text" at bounding box center [263, 45] width 51 height 10
click at [255, 84] on li "Interior" at bounding box center [272, 86] width 69 height 11
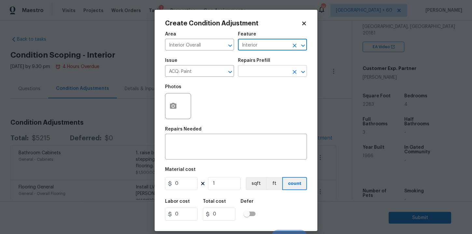
click at [254, 75] on input "text" at bounding box center [263, 72] width 51 height 10
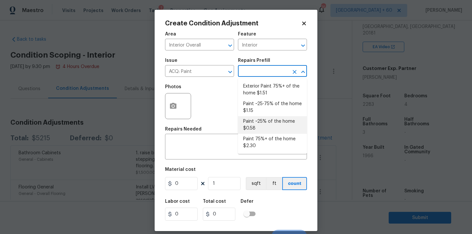
click at [267, 120] on li "Paint ~25% of the home $0.58" at bounding box center [272, 125] width 69 height 18
type input "Acquisition"
type textarea "Acquisition Scope: ~25% of the home needs interior paint"
type input "0.58"
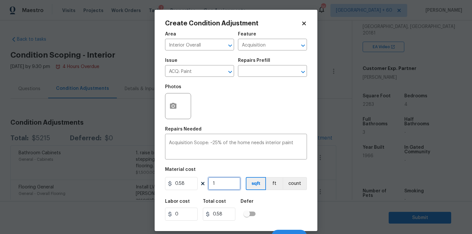
click at [224, 183] on input "1" at bounding box center [224, 183] width 33 height 13
type input "0"
type input "2"
type input "1.16"
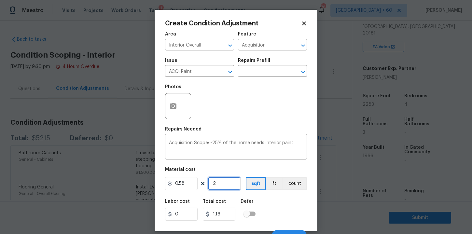
type input "22"
type input "12.76"
type input "228"
type input "132.24"
type input "2283"
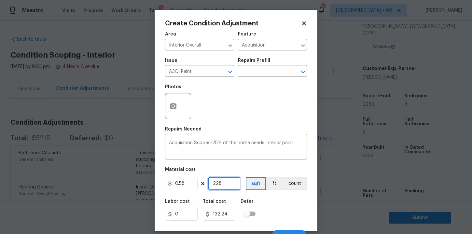
type input "1324.14"
type input "2283"
click at [242, 166] on div "Area Interior Overall ​ Feature Acquisition ​ Issue ACQ: Paint ​ Repairs Prefil…" at bounding box center [236, 135] width 142 height 215
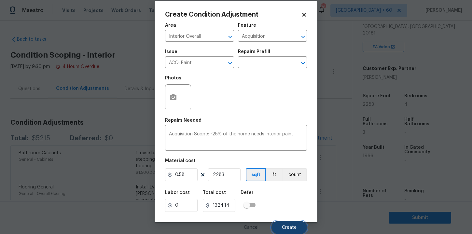
click at [285, 224] on button "Create" at bounding box center [289, 227] width 35 height 13
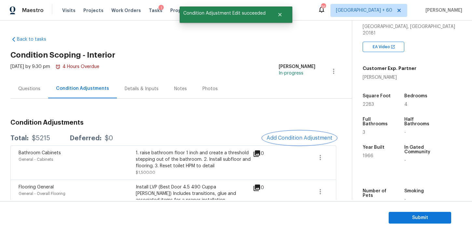
scroll to position [0, 0]
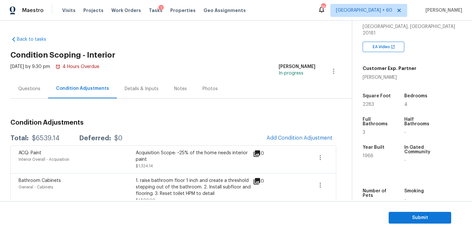
click at [31, 87] on div "Questions" at bounding box center [29, 89] width 22 height 7
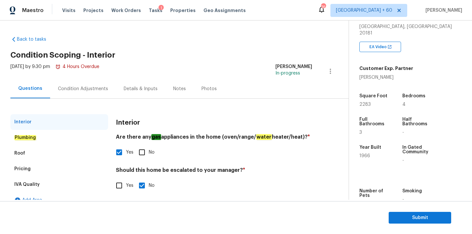
scroll to position [10, 0]
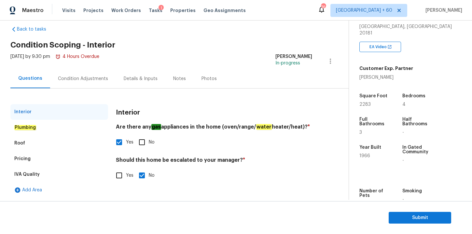
click at [36, 127] on div "Plumbing" at bounding box center [59, 128] width 98 height 16
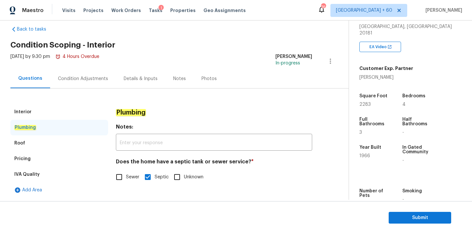
click at [24, 147] on div "Roof" at bounding box center [59, 143] width 98 height 16
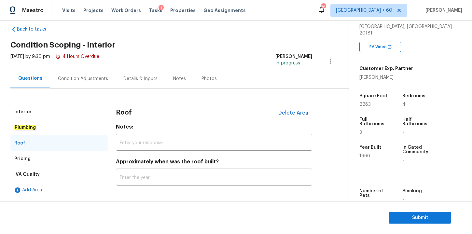
click at [88, 82] on div "Condition Adjustments" at bounding box center [83, 78] width 66 height 19
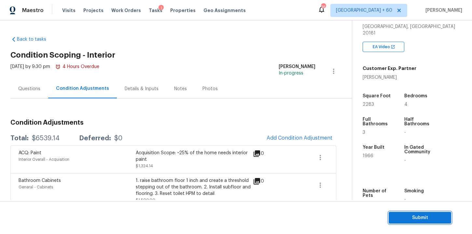
click at [403, 216] on span "Submit" at bounding box center [420, 218] width 52 height 8
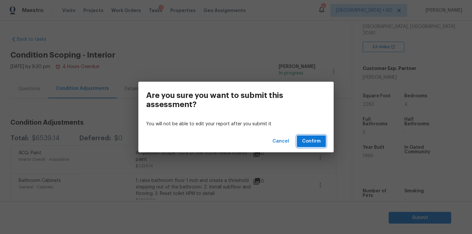
click at [312, 141] on span "Confirm" at bounding box center [311, 141] width 19 height 8
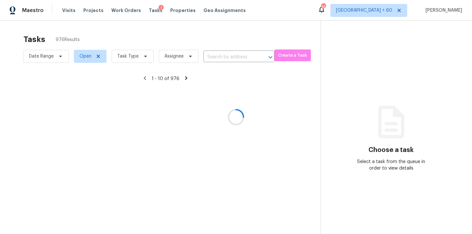
click at [238, 55] on div at bounding box center [236, 117] width 472 height 234
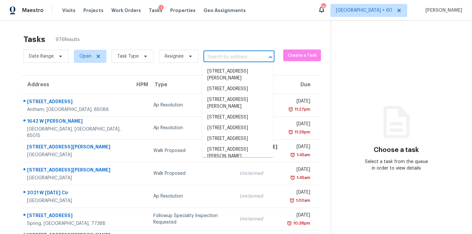
click at [238, 56] on input "text" at bounding box center [229, 57] width 53 height 10
paste input "46185 W Dutchman Dr Maricopa, AZ, 85139"
type input "46185 W Dutchman Dr Maricopa, AZ, 85139"
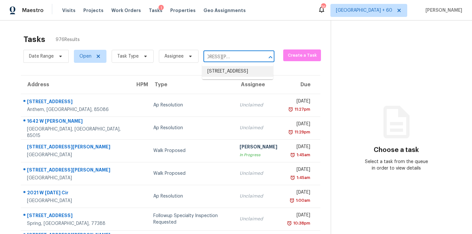
click at [243, 74] on li "46185 W Dutchman Dr, Maricopa, AZ 85139" at bounding box center [237, 71] width 71 height 11
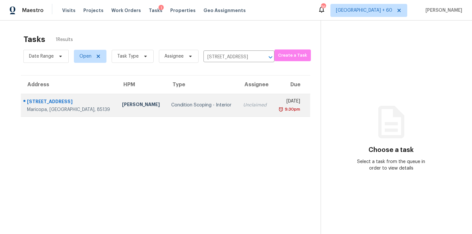
click at [238, 103] on td "Unclaimed" at bounding box center [255, 105] width 35 height 23
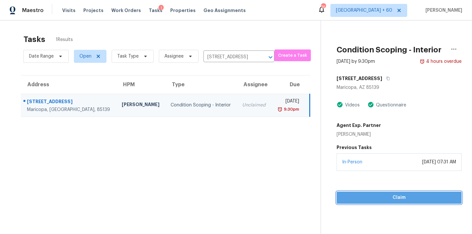
click at [359, 200] on span "Claim" at bounding box center [399, 198] width 115 height 8
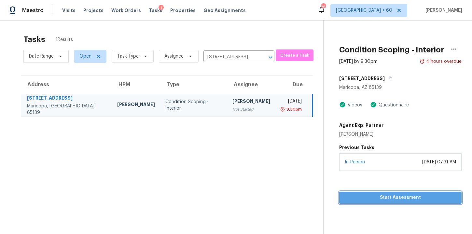
click at [366, 196] on span "Start Assessment" at bounding box center [400, 198] width 112 height 8
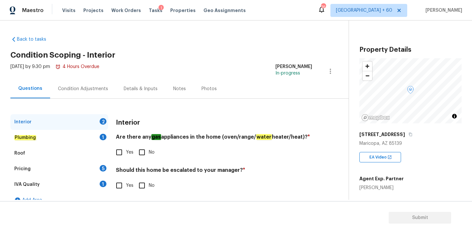
click at [145, 159] on input "No" at bounding box center [142, 153] width 14 height 14
checkbox input "true"
click at [140, 192] on input "No" at bounding box center [142, 186] width 14 height 14
click at [140, 185] on input "No" at bounding box center [142, 186] width 14 height 14
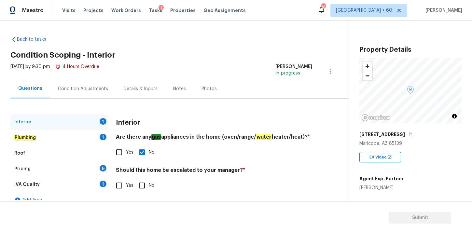
checkbox input "true"
click at [33, 137] on em "Plumbing" at bounding box center [25, 137] width 22 height 5
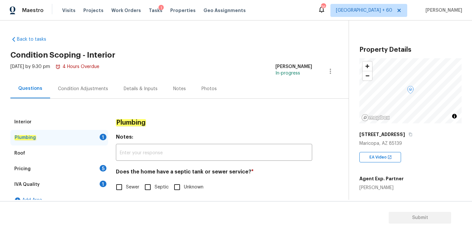
click at [117, 185] on input "Sewer" at bounding box center [119, 187] width 14 height 14
checkbox input "true"
click at [40, 153] on div "Roof" at bounding box center [59, 154] width 98 height 16
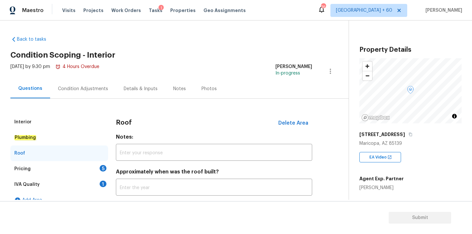
click at [41, 168] on div "Pricing 5" at bounding box center [59, 169] width 98 height 16
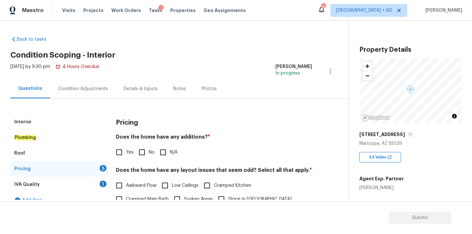
click at [141, 153] on input "No" at bounding box center [142, 153] width 14 height 14
checkbox input "true"
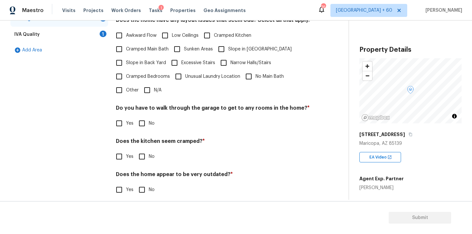
scroll to position [151, 0]
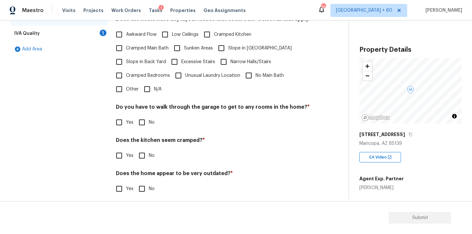
click at [148, 90] on input "N/A" at bounding box center [147, 89] width 14 height 14
checkbox input "true"
click at [143, 123] on input "No" at bounding box center [142, 123] width 14 height 14
checkbox input "true"
click at [142, 156] on input "No" at bounding box center [142, 156] width 14 height 14
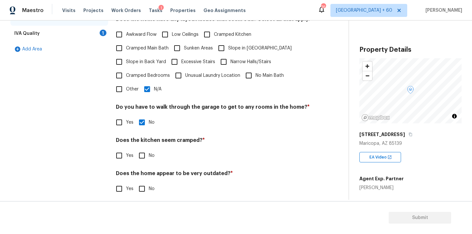
checkbox input "true"
click at [142, 190] on input "No" at bounding box center [142, 189] width 14 height 14
checkbox input "true"
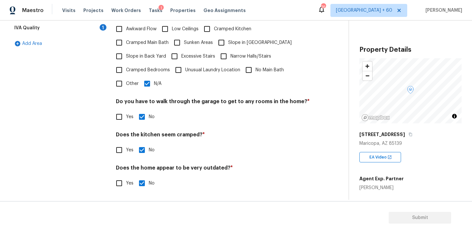
click at [42, 24] on div "IVA Quality 1" at bounding box center [59, 28] width 98 height 16
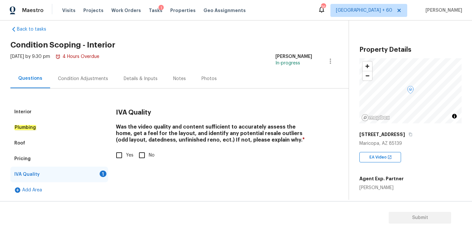
scroll to position [10, 0]
click at [116, 153] on input "Yes" at bounding box center [119, 155] width 14 height 14
checkbox input "true"
click at [97, 81] on div "Condition Adjustments" at bounding box center [83, 79] width 50 height 7
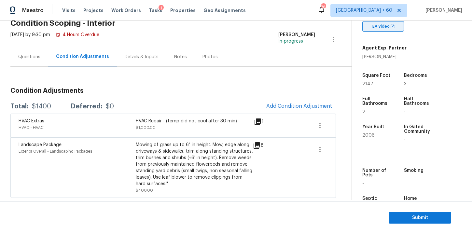
scroll to position [130, 0]
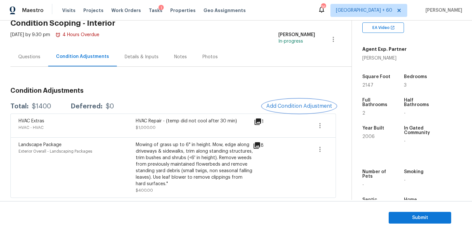
click at [289, 106] on span "Add Condition Adjustment" at bounding box center [299, 106] width 66 height 6
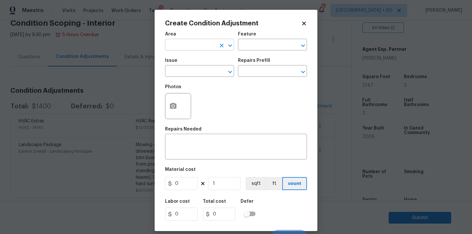
click at [211, 42] on input "text" at bounding box center [190, 45] width 51 height 10
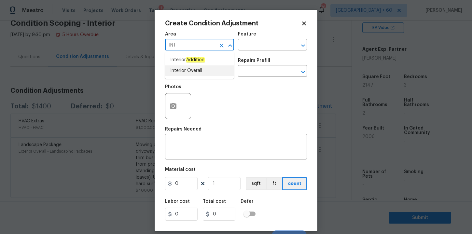
click at [183, 71] on li "Interior Overall" at bounding box center [199, 70] width 69 height 11
type input "Interior Overall"
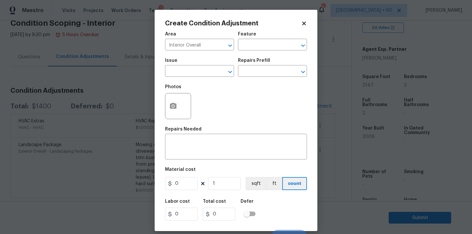
click at [184, 79] on span "Issue ​" at bounding box center [199, 67] width 69 height 26
click at [184, 73] on input "text" at bounding box center [190, 72] width 51 height 10
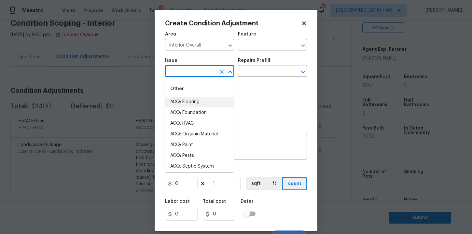
click at [192, 100] on li "ACQ: Flooring" at bounding box center [199, 102] width 69 height 11
type input "ACQ: Flooring"
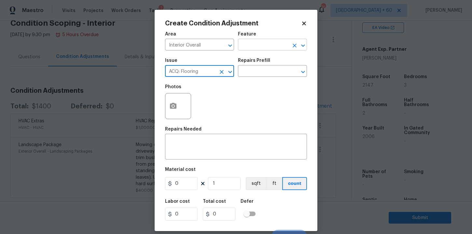
click at [267, 47] on input "text" at bounding box center [263, 45] width 51 height 10
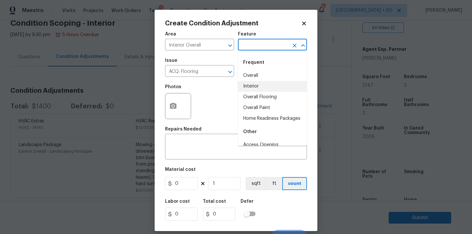
click at [258, 84] on li "Interior" at bounding box center [272, 86] width 69 height 11
type input "Interior"
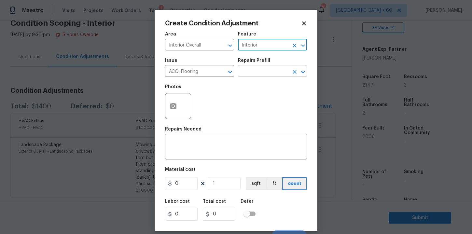
click at [258, 75] on input "text" at bounding box center [263, 72] width 51 height 10
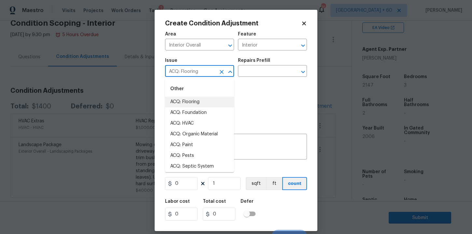
click at [205, 71] on input "ACQ: Flooring" at bounding box center [190, 72] width 51 height 10
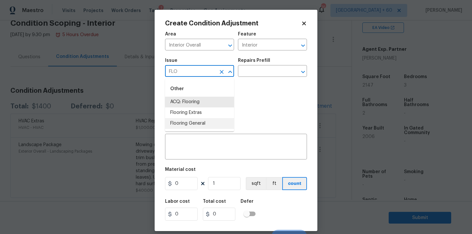
click at [195, 121] on li "Flooring General" at bounding box center [199, 123] width 69 height 11
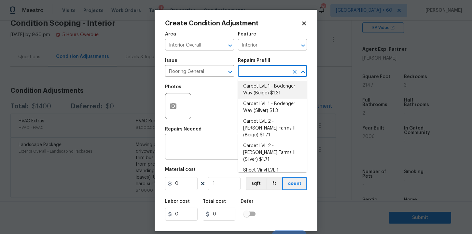
click at [257, 72] on input "text" at bounding box center [263, 72] width 51 height 10
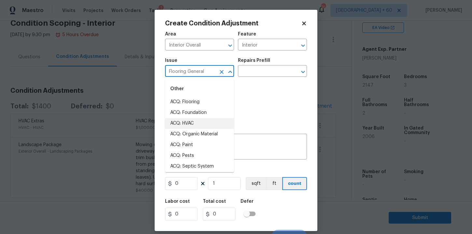
click at [210, 69] on input "Flooring General" at bounding box center [190, 72] width 51 height 10
click at [196, 102] on li "ACQ: Flooring" at bounding box center [199, 102] width 69 height 11
type input "ACQ: Flooring"
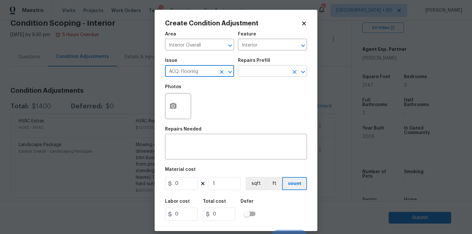
click at [254, 73] on input "text" at bounding box center [263, 72] width 51 height 10
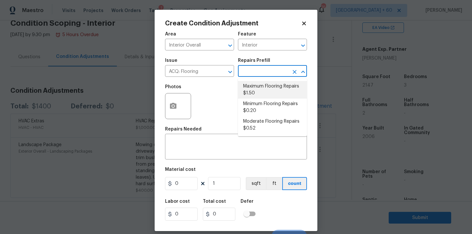
click at [263, 90] on li "Maximum Flooring Repairs $1.50" at bounding box center [272, 90] width 69 height 18
type input "Acquisition"
type textarea "Acquisition Scope: Maximum flooring repairs"
type input "1.5"
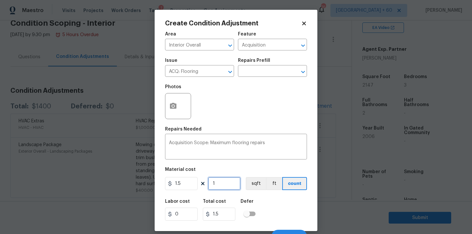
click at [223, 182] on input "1" at bounding box center [224, 183] width 33 height 13
type input "11"
type input "16.5"
type input "115"
type input "172.5"
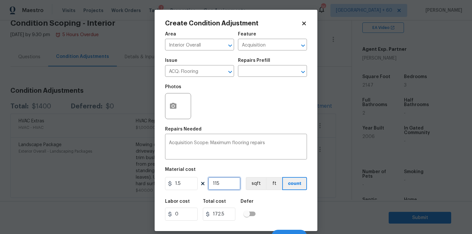
type input "1150"
type input "1725"
type input "11500"
type input "17250"
type input "1150"
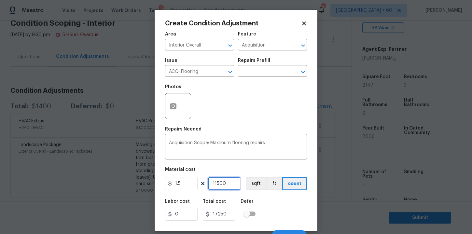
type input "1725"
type input "115"
type input "172.5"
type input "11"
type input "16.5"
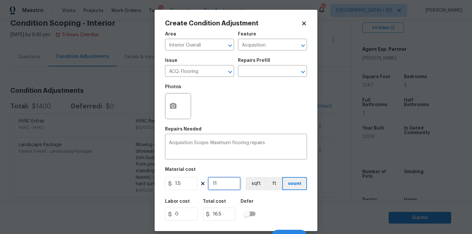
type input "1"
type input "1.5"
type input "15"
type input "22.5"
type input "150"
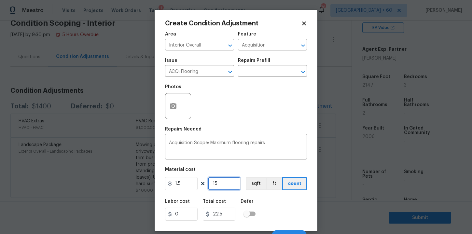
type input "225"
type input "1500"
type input "2250"
type input "1500"
click at [173, 107] on circle "button" at bounding box center [173, 106] width 2 height 2
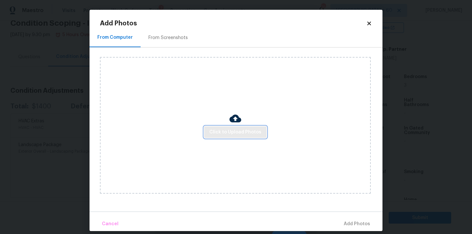
click at [236, 132] on span "Click to Upload Photos" at bounding box center [235, 132] width 52 height 8
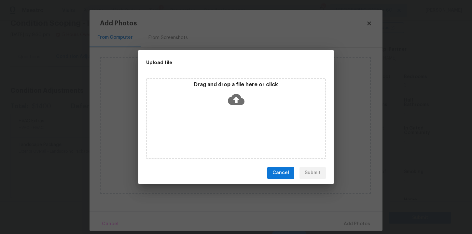
click at [239, 97] on icon at bounding box center [236, 99] width 17 height 11
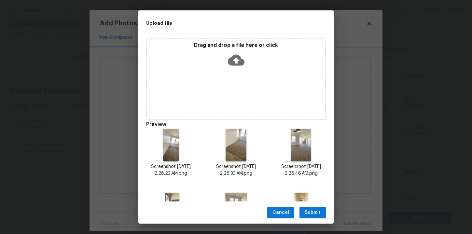
click at [310, 210] on span "Submit" at bounding box center [313, 213] width 16 height 8
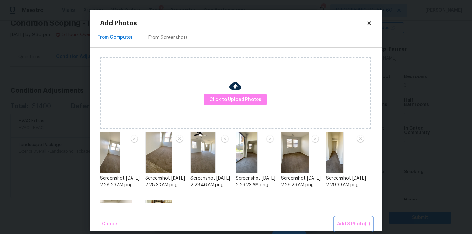
click at [354, 222] on span "Add 8 Photo(s)" at bounding box center [353, 224] width 33 height 8
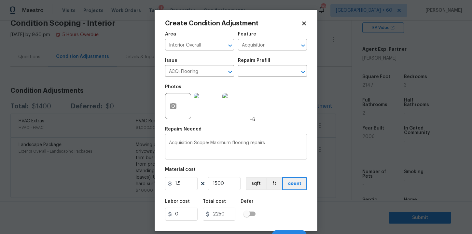
click at [272, 144] on textarea "Acquisition Scope: Maximum flooring repairs" at bounding box center [236, 148] width 134 height 14
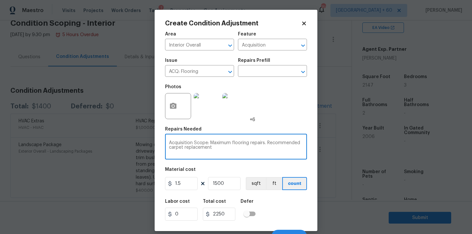
type textarea "Acquisition Scope: Maximum flooring repairs. Recommended carpet replacement"
click at [277, 164] on div "Area Interior Overall ​ Feature Acquisition ​ Issue ACQ: Flooring ​ Repairs Pre…" at bounding box center [236, 135] width 142 height 215
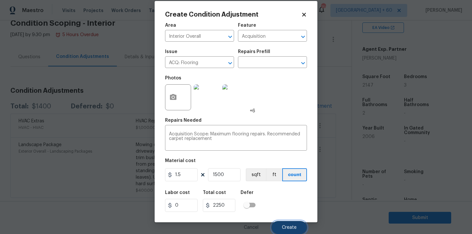
click at [285, 225] on span "Create" at bounding box center [289, 227] width 15 height 5
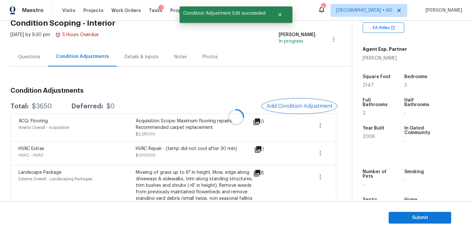
scroll to position [0, 0]
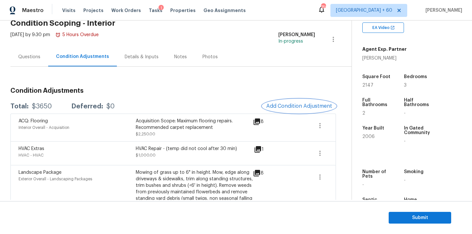
click at [295, 104] on span "Add Condition Adjustment" at bounding box center [299, 106] width 66 height 6
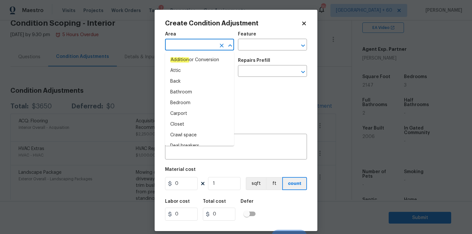
click at [205, 45] on input "text" at bounding box center [190, 45] width 51 height 10
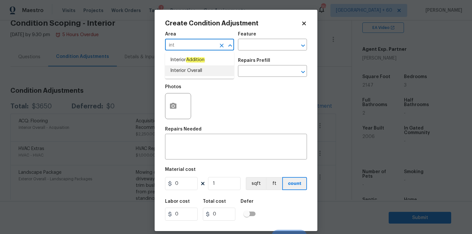
click at [191, 77] on ul "Interior Addition Interior Overall" at bounding box center [199, 65] width 69 height 27
click at [191, 74] on li "Interior Overall" at bounding box center [199, 70] width 69 height 11
type input "Interior Overall"
click at [190, 73] on input "text" at bounding box center [190, 72] width 51 height 10
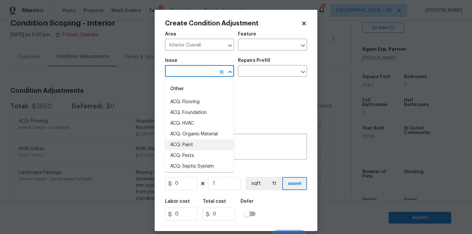
click at [190, 145] on li "ACQ: Paint" at bounding box center [199, 145] width 69 height 11
type input "ACQ: Paint"
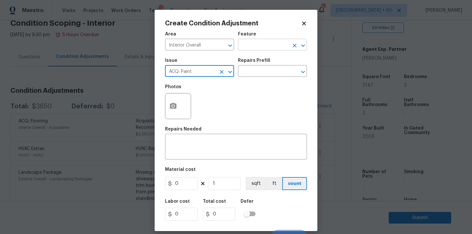
click at [247, 47] on input "text" at bounding box center [263, 45] width 51 height 10
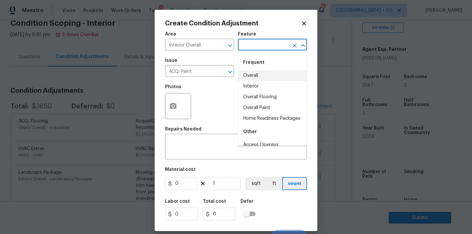
click at [255, 84] on li "Interior" at bounding box center [272, 86] width 69 height 11
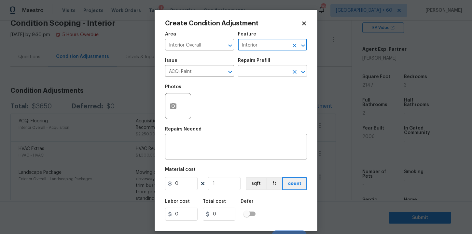
click at [255, 72] on input "text" at bounding box center [263, 72] width 51 height 10
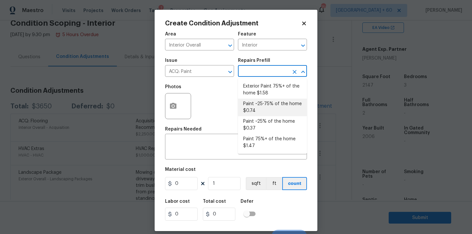
click at [271, 106] on li "Paint ~25-75% of the home $0.74" at bounding box center [272, 108] width 69 height 18
type input "Acquisition"
type textarea "Acquisition Scope: ~25 - 75% of the home needs interior paint"
type input "0.74"
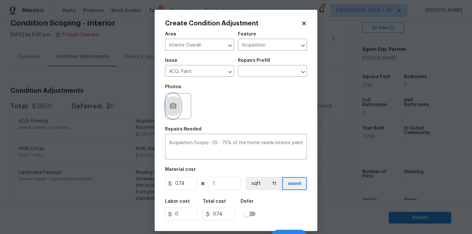
click at [174, 104] on icon "button" at bounding box center [173, 106] width 7 height 6
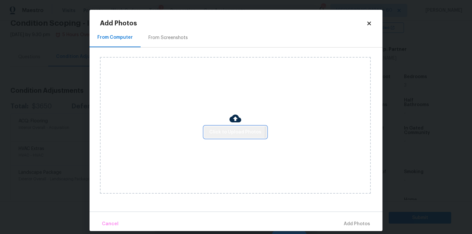
click at [216, 131] on span "Click to Upload Photos" at bounding box center [235, 132] width 52 height 8
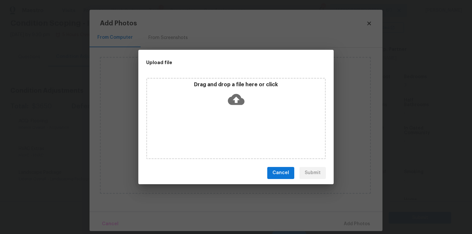
click at [236, 95] on icon at bounding box center [236, 99] width 17 height 11
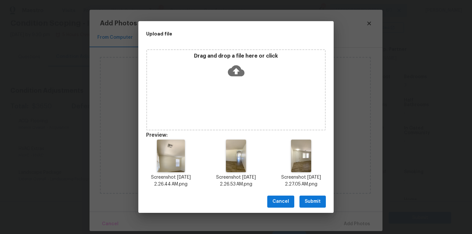
click at [237, 72] on icon at bounding box center [236, 71] width 17 height 17
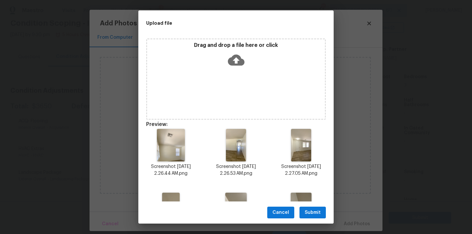
click at [235, 61] on icon at bounding box center [236, 60] width 17 height 17
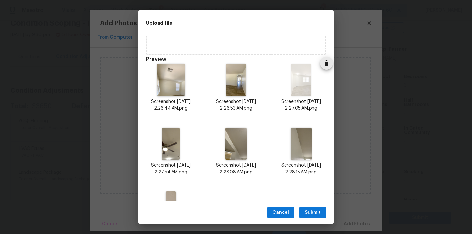
scroll to position [111, 0]
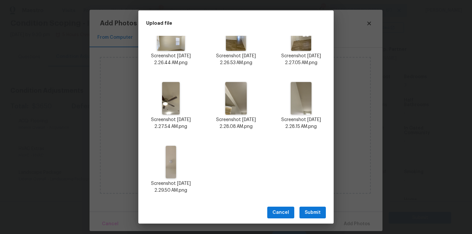
click at [312, 215] on span "Submit" at bounding box center [313, 213] width 16 height 8
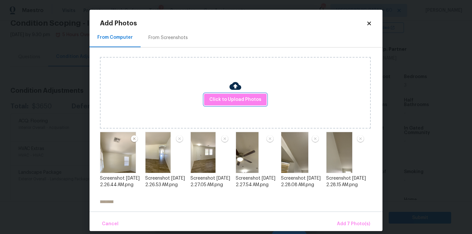
scroll to position [0, 0]
click at [362, 223] on span "Add 7 Photo(s)" at bounding box center [353, 224] width 33 height 8
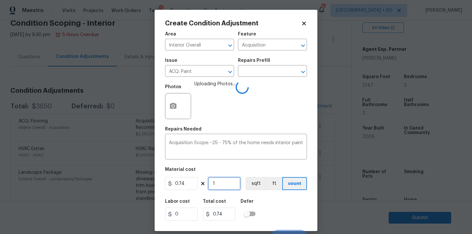
click at [225, 186] on input "1" at bounding box center [224, 183] width 33 height 13
type input "0"
type input "2"
type input "1.48"
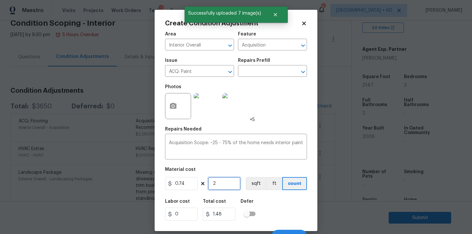
type input "21"
type input "15.54"
type input "214"
type input "158.36"
type input "2147"
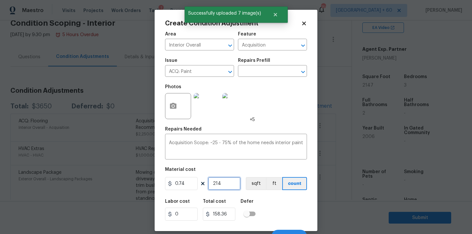
type input "1588.78"
type input "2147"
click at [272, 215] on div "Labor cost 0 Total cost 1588.78 Defer" at bounding box center [236, 209] width 142 height 29
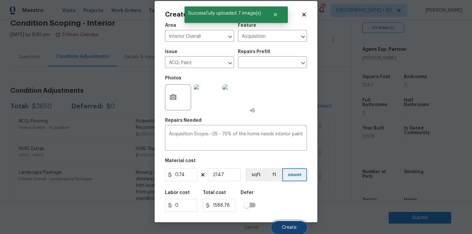
click at [283, 226] on span "Create" at bounding box center [289, 227] width 15 height 5
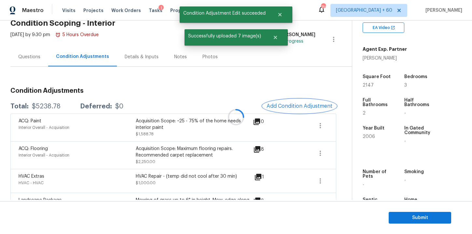
scroll to position [0, 0]
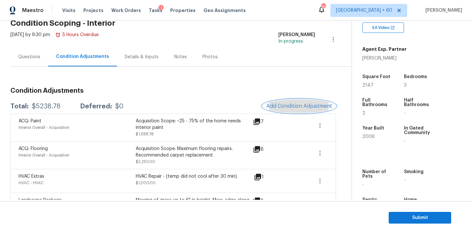
click at [288, 99] on button "Add Condition Adjustment" at bounding box center [299, 106] width 74 height 14
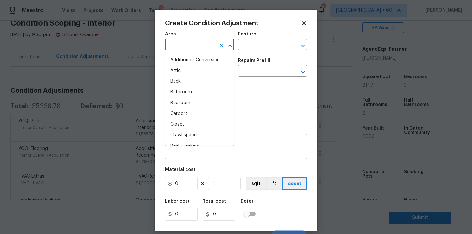
click at [194, 47] on input "text" at bounding box center [190, 45] width 51 height 10
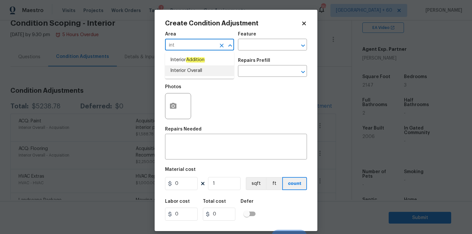
click at [188, 71] on li "Interior Overall" at bounding box center [199, 70] width 69 height 11
type input "Interior Overall"
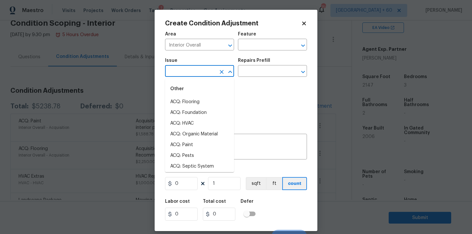
click at [188, 71] on input "text" at bounding box center [190, 72] width 51 height 10
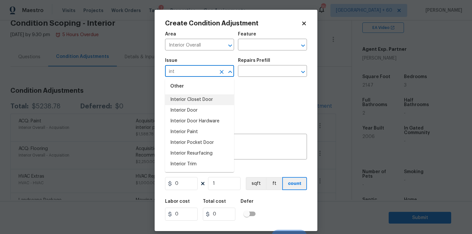
click at [189, 72] on input "int" at bounding box center [190, 72] width 51 height 10
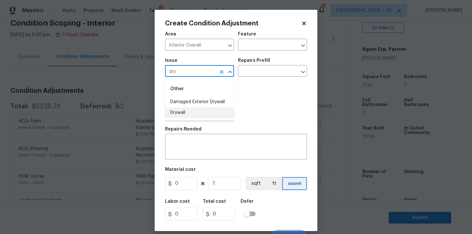
click at [189, 108] on li "Drywall" at bounding box center [199, 112] width 69 height 11
type input "Drywall"
click at [263, 47] on input "text" at bounding box center [263, 45] width 51 height 10
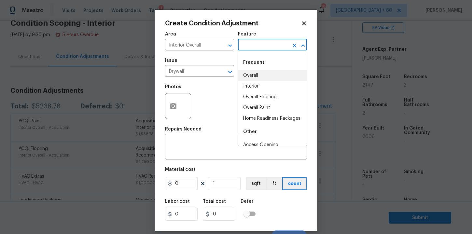
click at [258, 84] on li "Interior" at bounding box center [272, 86] width 69 height 11
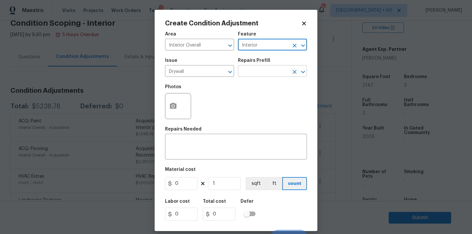
click at [257, 73] on input "text" at bounding box center [263, 72] width 51 height 10
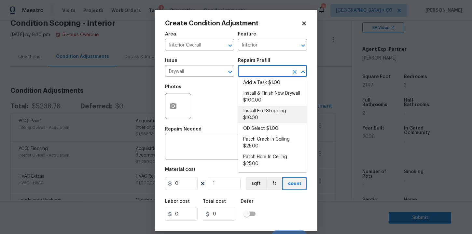
scroll to position [7, 0]
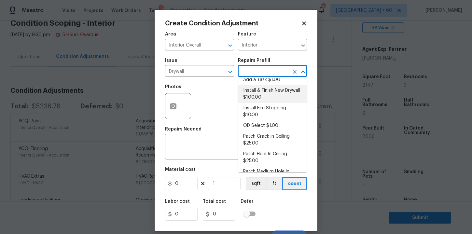
click at [266, 97] on li "Install & Finish New Drywall $100.00" at bounding box center [272, 94] width 69 height 18
type input "Walls and Ceiling"
type textarea "Remove the existing damaged drywall and replace with new. Ensure that the new d…"
type input "100"
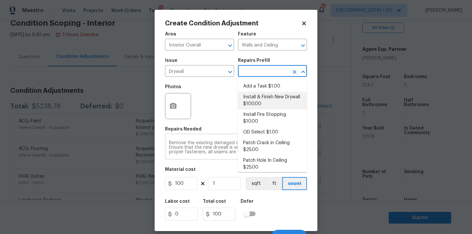
click at [229, 152] on textarea "Remove the existing damaged drywall and replace with new. Ensure that the new d…" at bounding box center [236, 148] width 134 height 14
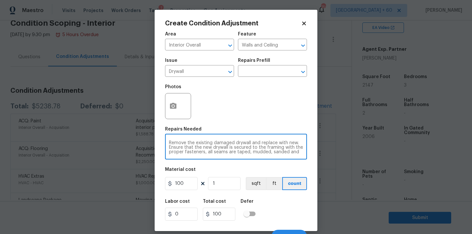
paste textarea "remove blinds, patch holes , repair the drywall under the board in the main bat…"
click at [172, 143] on textarea "remove blinds, patch holes , repair the drywall under the board in the main bat…" at bounding box center [236, 148] width 134 height 14
type textarea "Remove blinds, patch holes , repair the drywall under the board in the main bat…"
click at [188, 183] on input "100" at bounding box center [181, 183] width 33 height 13
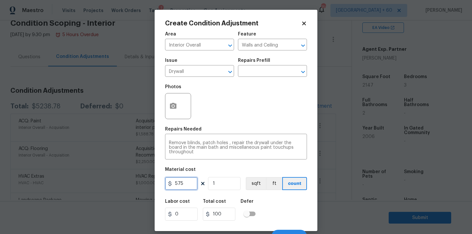
type input "575"
click at [223, 168] on div "Material cost" at bounding box center [236, 171] width 142 height 8
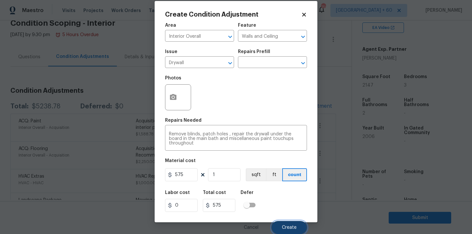
click at [285, 223] on button "Create" at bounding box center [289, 227] width 35 height 13
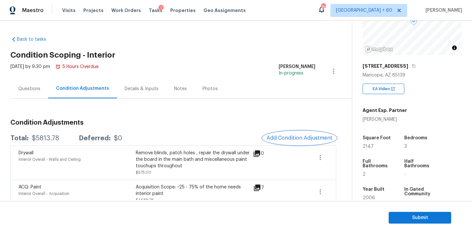
scroll to position [0, 0]
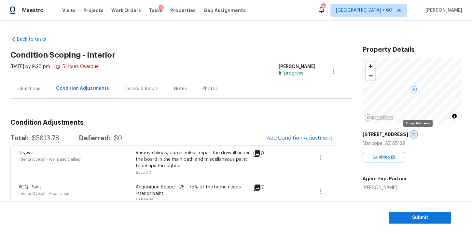
click at [415, 134] on icon "button" at bounding box center [414, 135] width 4 height 4
click at [406, 216] on span "Submit" at bounding box center [420, 218] width 52 height 8
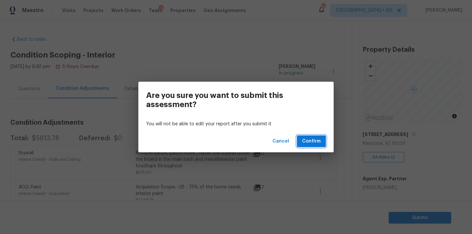
click at [310, 141] on span "Confirm" at bounding box center [311, 141] width 19 height 8
